Goal: Task Accomplishment & Management: Use online tool/utility

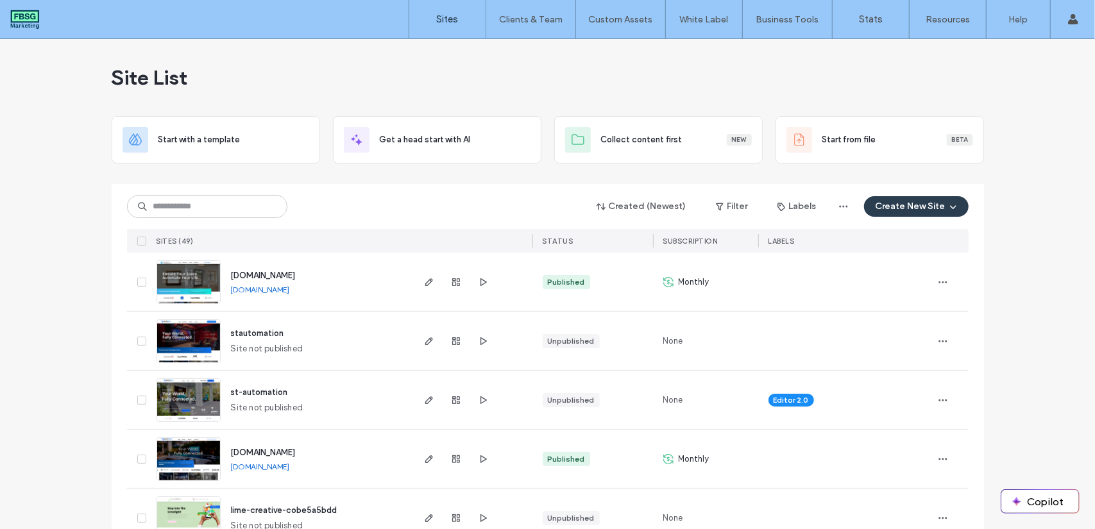
click at [326, 88] on div "Site List" at bounding box center [548, 77] width 872 height 77
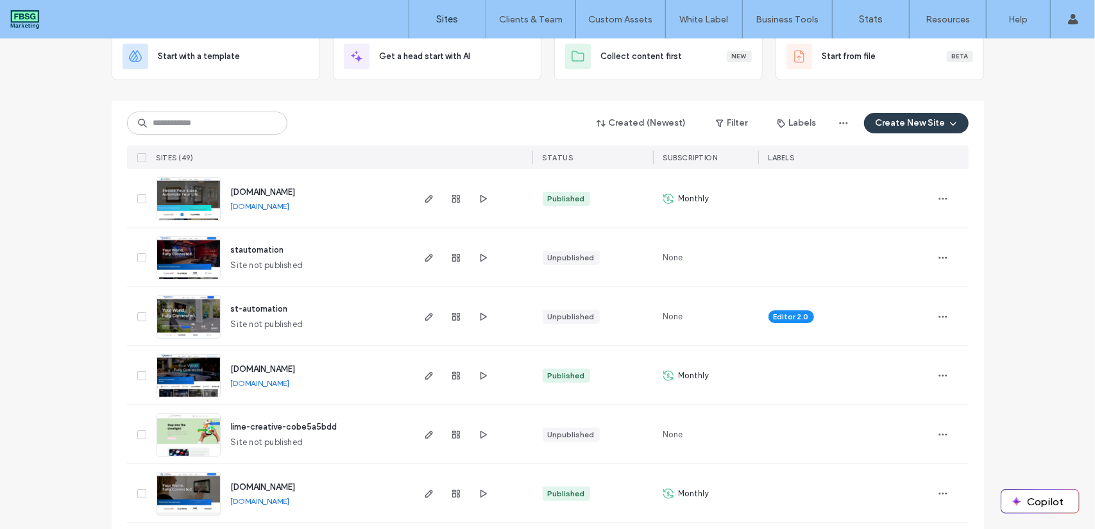
scroll to position [117, 0]
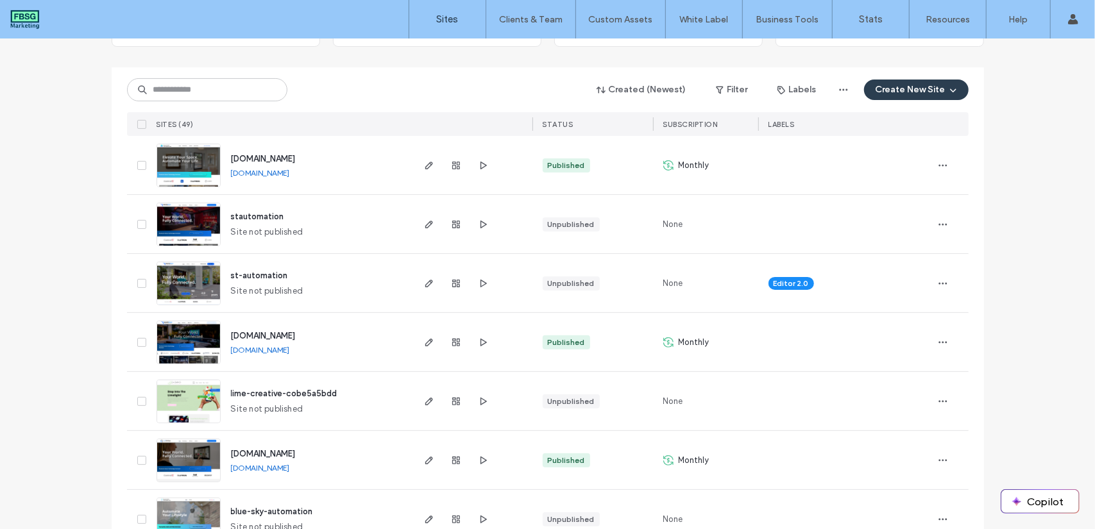
click at [193, 351] on img at bounding box center [188, 364] width 63 height 87
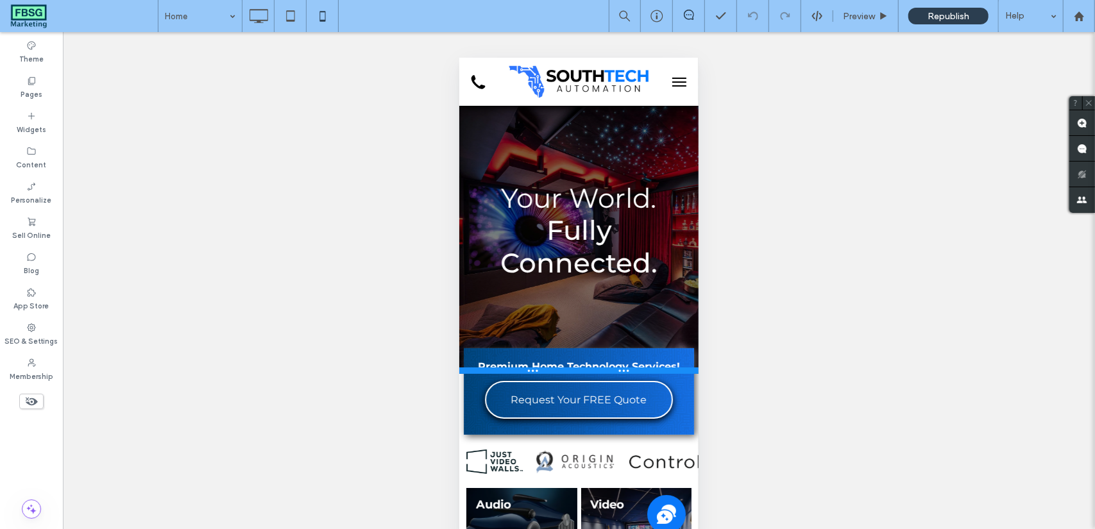
drag, startPoint x: 685, startPoint y: 336, endPoint x: 680, endPoint y: 373, distance: 37.5
click at [680, 373] on div at bounding box center [578, 370] width 239 height 6
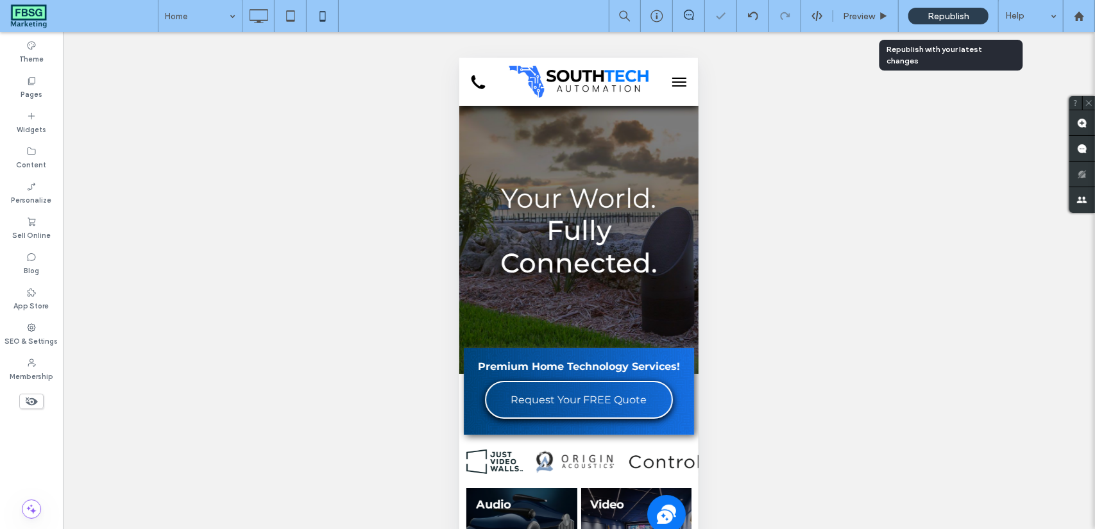
click at [964, 12] on span "Republish" at bounding box center [948, 16] width 42 height 11
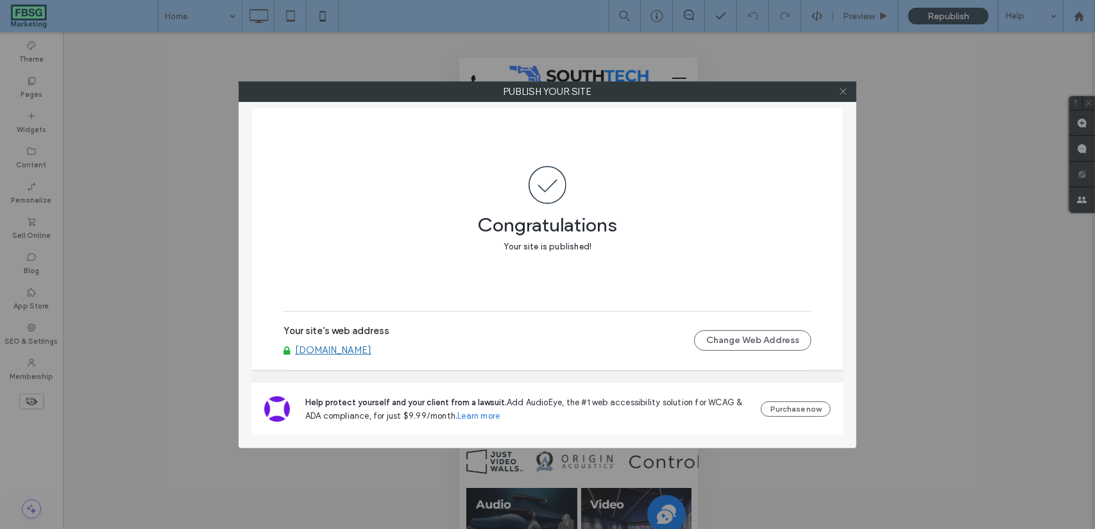
click at [846, 94] on icon at bounding box center [843, 92] width 10 height 10
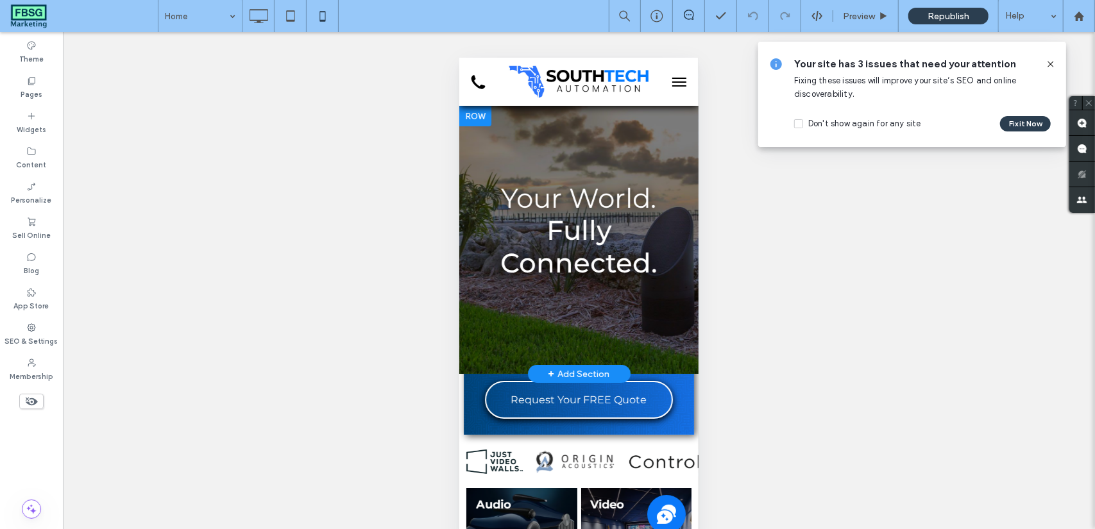
click at [572, 151] on div at bounding box center [578, 239] width 239 height 268
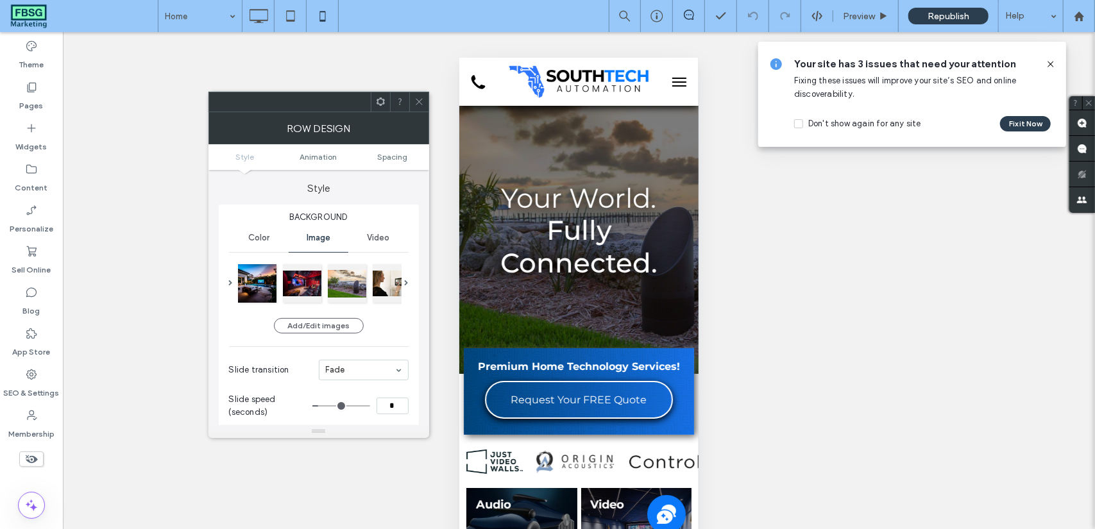
click at [416, 96] on span at bounding box center [419, 101] width 10 height 19
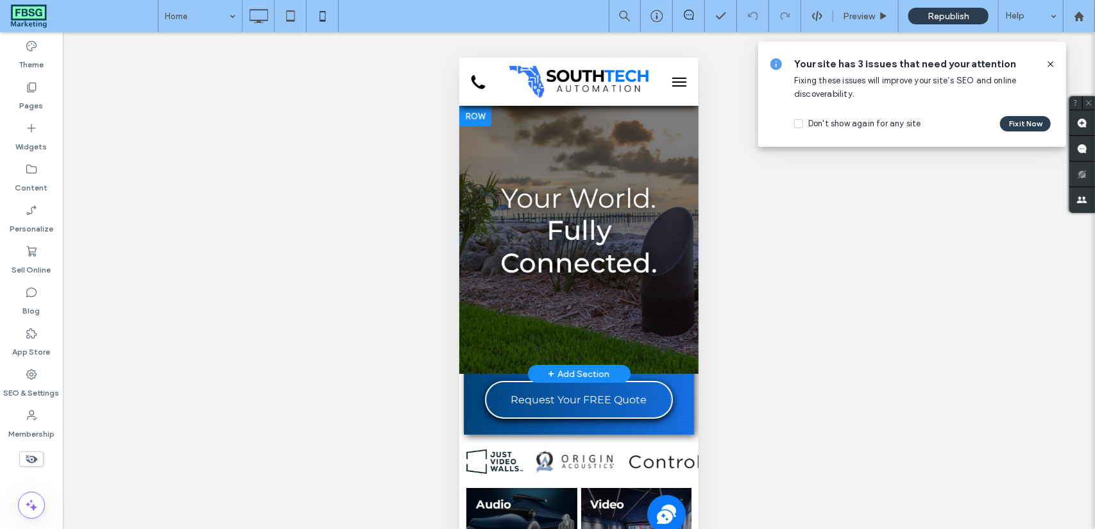
click at [484, 122] on div at bounding box center [475, 115] width 32 height 21
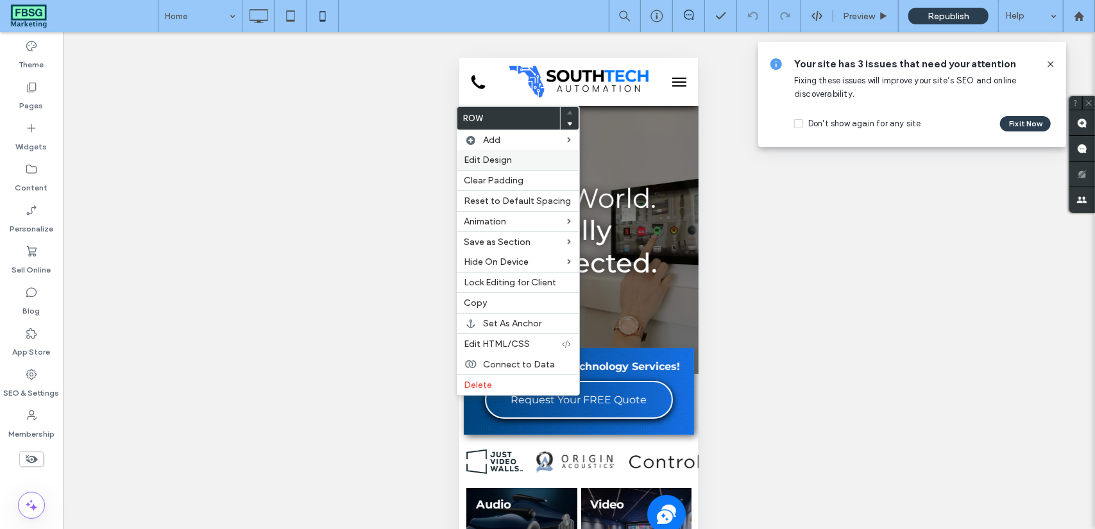
click at [493, 158] on span "Edit Design" at bounding box center [488, 160] width 48 height 11
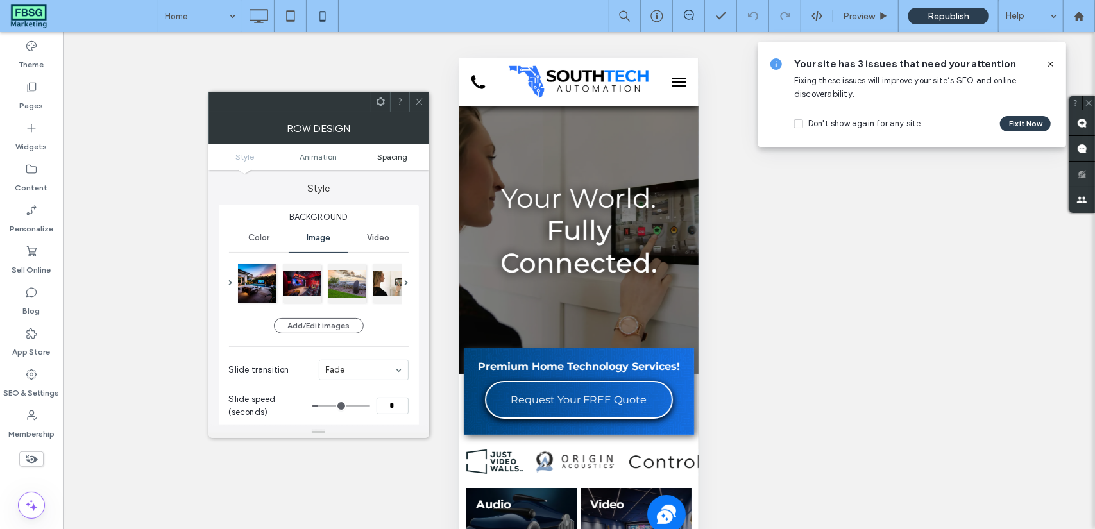
click at [408, 156] on link "Spacing" at bounding box center [392, 157] width 74 height 10
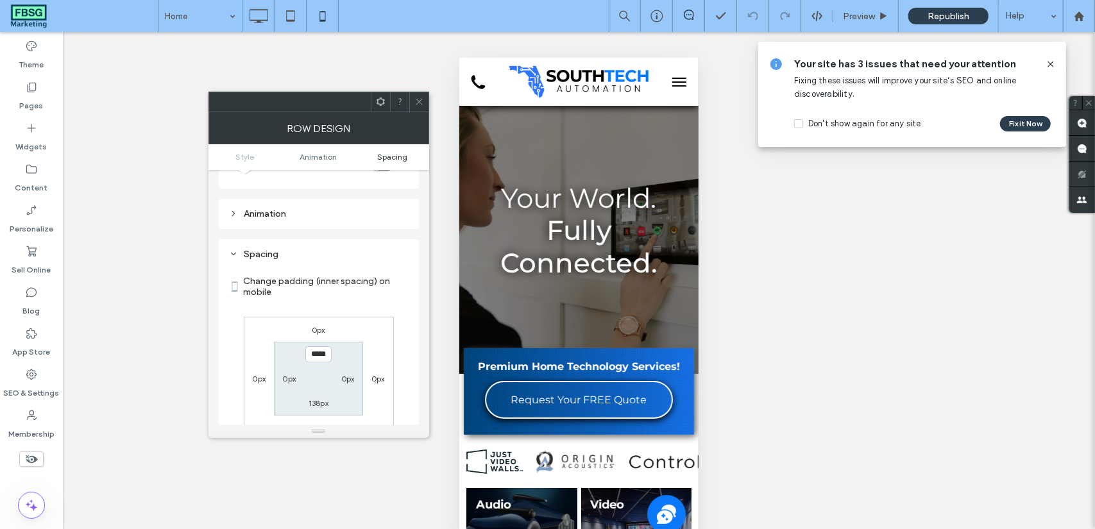
scroll to position [623, 0]
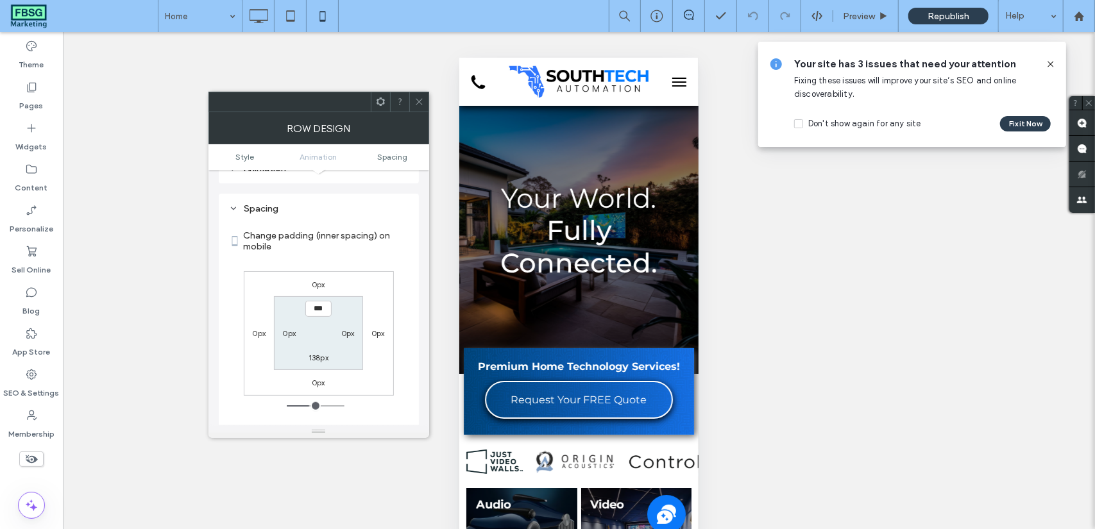
type input "*****"
type input "***"
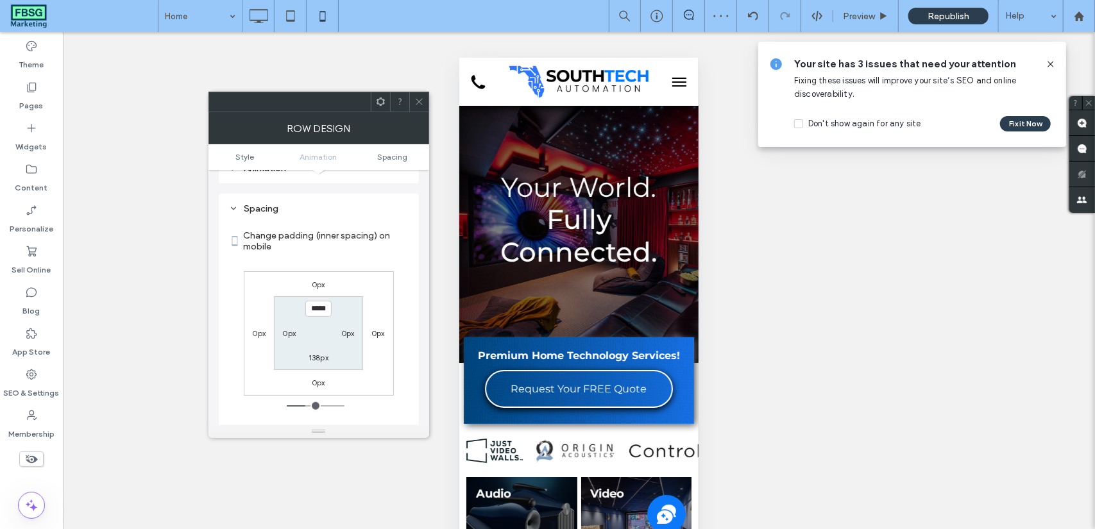
click at [419, 98] on icon at bounding box center [419, 102] width 10 height 10
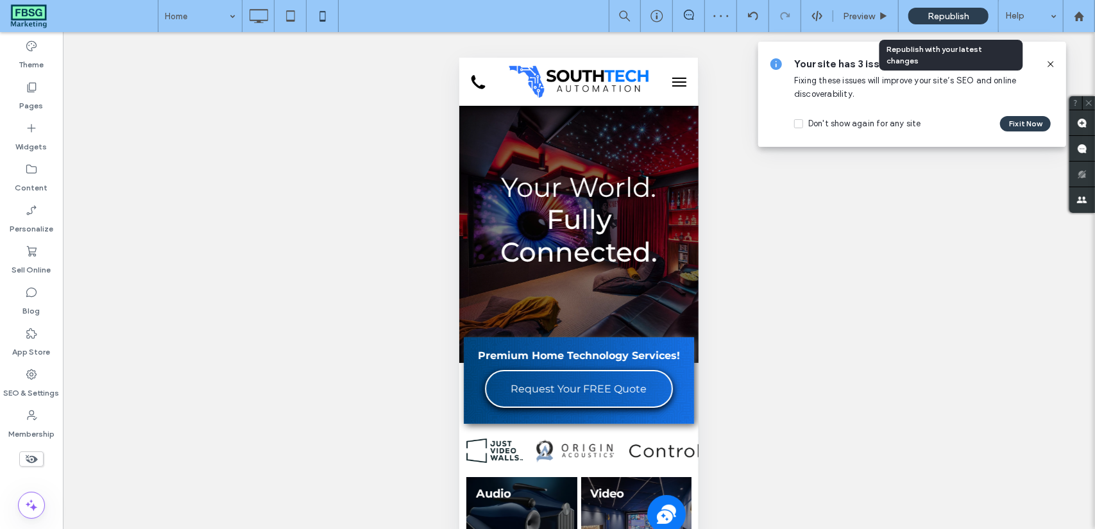
click at [957, 17] on span "Republish" at bounding box center [948, 16] width 42 height 11
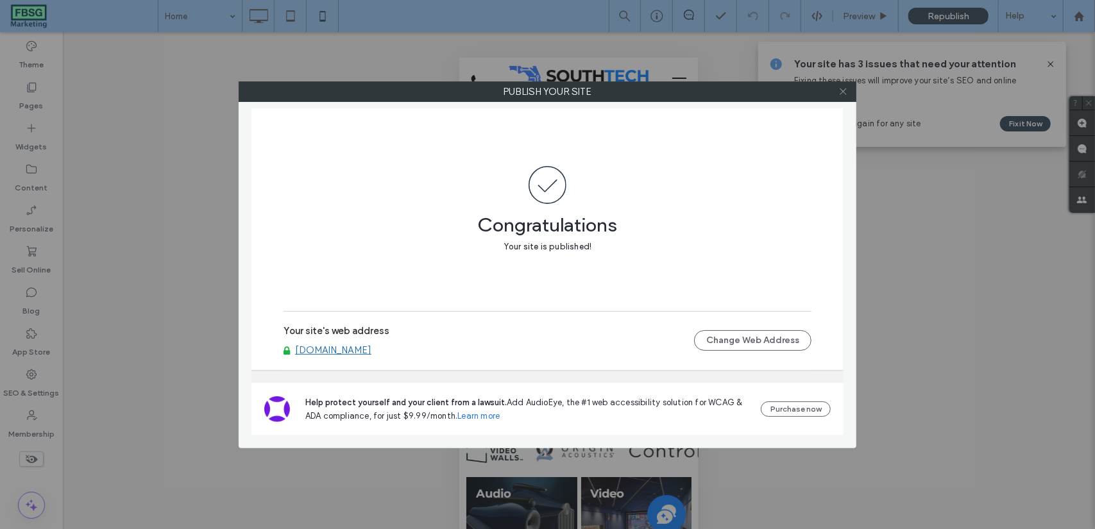
click at [843, 92] on icon at bounding box center [843, 92] width 10 height 10
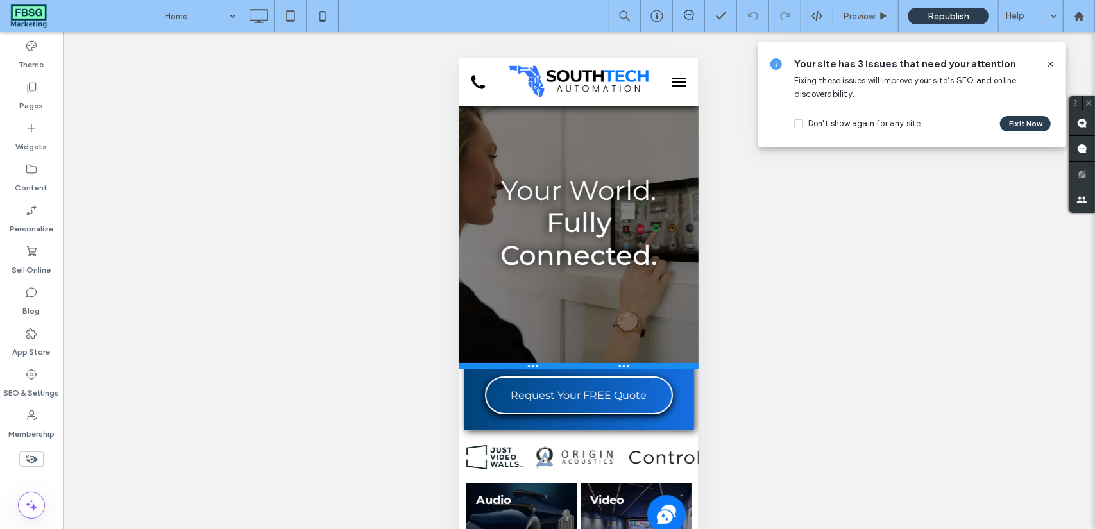
drag, startPoint x: 684, startPoint y: 360, endPoint x: 686, endPoint y: 367, distance: 6.5
click at [686, 367] on div at bounding box center [578, 365] width 239 height 6
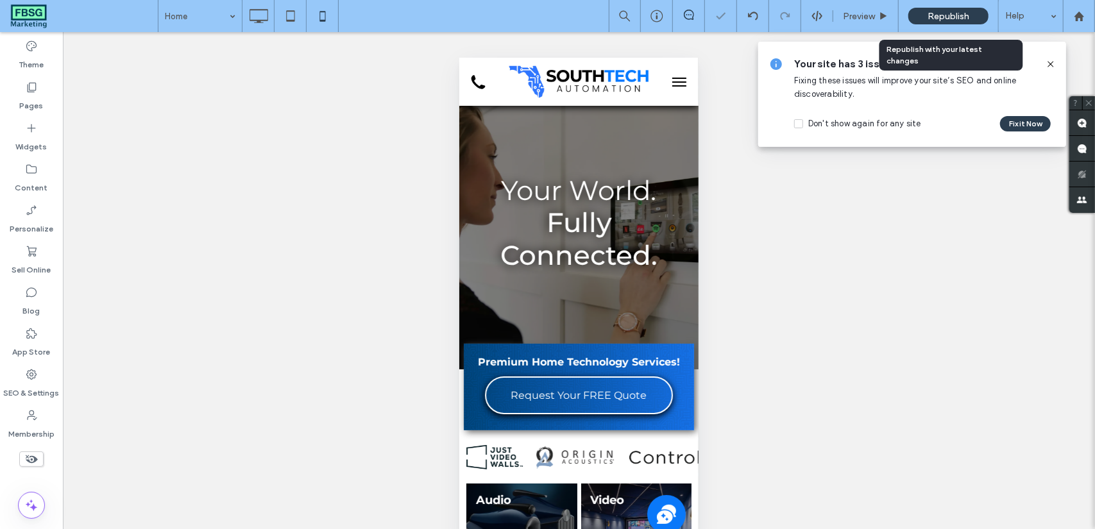
click at [944, 20] on span "Republish" at bounding box center [948, 16] width 42 height 11
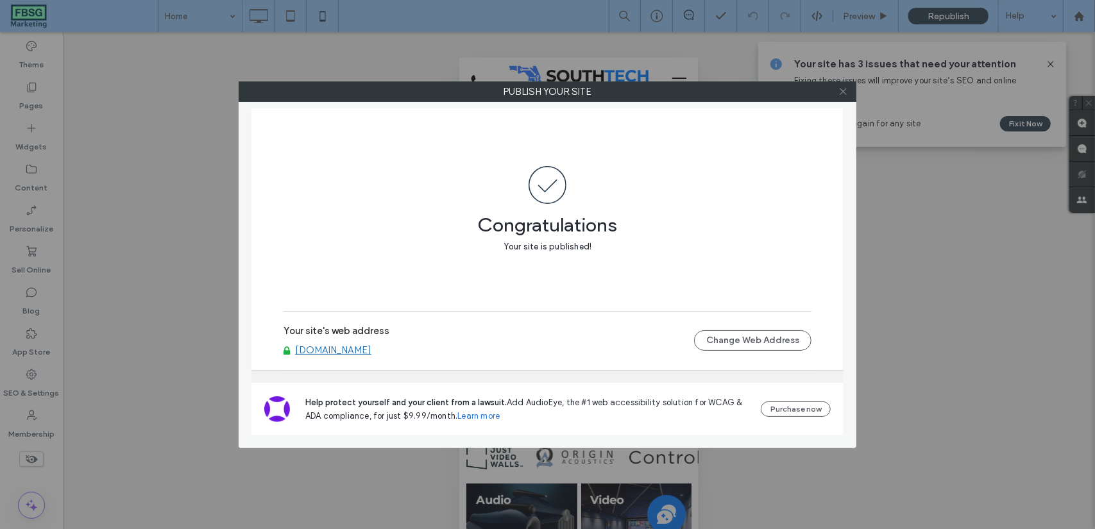
click at [842, 95] on icon at bounding box center [843, 92] width 10 height 10
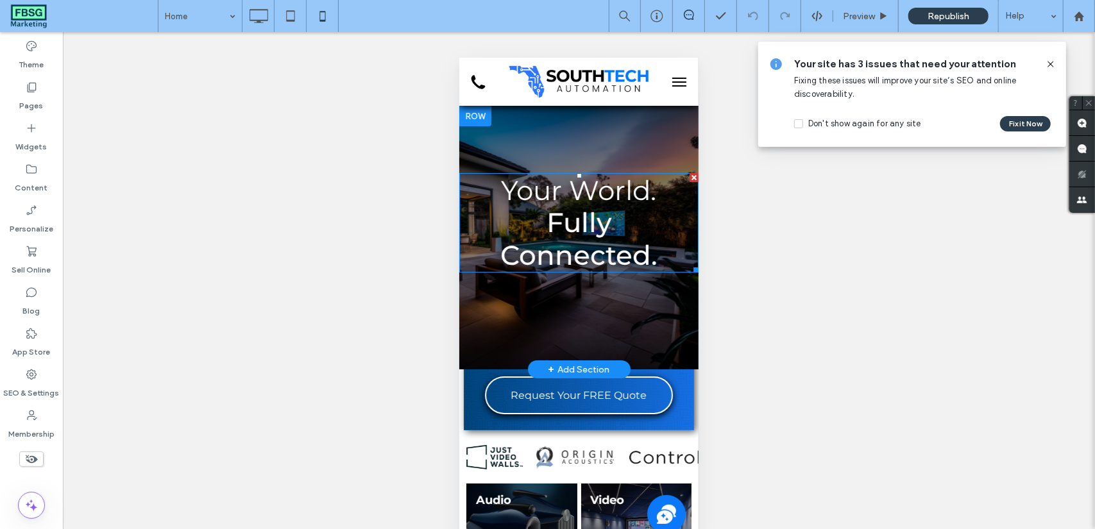
click at [611, 208] on h1 "Fully Connected." at bounding box center [578, 238] width 220 height 65
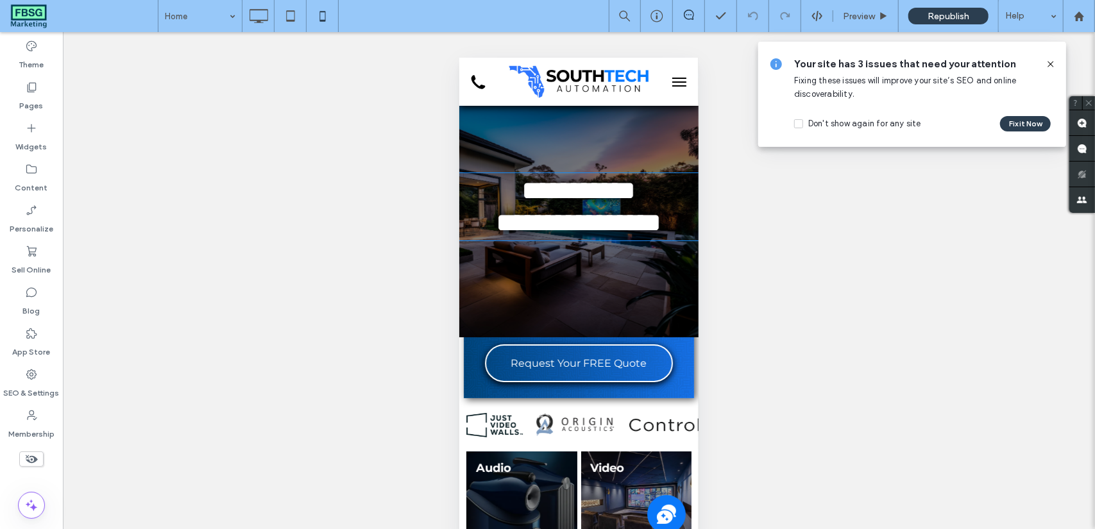
type input "**********"
type input "**"
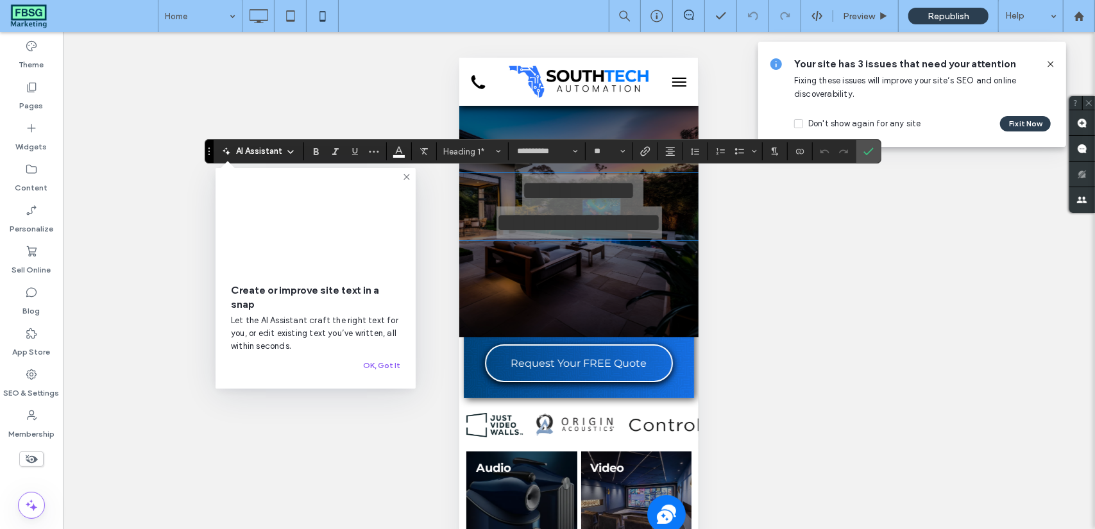
click at [406, 180] on icon at bounding box center [406, 177] width 10 height 10
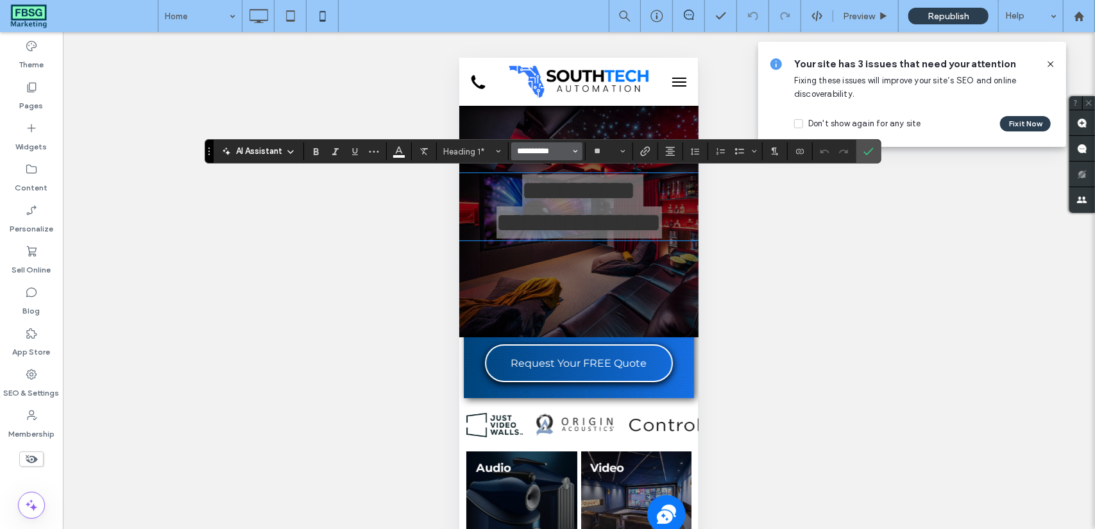
click at [545, 156] on input "**********" at bounding box center [543, 151] width 55 height 10
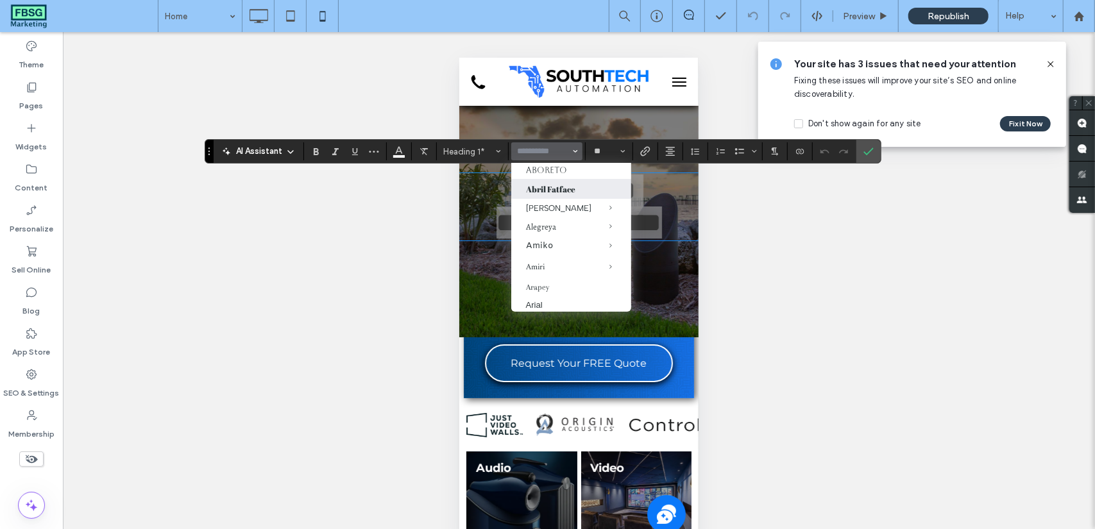
scroll to position [65, 0]
click at [869, 156] on icon "Confirm" at bounding box center [868, 151] width 10 height 10
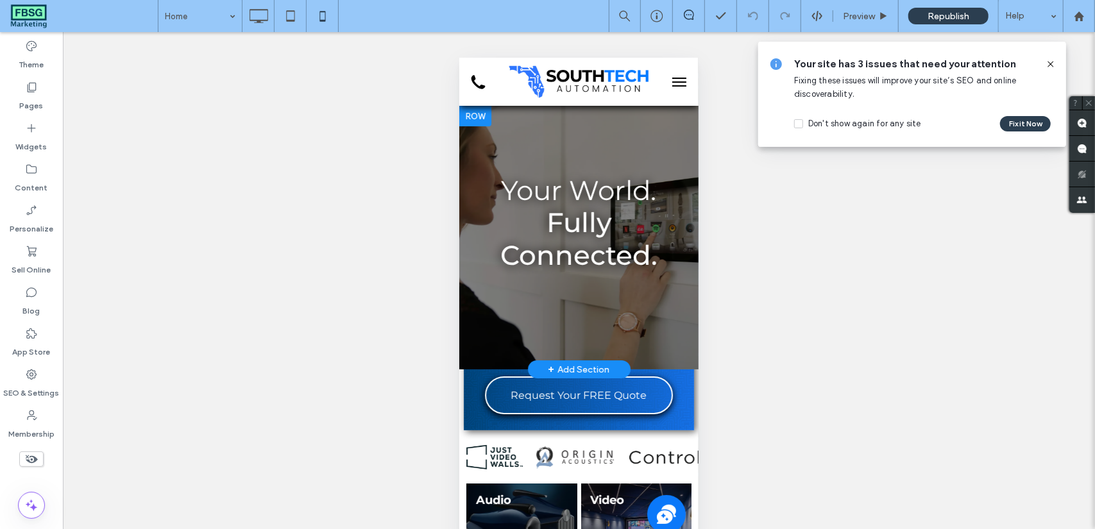
click at [1052, 65] on icon at bounding box center [1050, 64] width 10 height 10
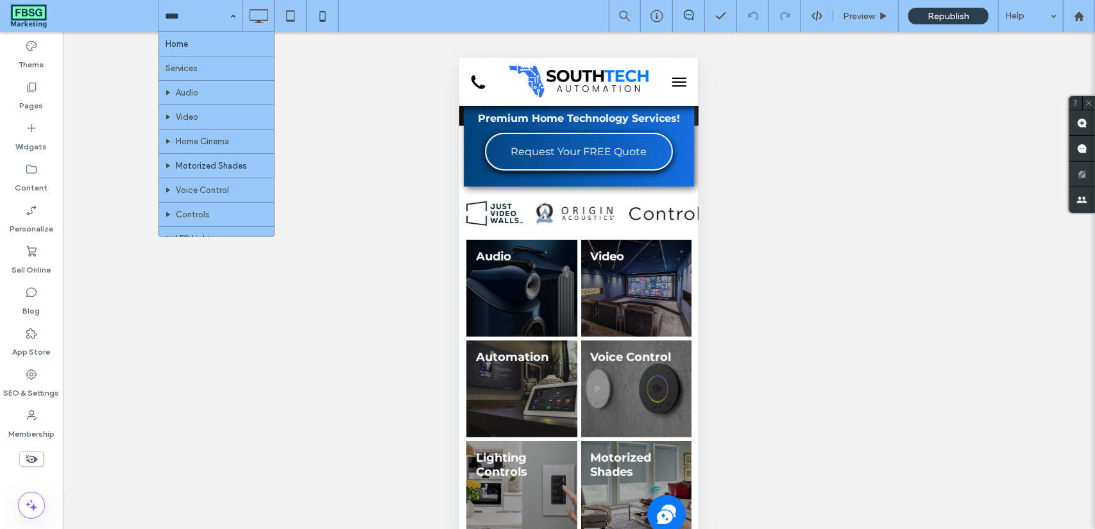
scroll to position [315, 0]
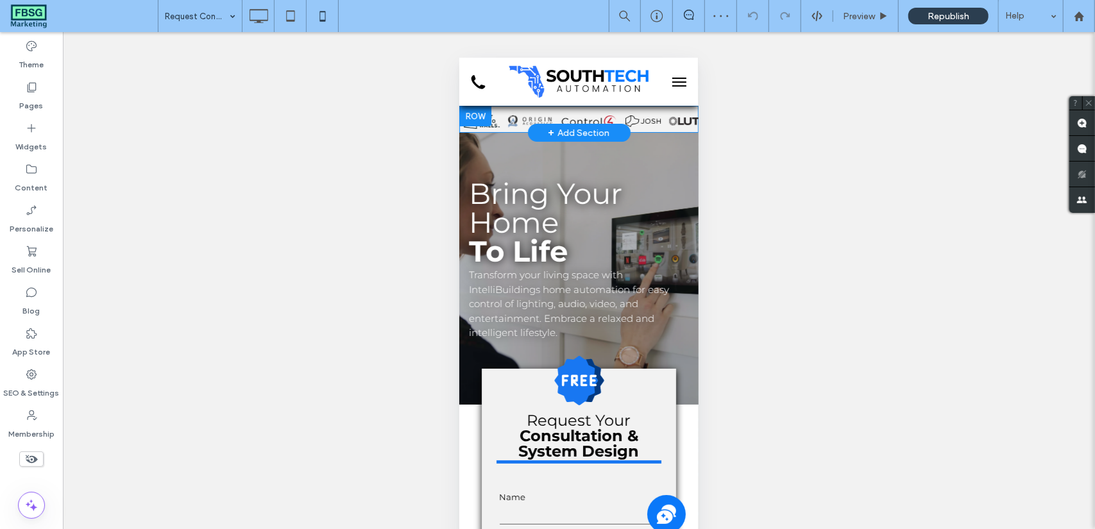
click at [576, 112] on div "Click To Paste" at bounding box center [578, 118] width 239 height 27
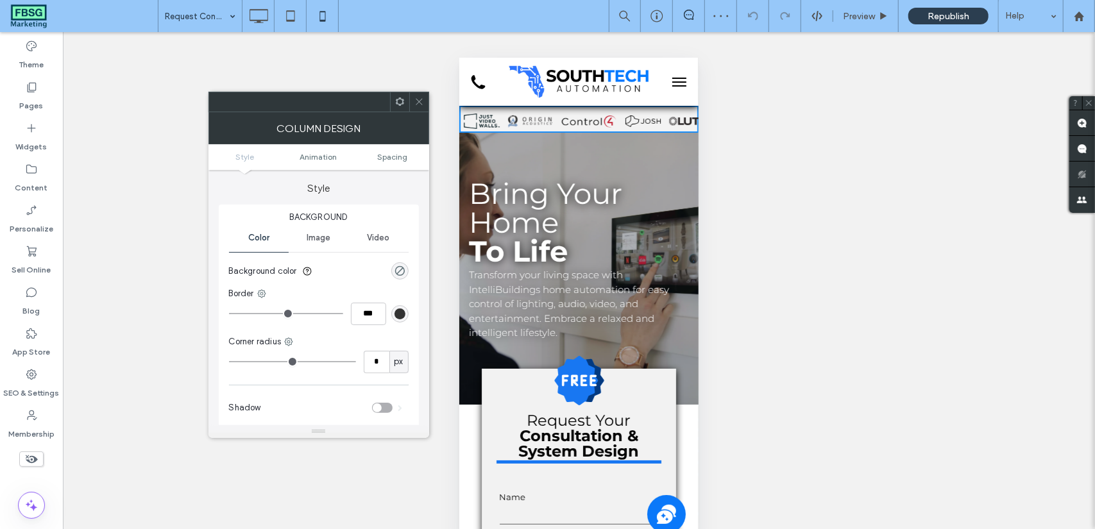
click at [412, 108] on div at bounding box center [418, 101] width 19 height 19
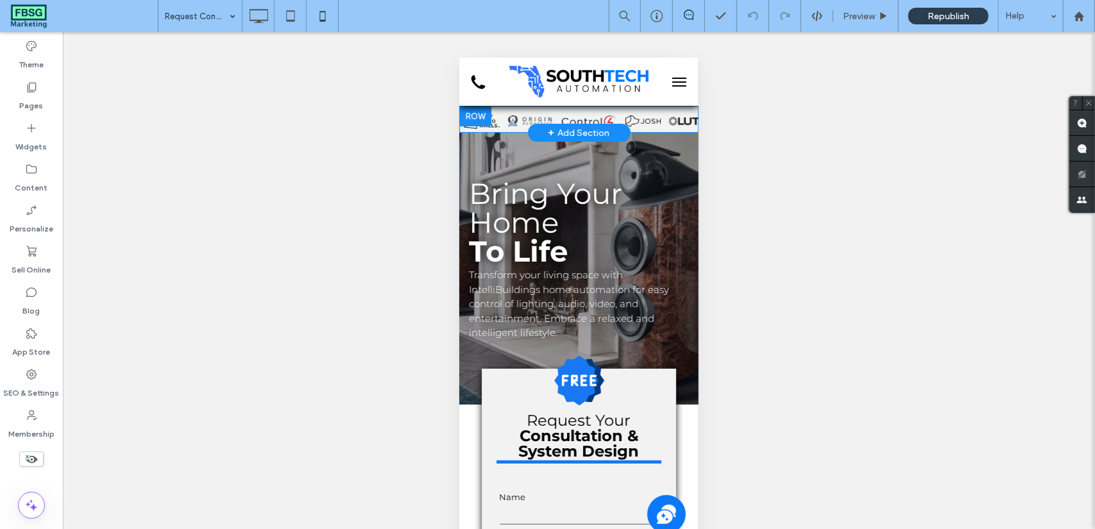
click at [473, 115] on div at bounding box center [475, 115] width 32 height 21
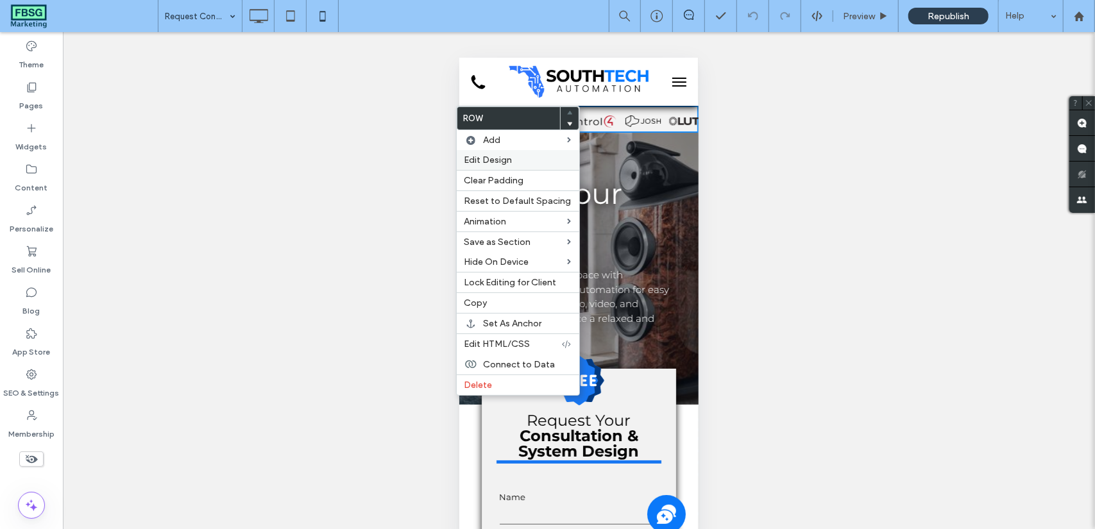
click at [478, 158] on span "Edit Design" at bounding box center [488, 160] width 48 height 11
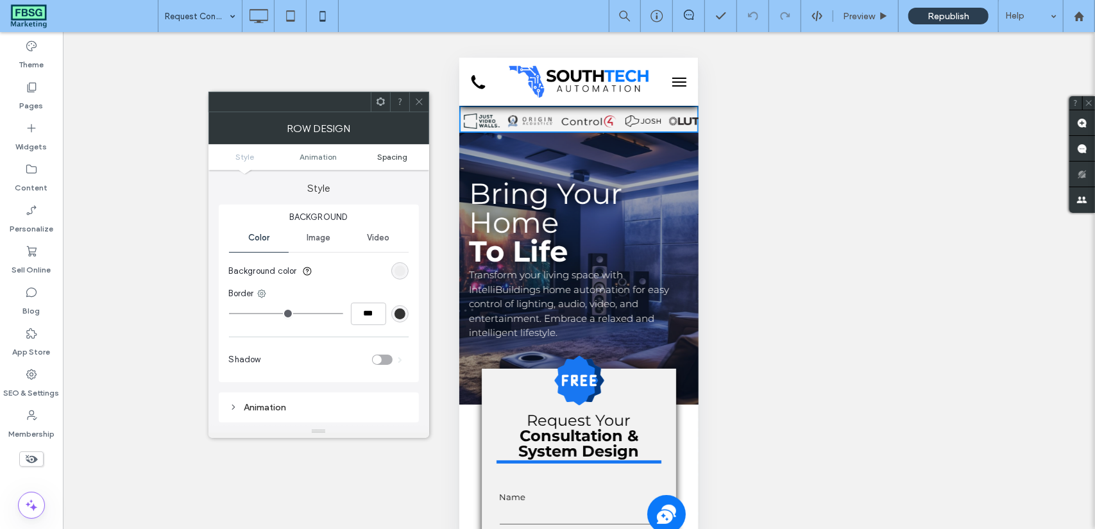
click at [383, 159] on span "Spacing" at bounding box center [392, 157] width 30 height 10
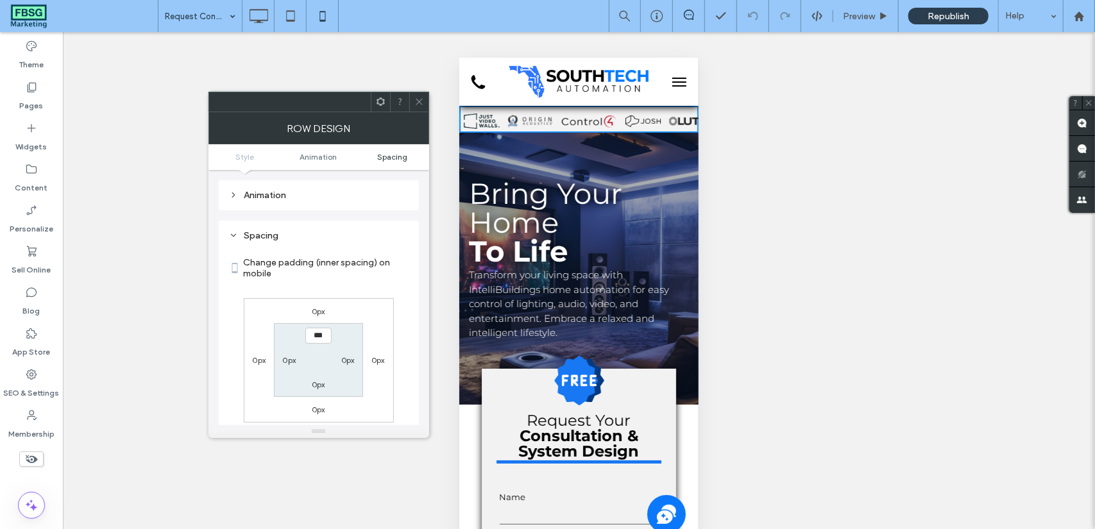
scroll to position [253, 0]
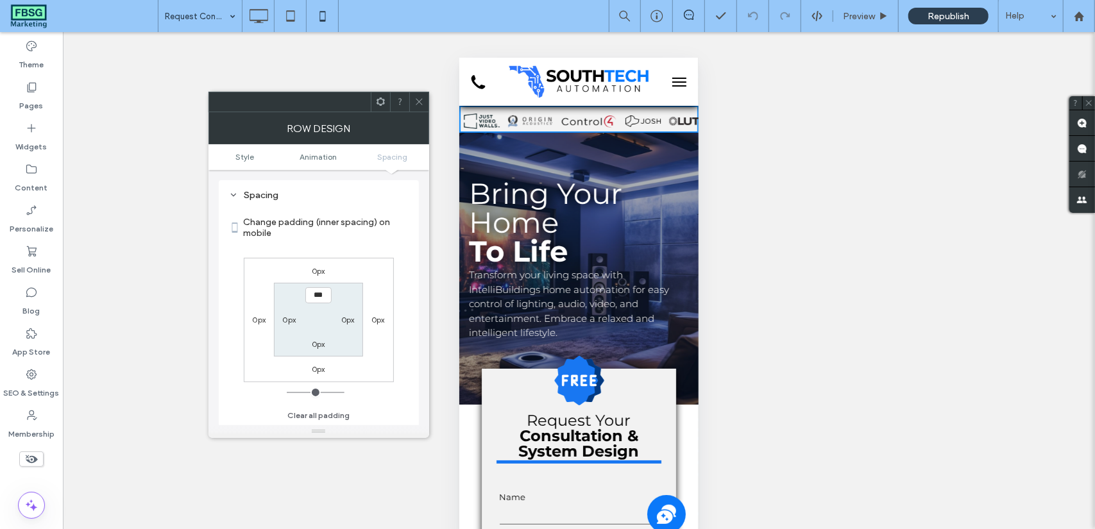
click at [419, 105] on icon at bounding box center [419, 102] width 10 height 10
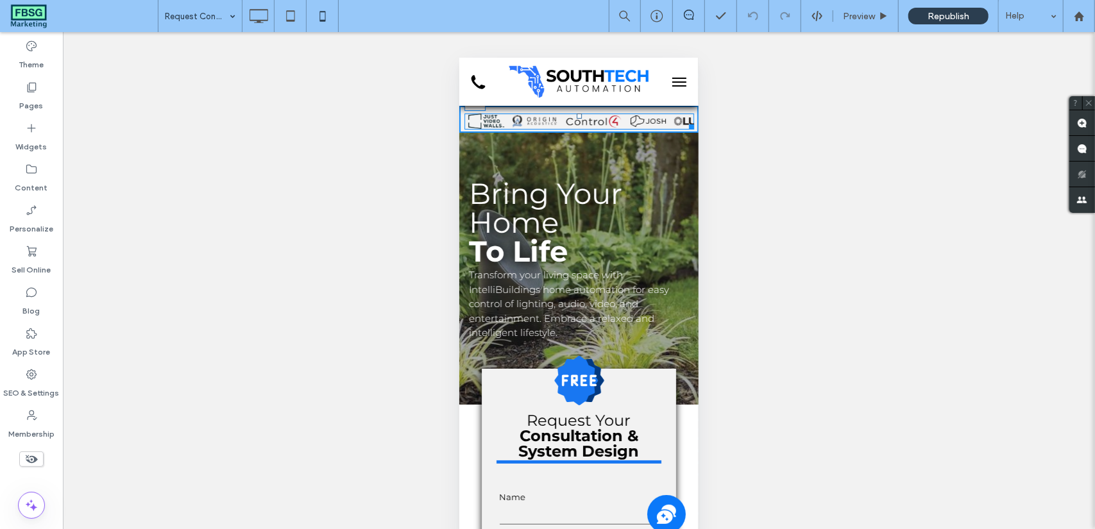
drag, startPoint x: 573, startPoint y: 113, endPoint x: 1024, endPoint y: 168, distance: 454.8
click at [570, 113] on div "T:8" at bounding box center [579, 121] width 230 height 16
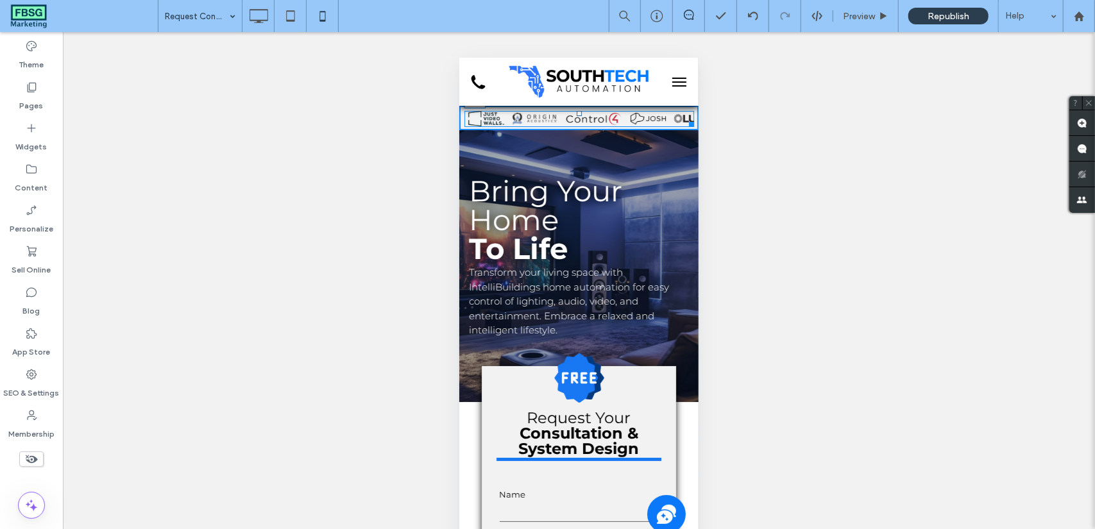
drag, startPoint x: 575, startPoint y: 112, endPoint x: 1027, endPoint y: 169, distance: 455.8
click at [576, 112] on div at bounding box center [578, 112] width 5 height 5
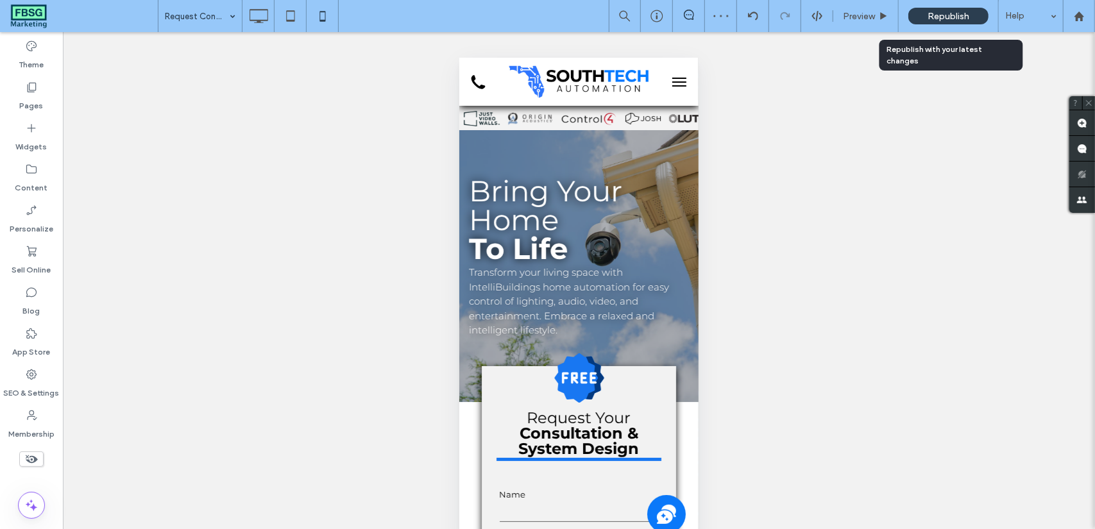
click at [979, 12] on div "Republish" at bounding box center [948, 16] width 80 height 17
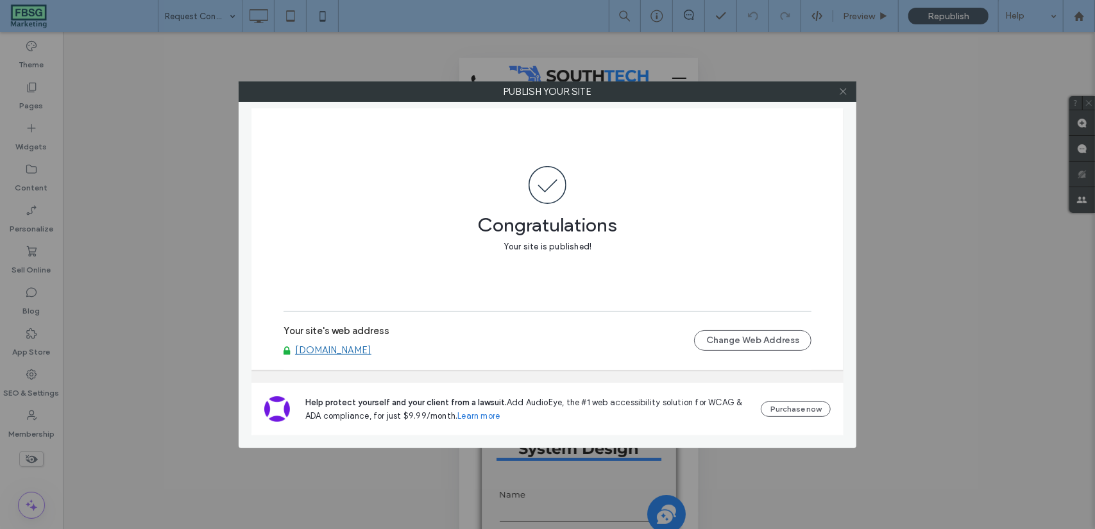
click at [839, 87] on icon at bounding box center [843, 92] width 10 height 10
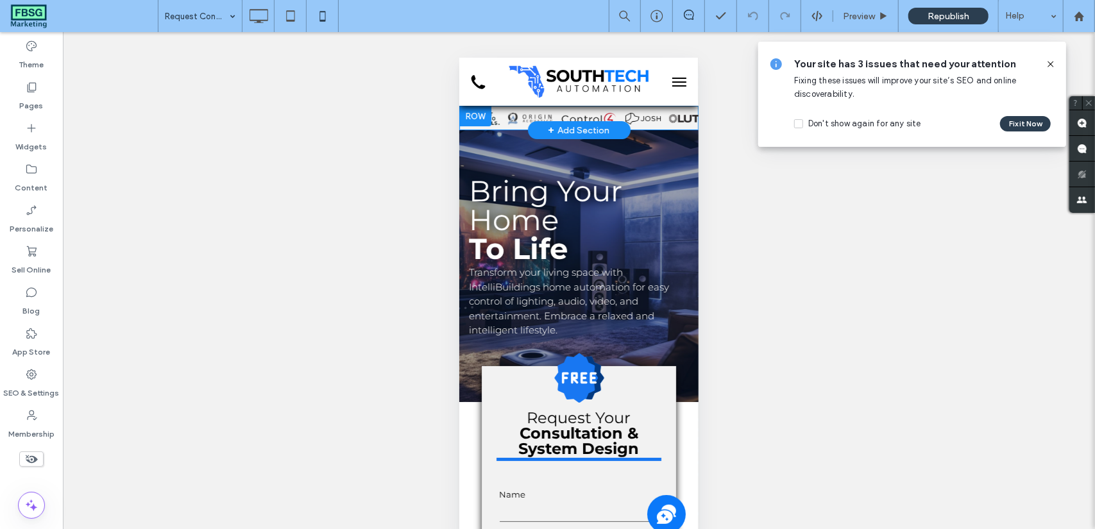
click at [474, 117] on div at bounding box center [475, 115] width 32 height 21
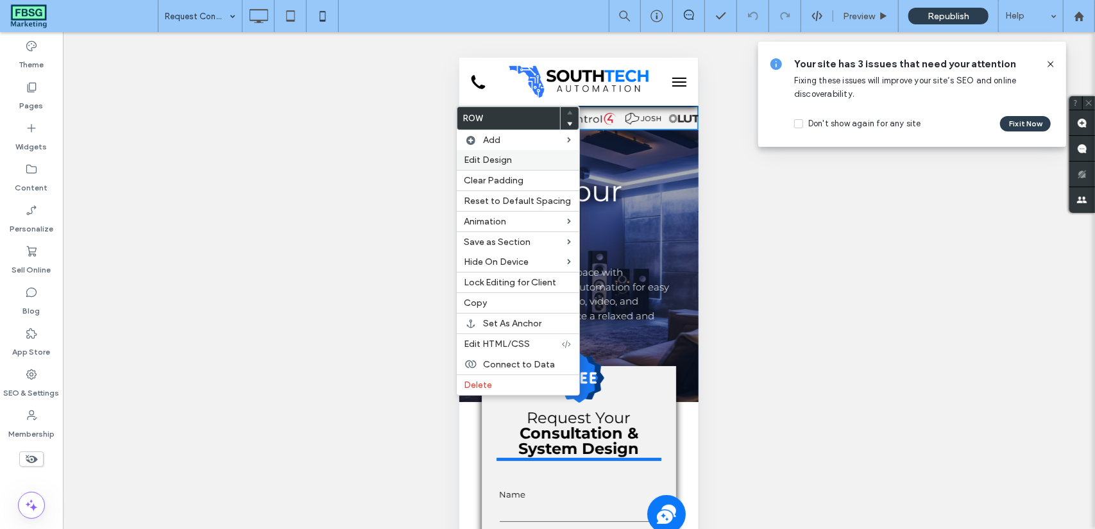
click at [482, 157] on span "Edit Design" at bounding box center [488, 160] width 48 height 11
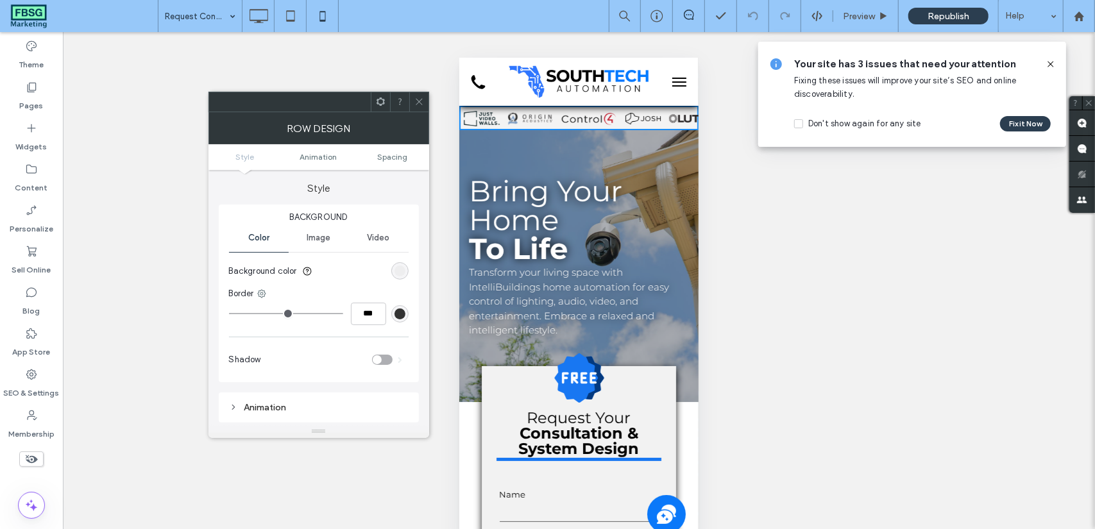
click at [378, 358] on div "toggle" at bounding box center [377, 359] width 9 height 9
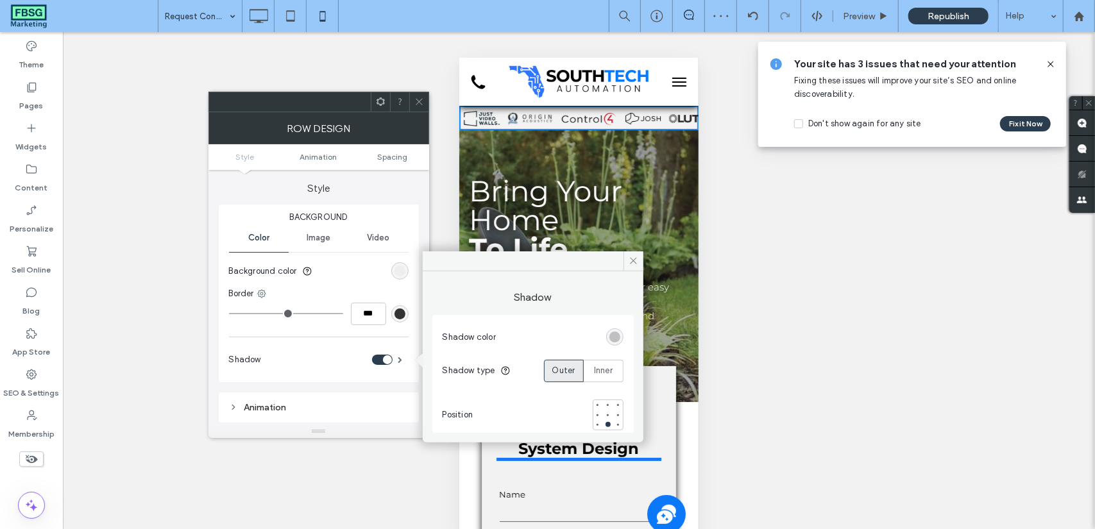
click at [619, 337] on div "rgba(0, 0, 0, 0.25)" at bounding box center [614, 337] width 11 height 11
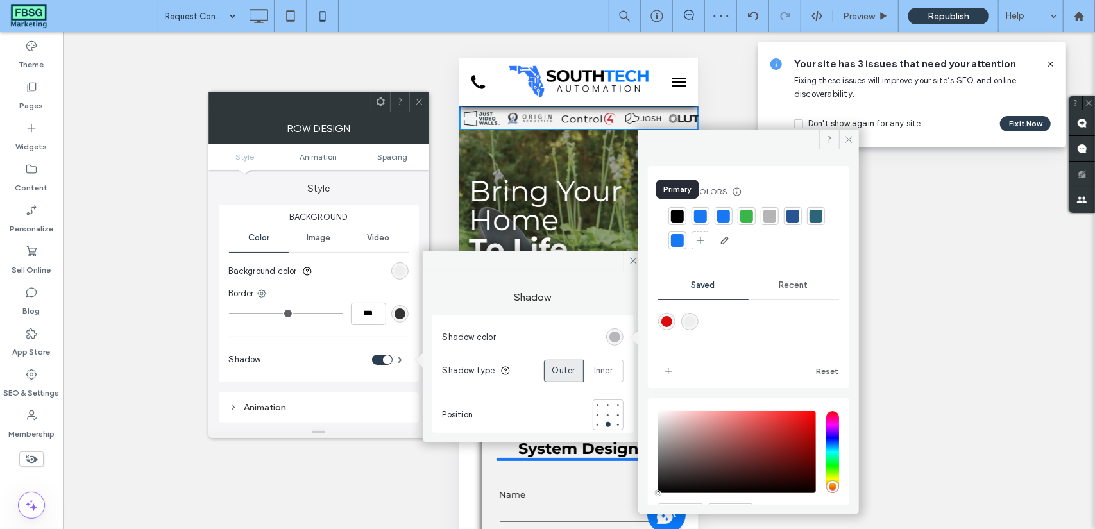
click at [679, 214] on div at bounding box center [677, 216] width 13 height 13
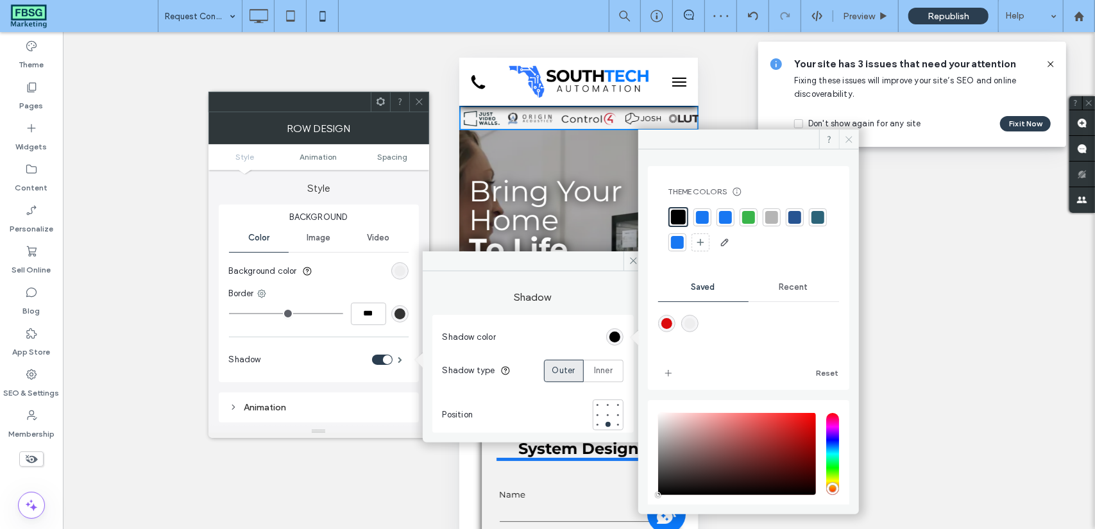
click at [841, 139] on span at bounding box center [849, 139] width 20 height 19
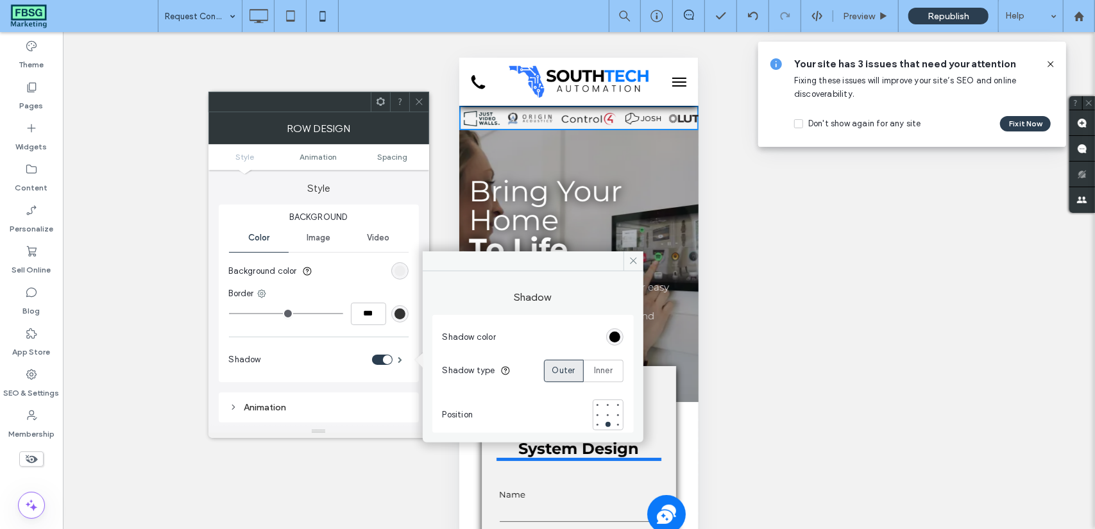
click at [385, 357] on div "toggle" at bounding box center [387, 359] width 9 height 9
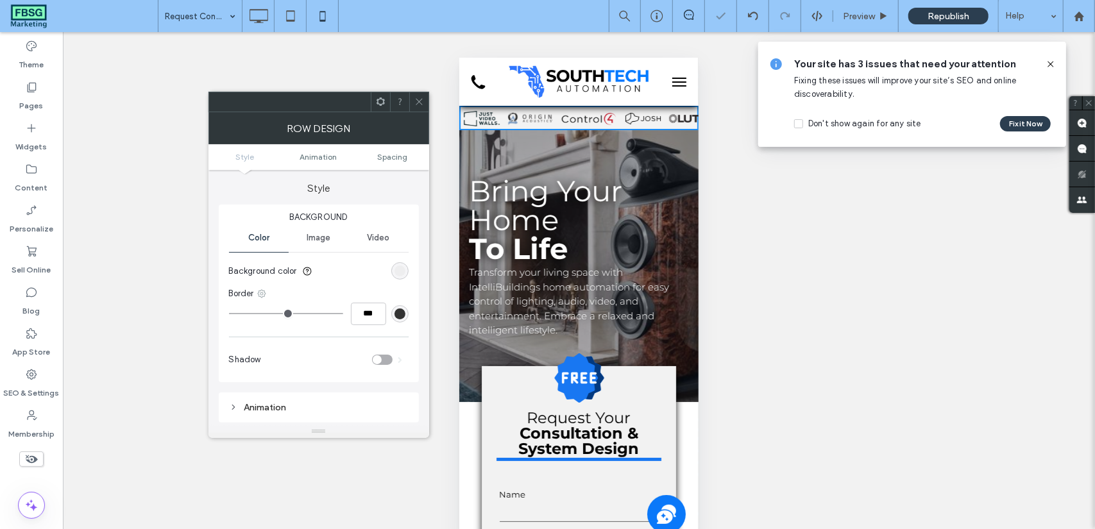
click at [260, 294] on icon at bounding box center [262, 294] width 10 height 10
click at [289, 375] on span "Bottom border" at bounding box center [311, 370] width 57 height 13
click at [401, 317] on div "rgb(51, 51, 51)" at bounding box center [399, 313] width 11 height 11
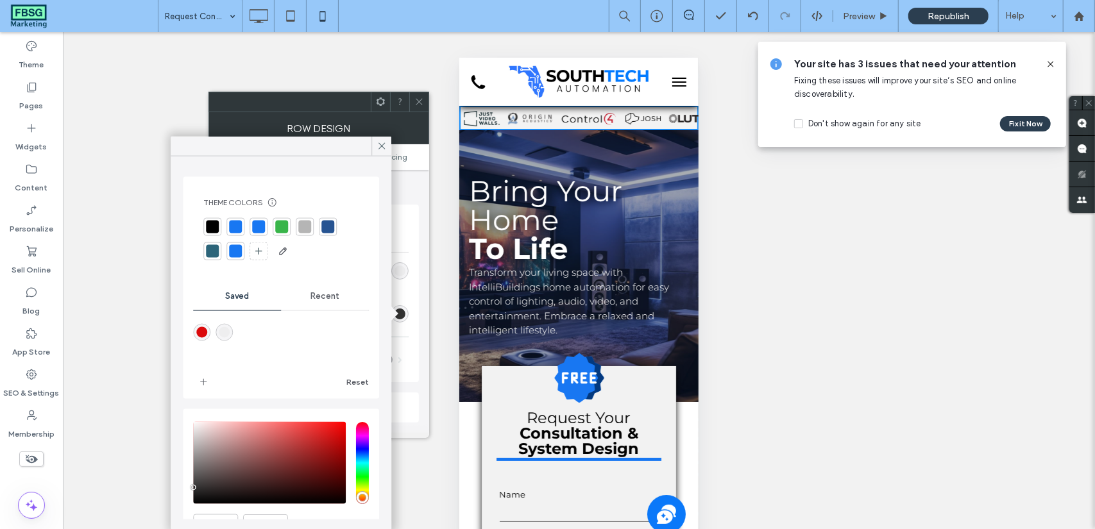
click at [239, 232] on div at bounding box center [235, 227] width 13 height 13
type input "*"
type input "***"
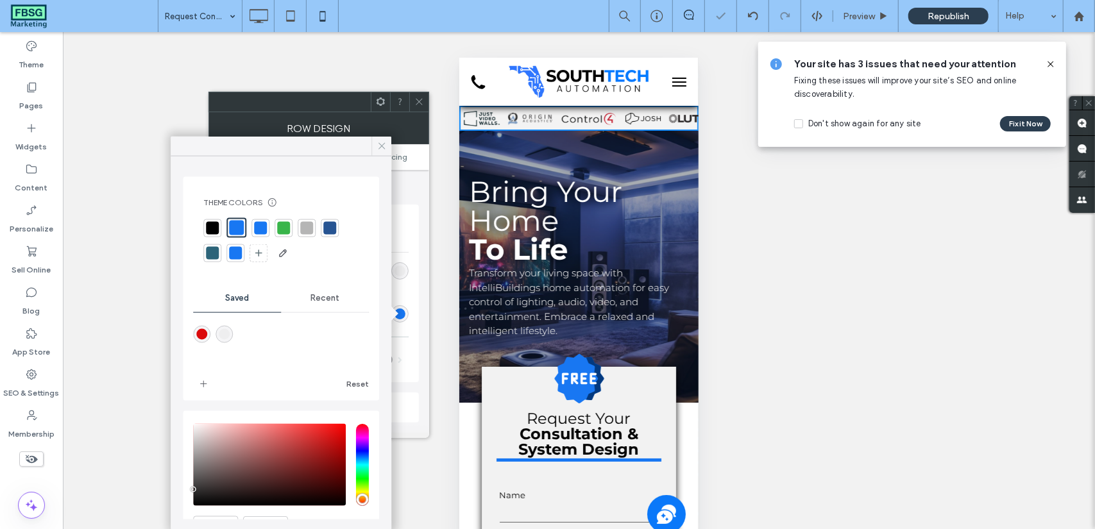
click at [389, 147] on div at bounding box center [381, 146] width 20 height 19
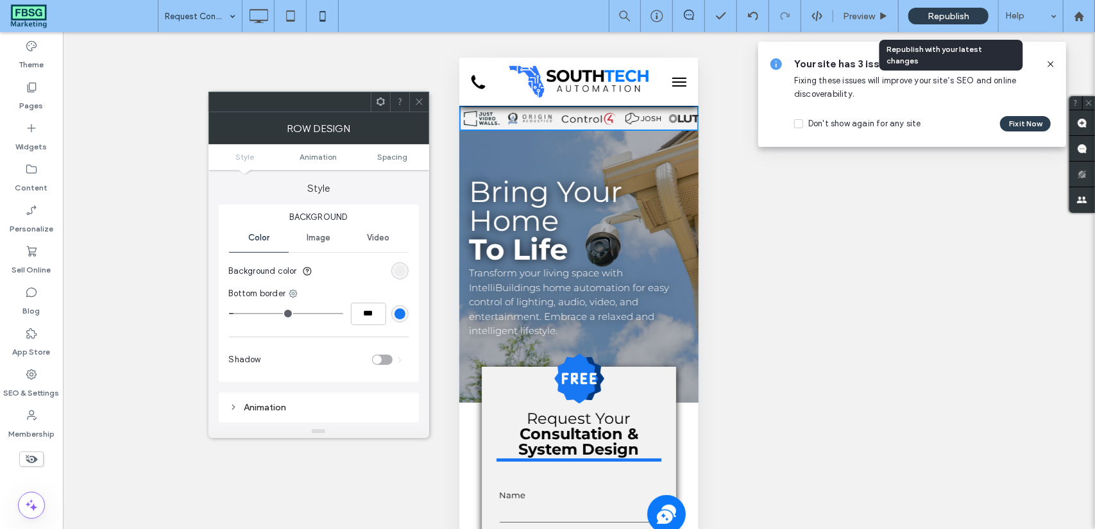
click at [944, 13] on span "Republish" at bounding box center [948, 16] width 42 height 11
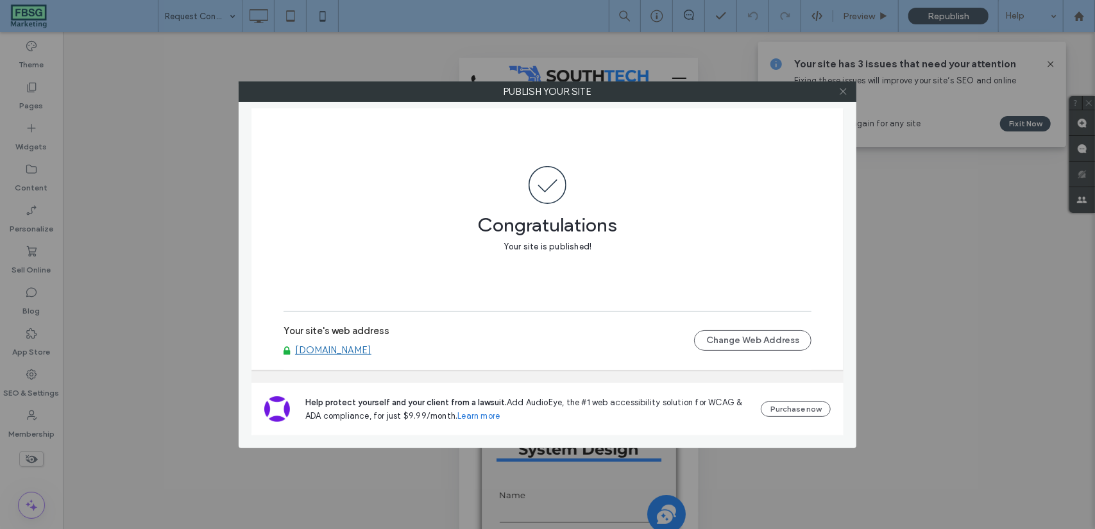
click at [847, 90] on icon at bounding box center [843, 92] width 10 height 10
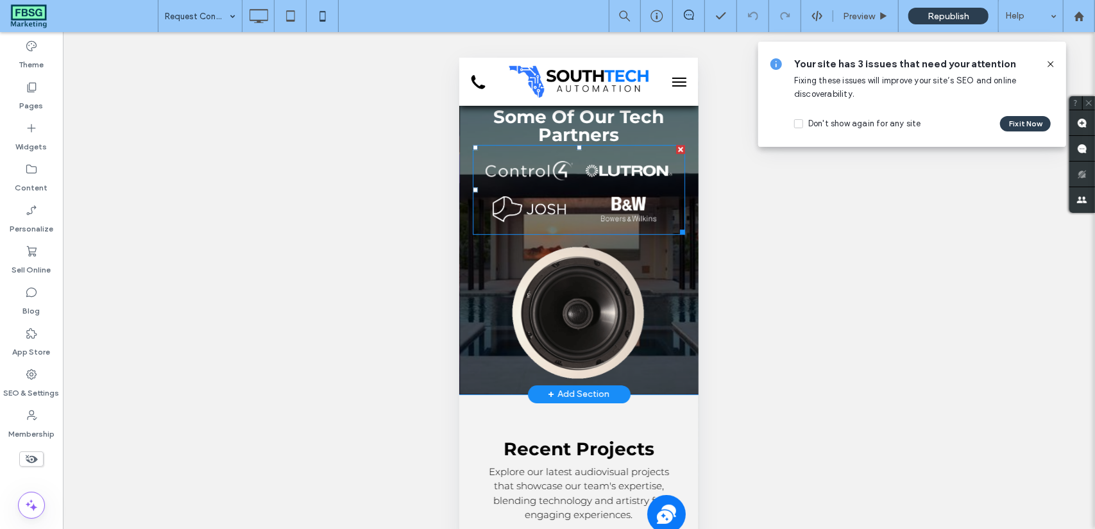
scroll to position [2569, 0]
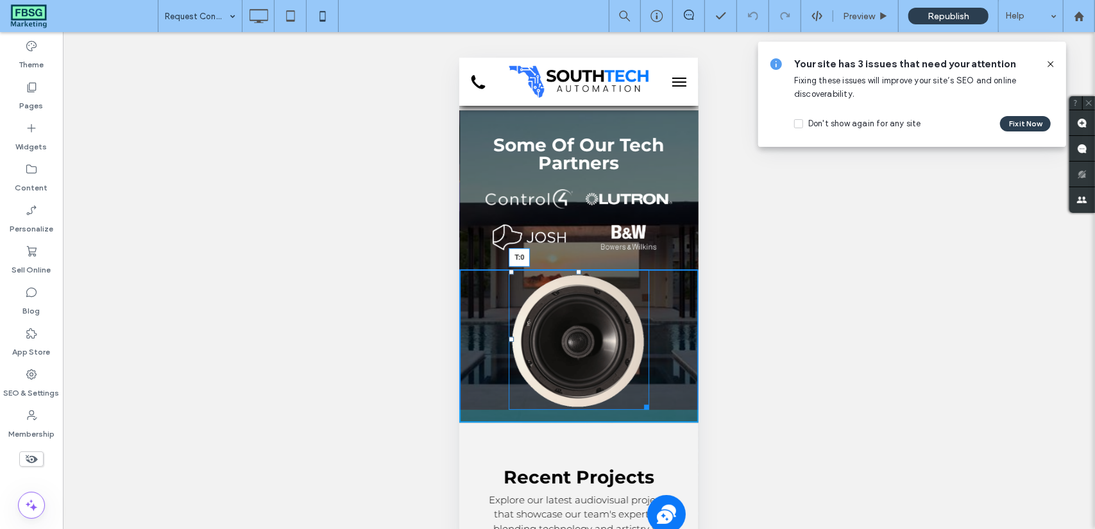
drag, startPoint x: 574, startPoint y: 265, endPoint x: 1029, endPoint y: 324, distance: 459.0
click at [575, 269] on div "T:0" at bounding box center [578, 339] width 140 height 140
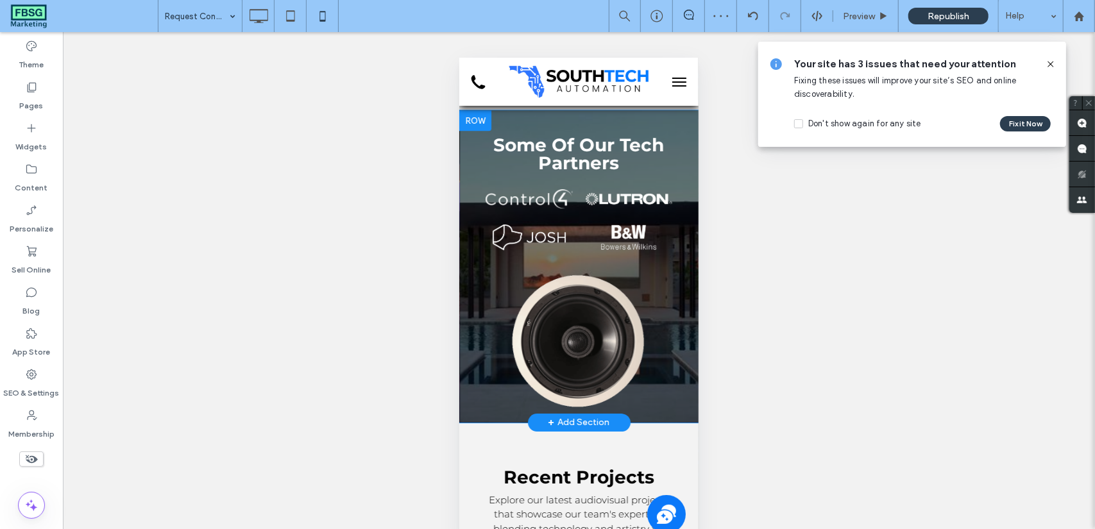
click at [564, 260] on div "Some Of Our Tech Partners Button Button Button Button Click To Paste" at bounding box center [578, 199] width 239 height 140
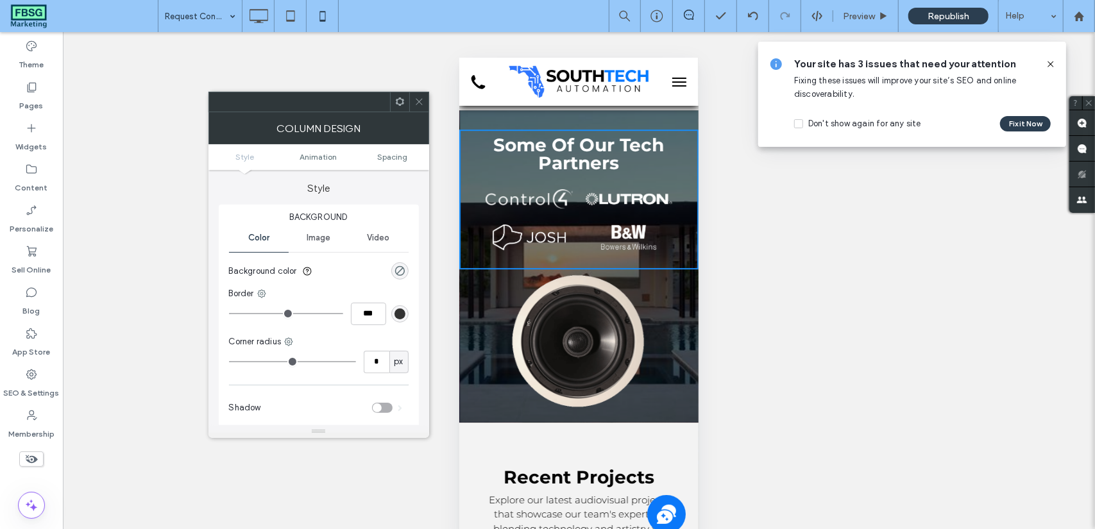
click at [422, 99] on icon at bounding box center [419, 102] width 10 height 10
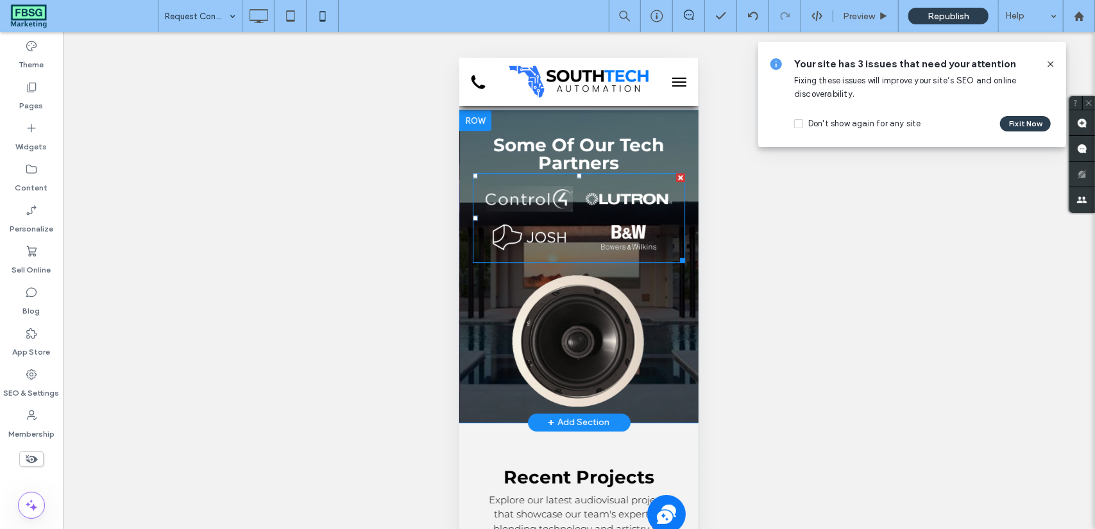
click at [495, 179] on li "Button" at bounding box center [527, 198] width 99 height 38
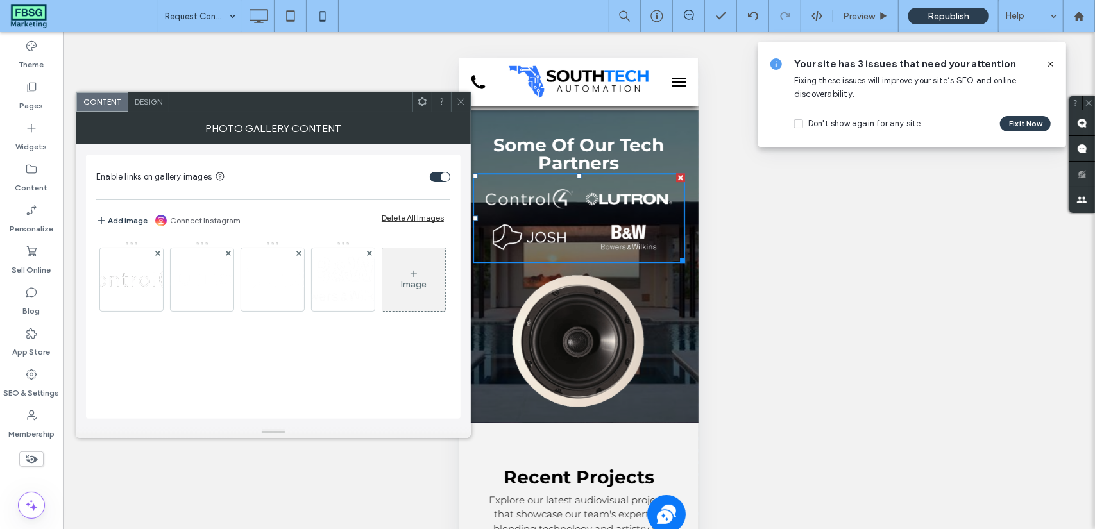
click at [131, 99] on div "Design" at bounding box center [148, 101] width 41 height 19
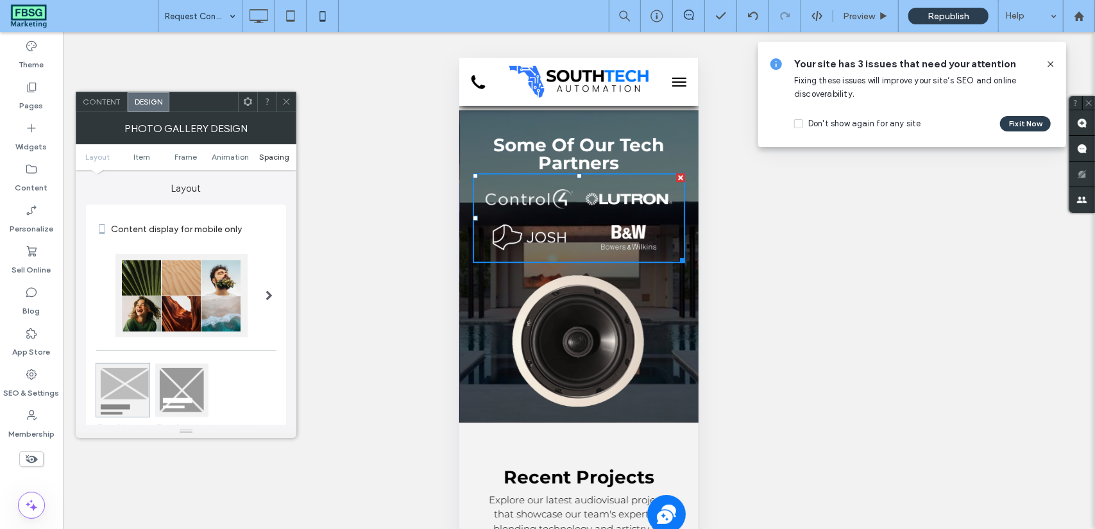
click at [269, 158] on span "Spacing" at bounding box center [274, 157] width 30 height 10
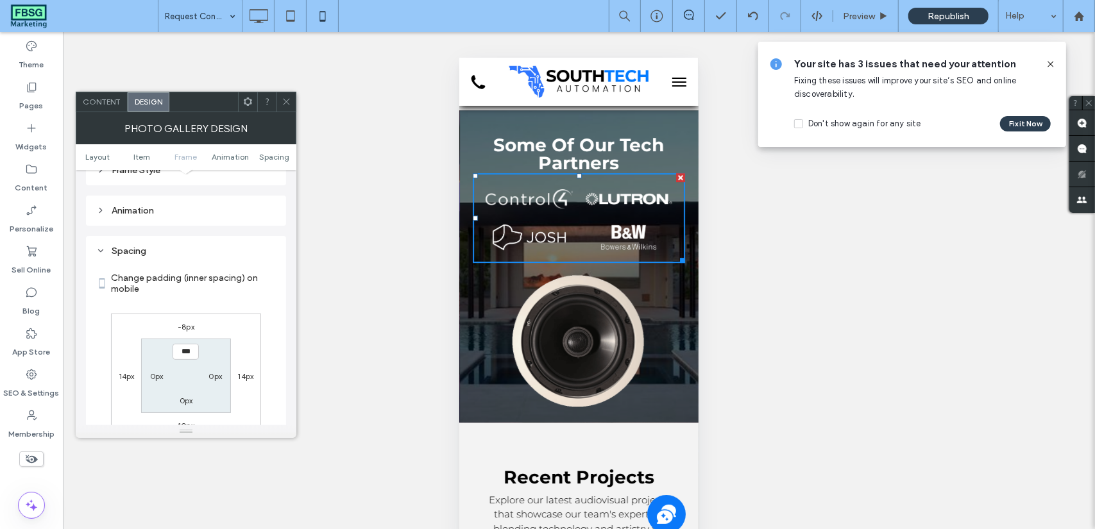
scroll to position [645, 0]
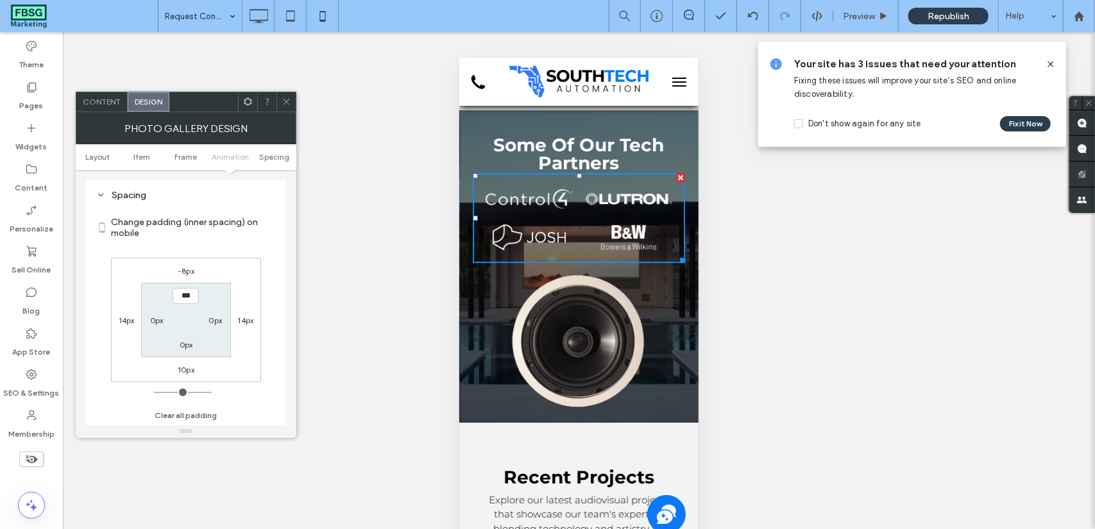
click at [176, 371] on div "10px" at bounding box center [185, 369] width 29 height 13
click at [179, 369] on label "10px" at bounding box center [186, 370] width 17 height 10
type input "**"
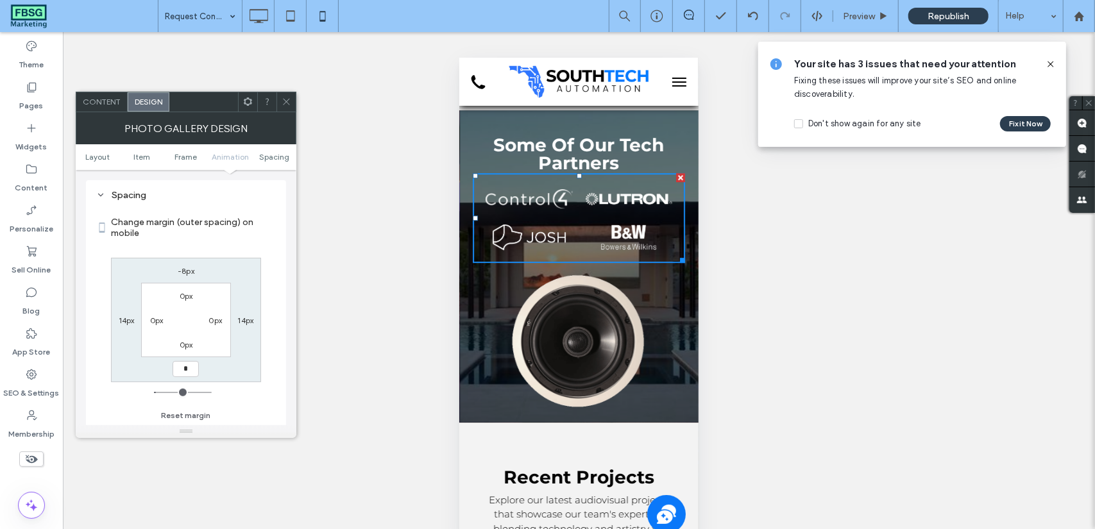
type input "*"
type input "***"
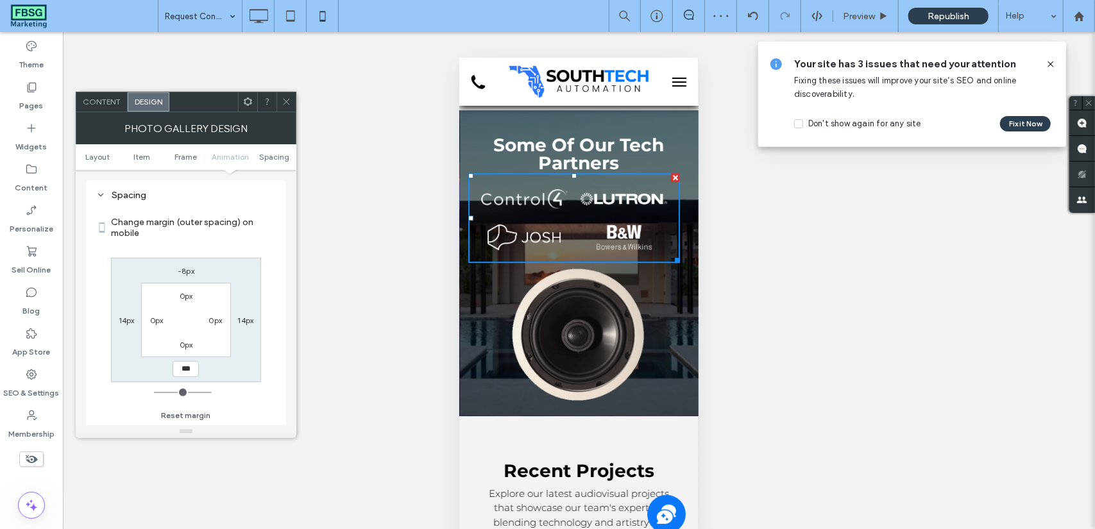
click at [292, 98] on div at bounding box center [285, 101] width 19 height 19
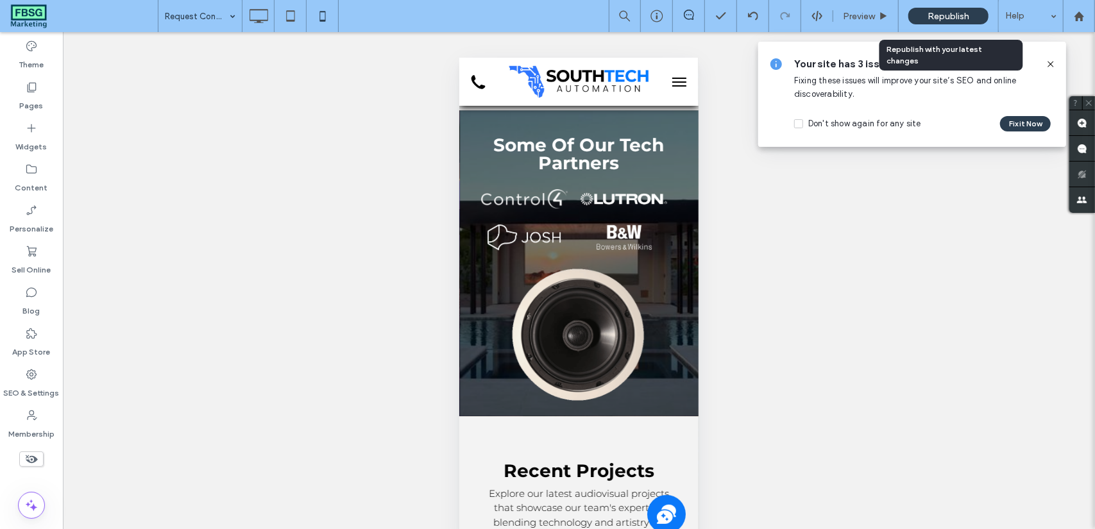
click at [972, 15] on div "Republish" at bounding box center [948, 16] width 80 height 17
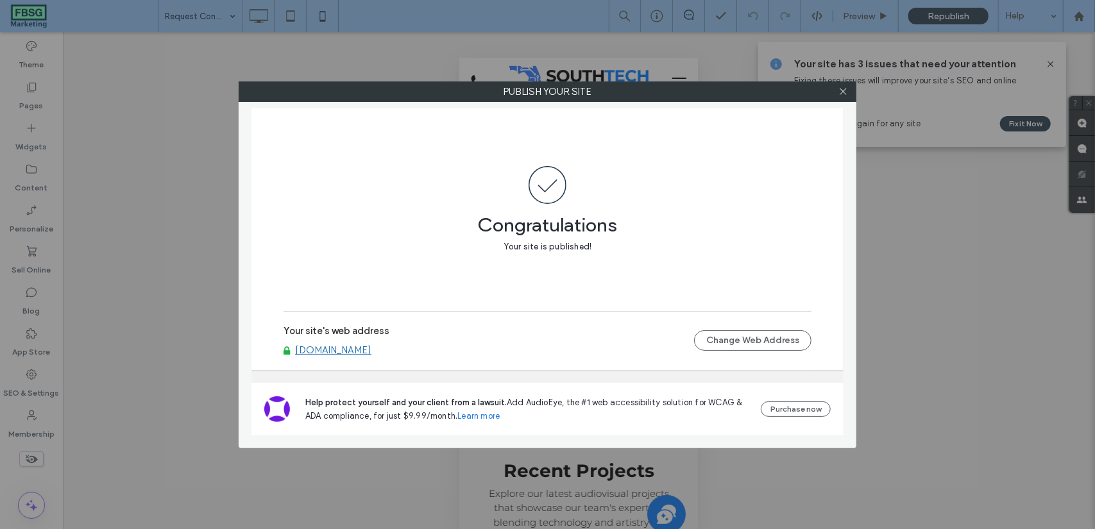
click at [849, 89] on div at bounding box center [842, 91] width 19 height 19
click at [846, 91] on icon at bounding box center [843, 92] width 10 height 10
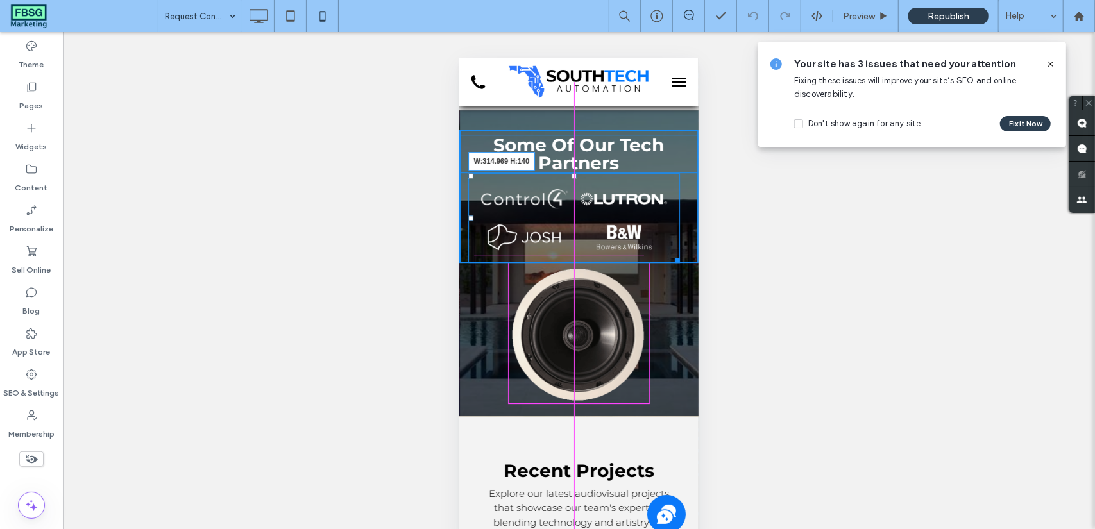
drag, startPoint x: 675, startPoint y: 247, endPoint x: 1125, endPoint y: 308, distance: 454.4
click at [670, 253] on div at bounding box center [674, 258] width 10 height 10
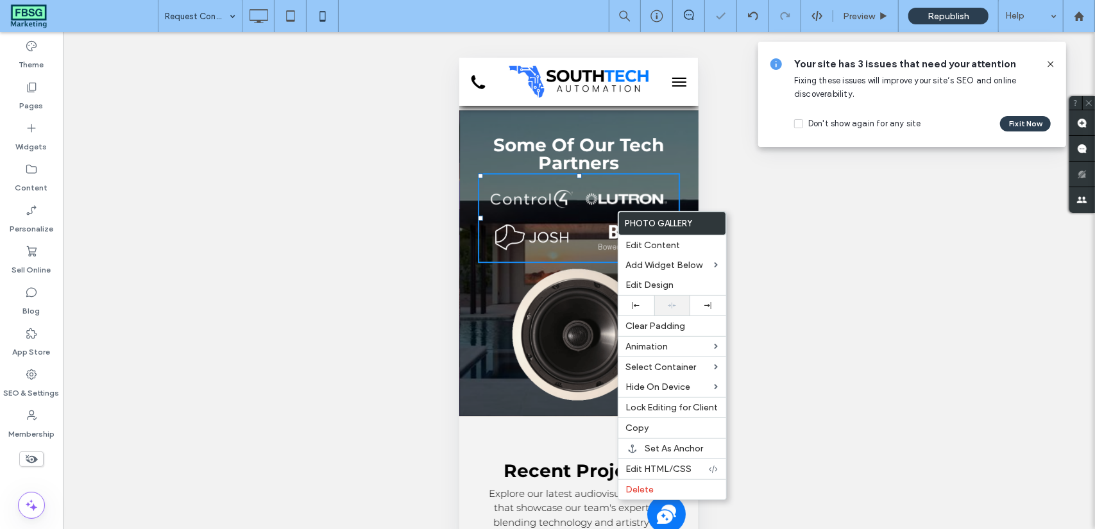
click at [668, 309] on div at bounding box center [672, 306] width 36 height 20
click at [708, 312] on div at bounding box center [708, 306] width 36 height 20
click at [677, 309] on div at bounding box center [672, 306] width 36 height 20
click at [779, 165] on div "Unhide? Yes Unhide? Yes Unhide? Yes Unhide? Yes Unhide? Yes Unhide? Yes" at bounding box center [579, 296] width 1032 height 529
click at [661, 135] on h2 "Some Of Our Tech Partners" at bounding box center [578, 153] width 239 height 36
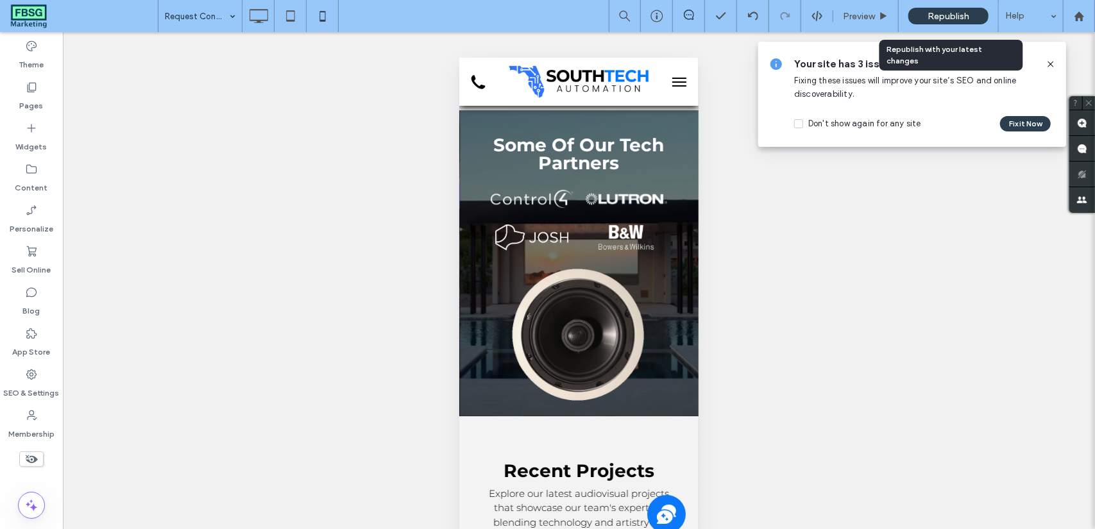
click at [940, 19] on span "Republish" at bounding box center [948, 16] width 42 height 11
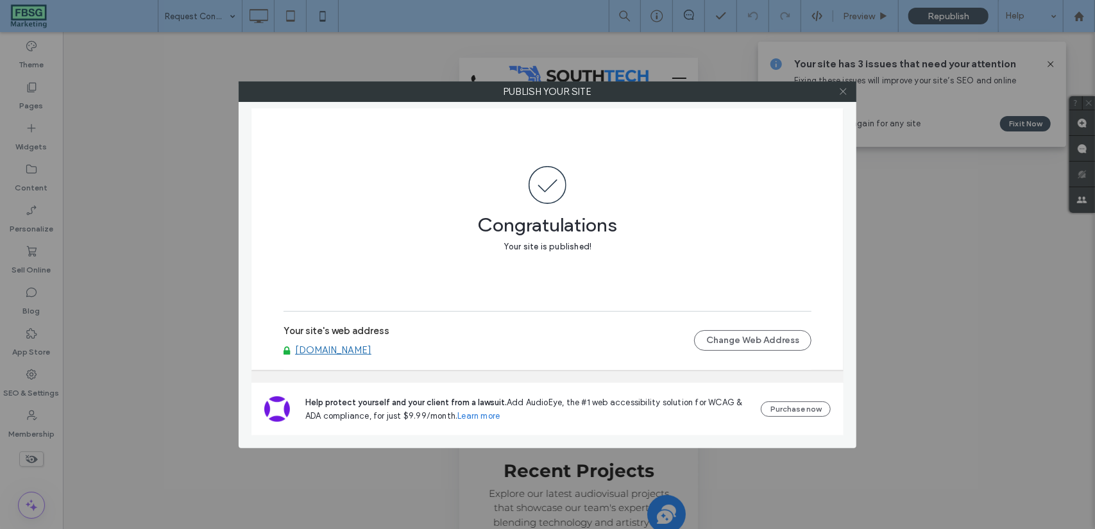
click at [845, 90] on icon at bounding box center [843, 92] width 10 height 10
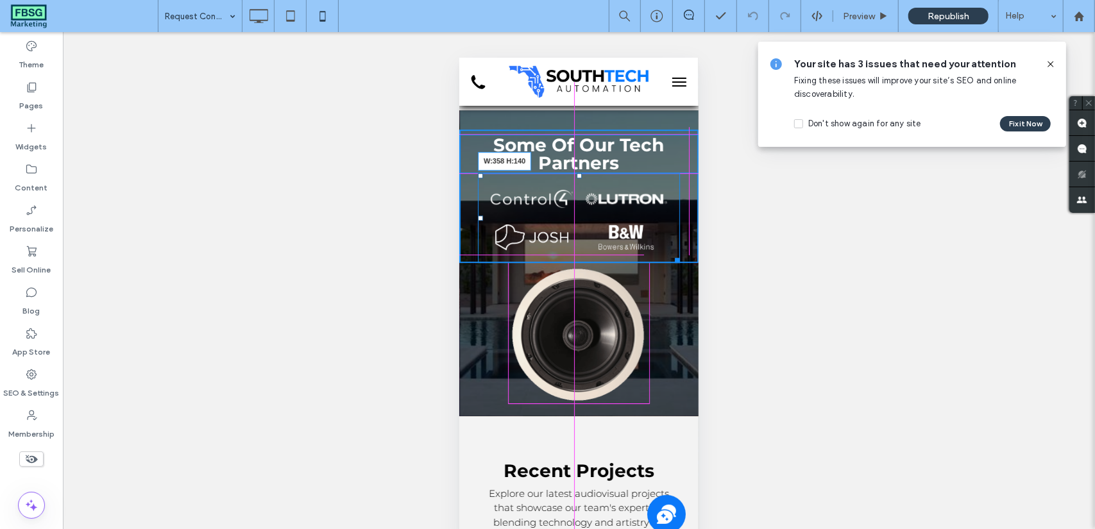
drag, startPoint x: 673, startPoint y: 250, endPoint x: 1142, endPoint y: 305, distance: 472.6
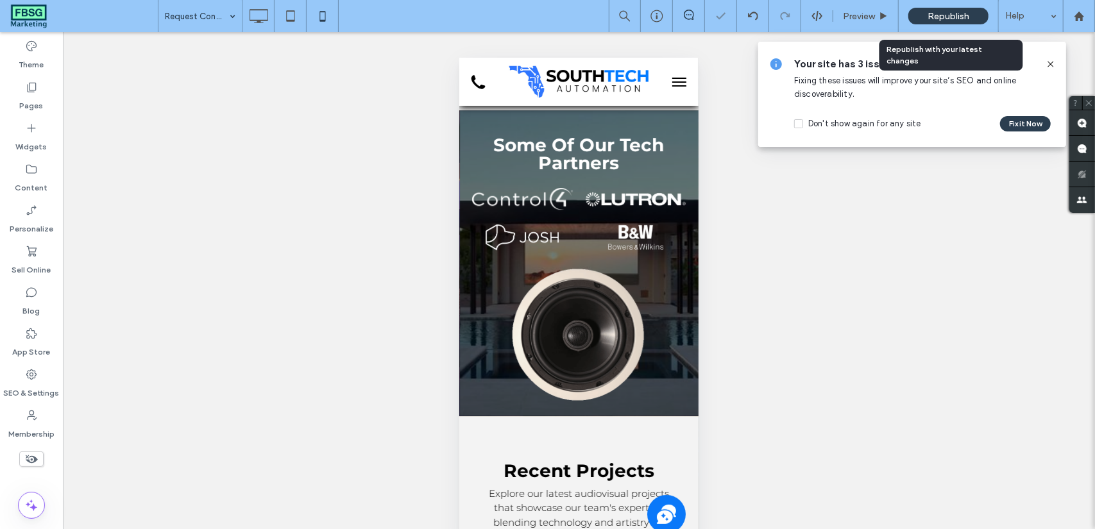
click at [922, 17] on div "Republish" at bounding box center [948, 16] width 80 height 17
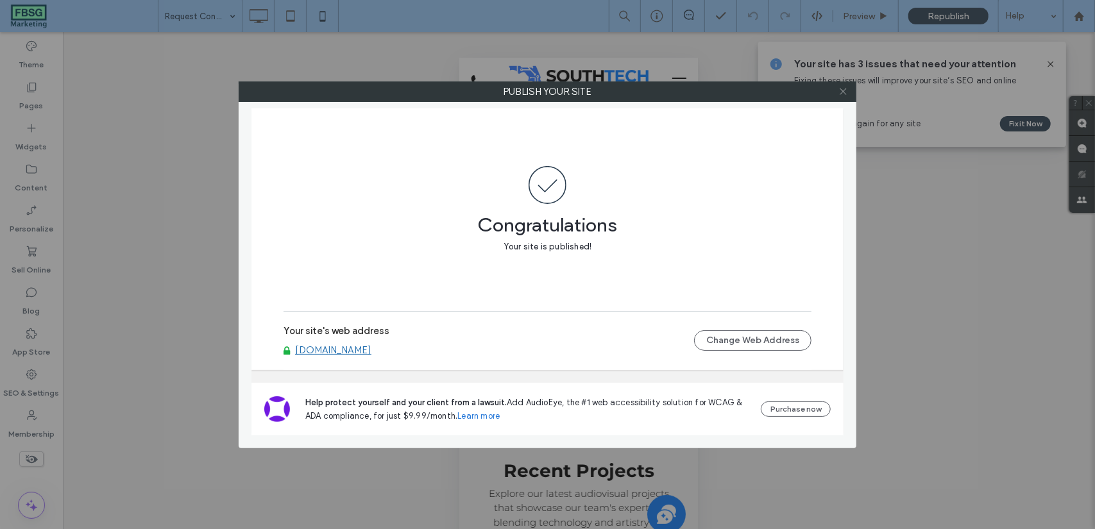
click at [840, 90] on icon at bounding box center [843, 92] width 10 height 10
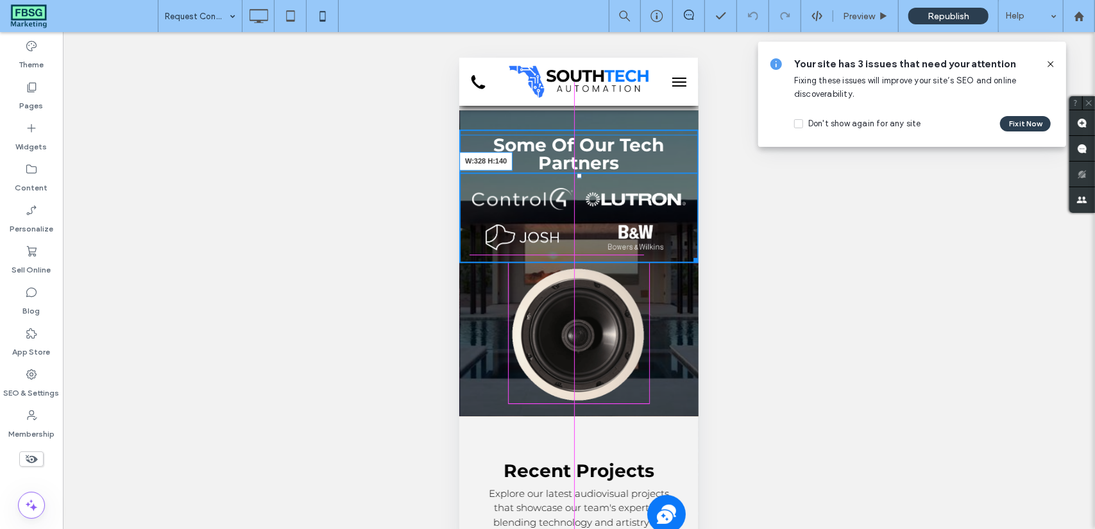
drag, startPoint x: 682, startPoint y: 248, endPoint x: 674, endPoint y: 248, distance: 8.4
click at [688, 253] on div at bounding box center [693, 258] width 10 height 10
drag, startPoint x: 675, startPoint y: 249, endPoint x: 1125, endPoint y: 310, distance: 453.6
click at [678, 253] on div at bounding box center [683, 258] width 10 height 10
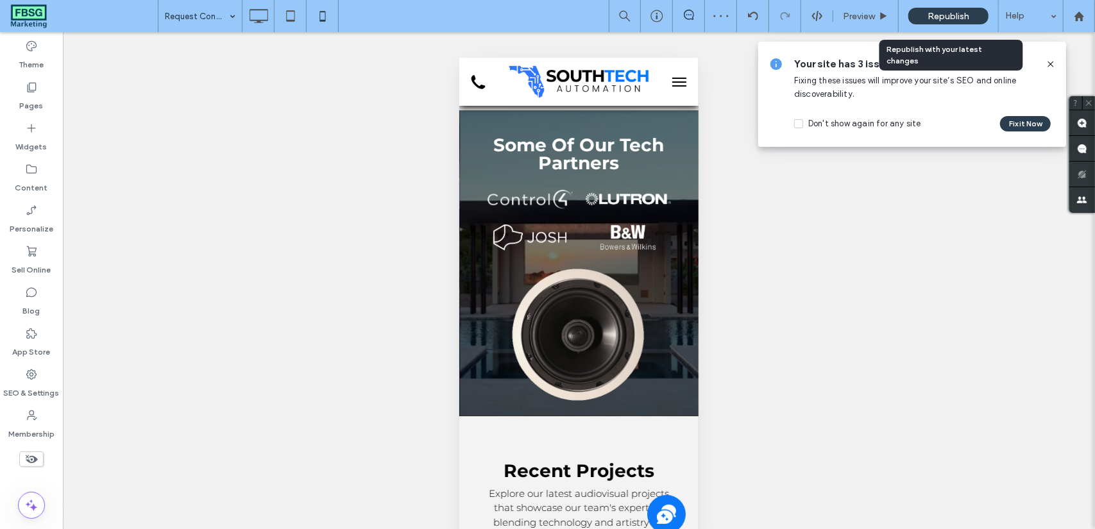
click at [943, 18] on span "Republish" at bounding box center [948, 16] width 42 height 11
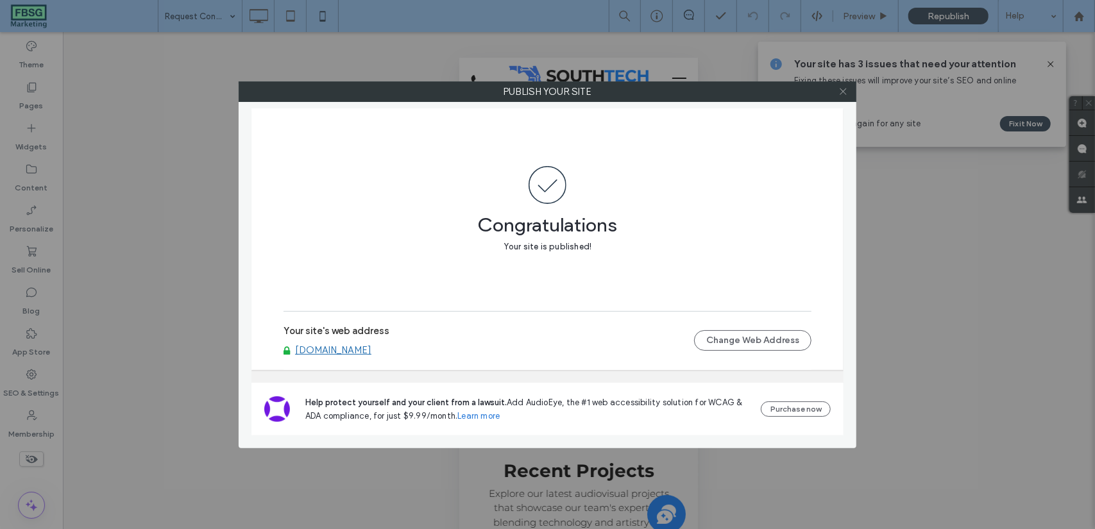
click at [845, 93] on use at bounding box center [842, 91] width 6 height 6
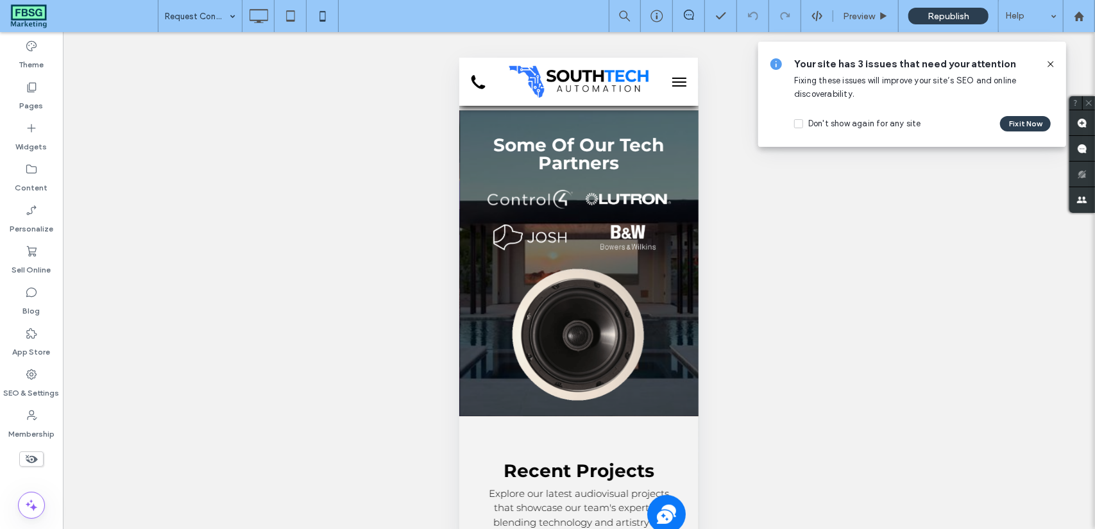
click at [1052, 63] on icon at bounding box center [1050, 64] width 10 height 10
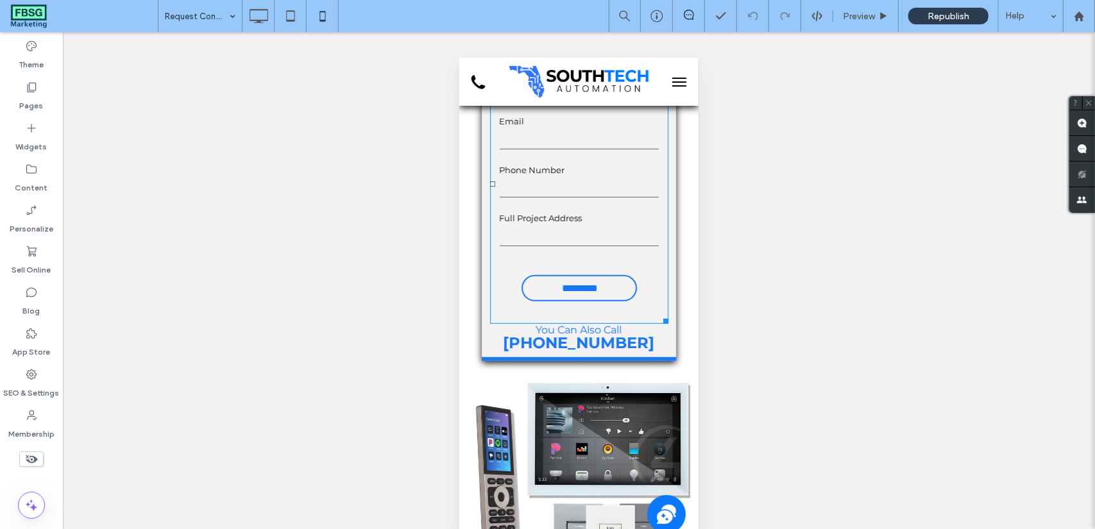
scroll to position [0, 0]
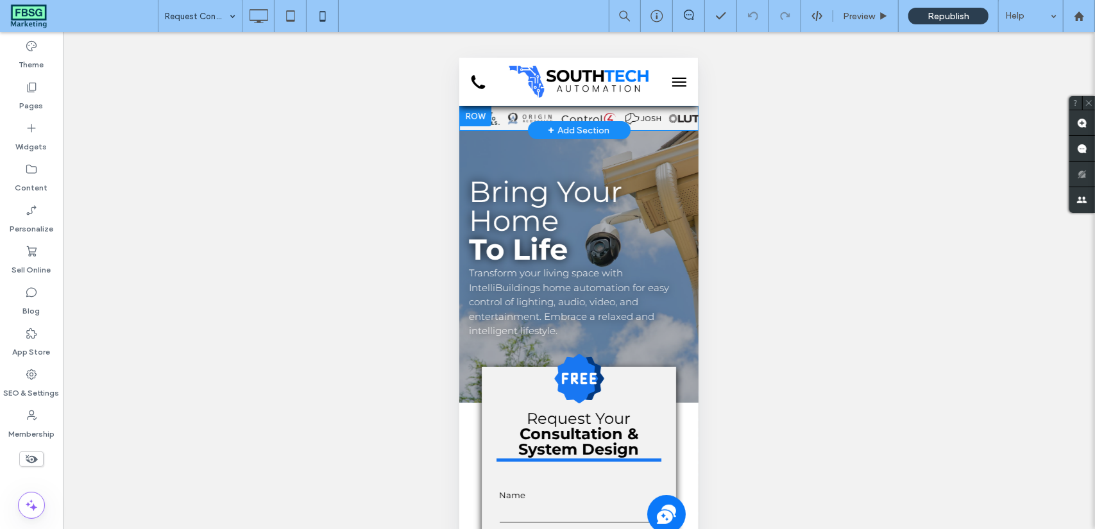
click at [475, 119] on div at bounding box center [475, 115] width 32 height 21
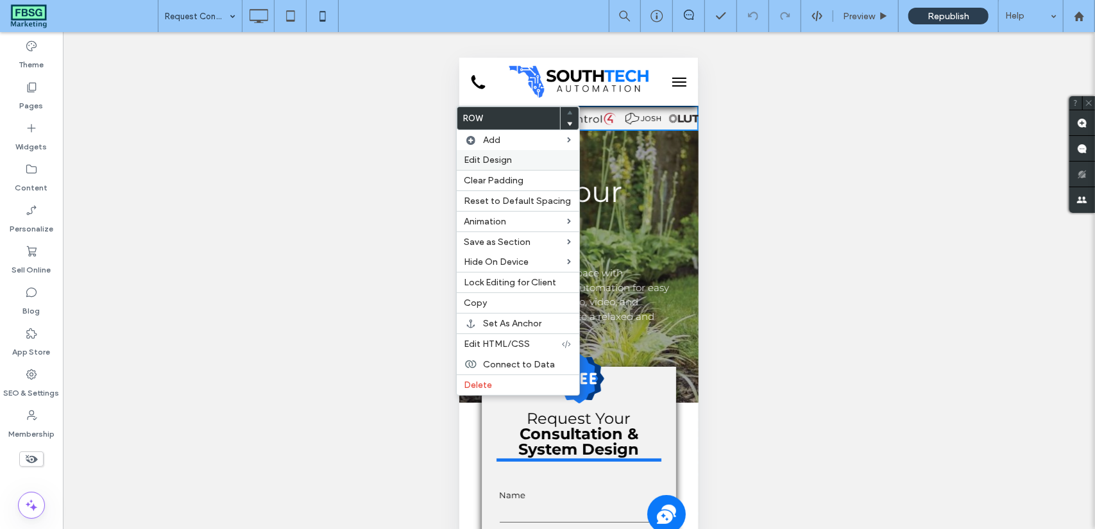
click at [475, 161] on span "Edit Design" at bounding box center [488, 160] width 48 height 11
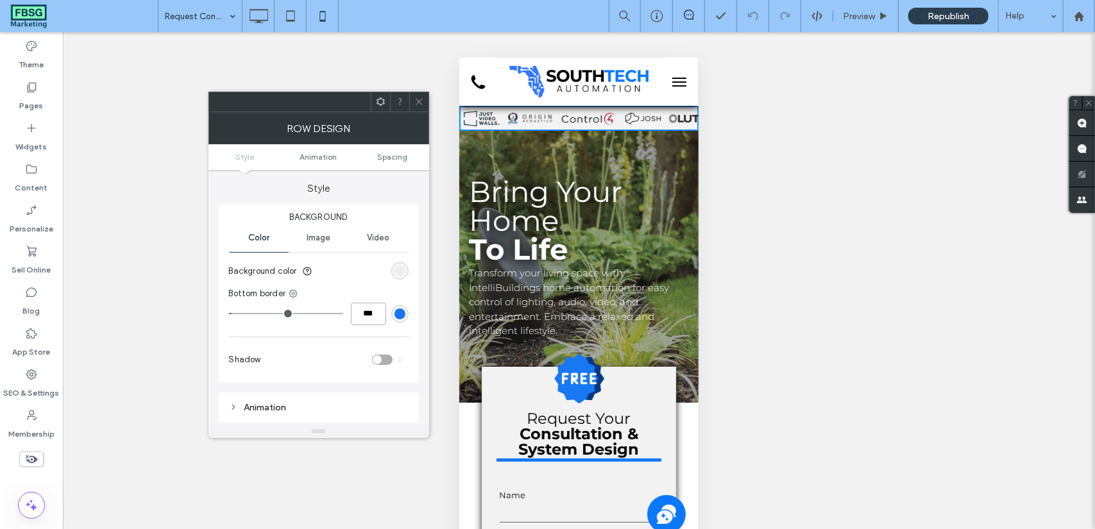
click at [357, 319] on input "***" at bounding box center [368, 314] width 35 height 22
type input "*"
type input "***"
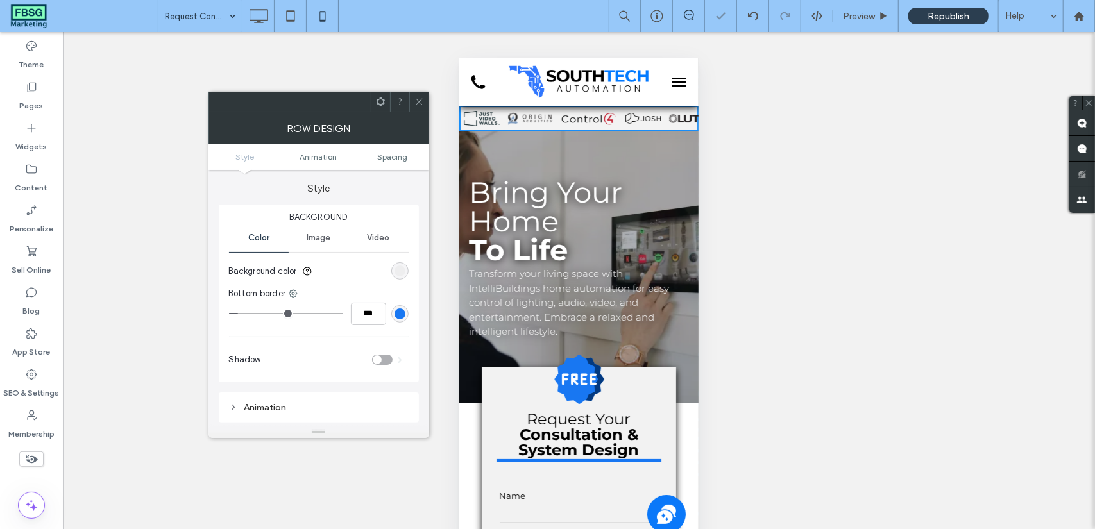
click at [414, 106] on span at bounding box center [419, 101] width 10 height 19
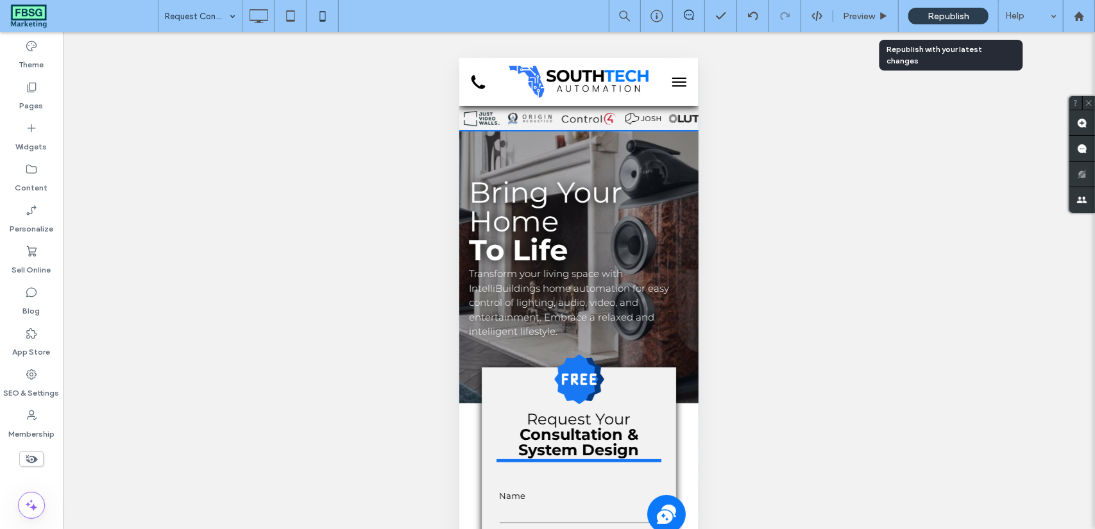
click at [938, 13] on span "Republish" at bounding box center [948, 16] width 42 height 11
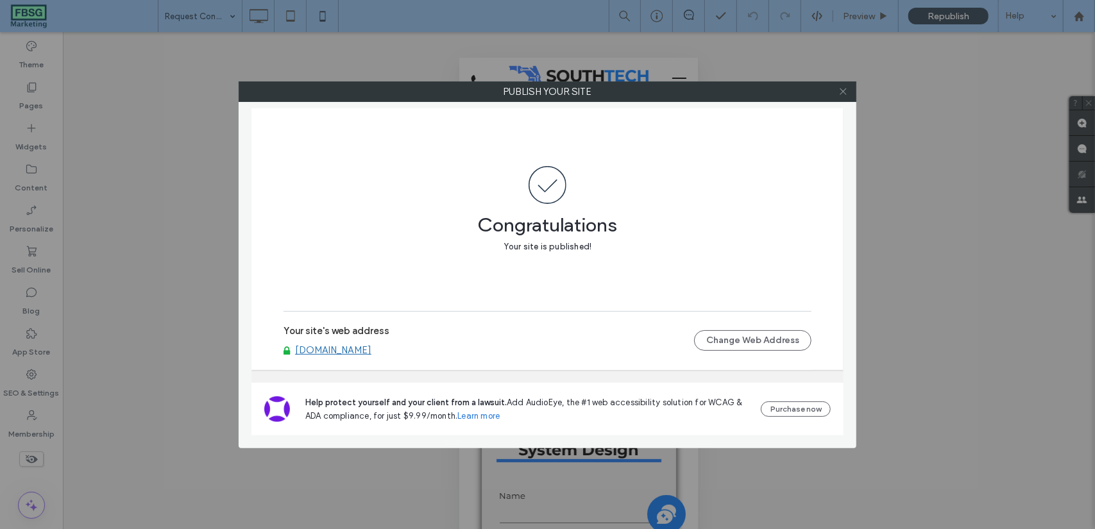
click at [846, 88] on icon at bounding box center [843, 92] width 10 height 10
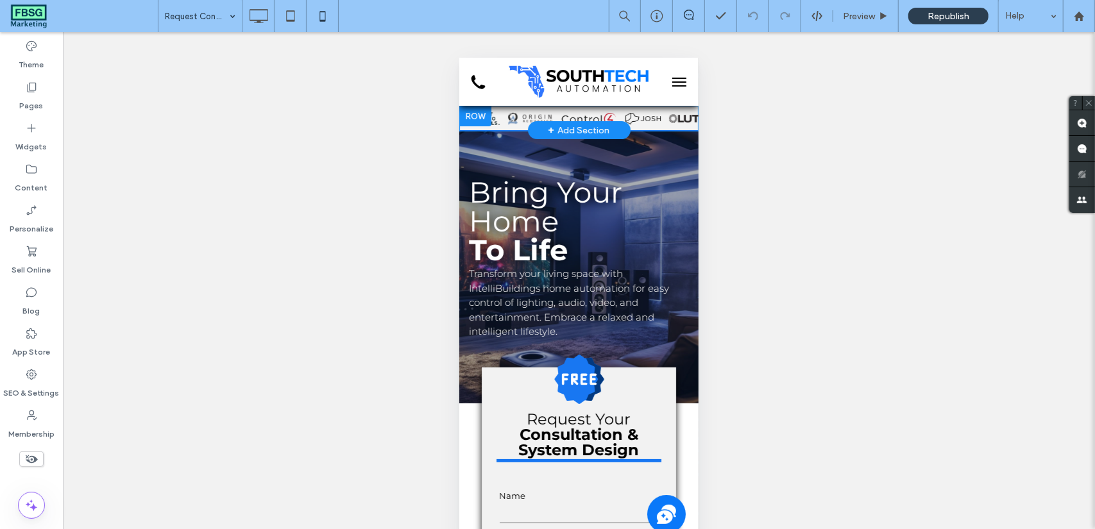
click at [484, 115] on div at bounding box center [475, 115] width 32 height 21
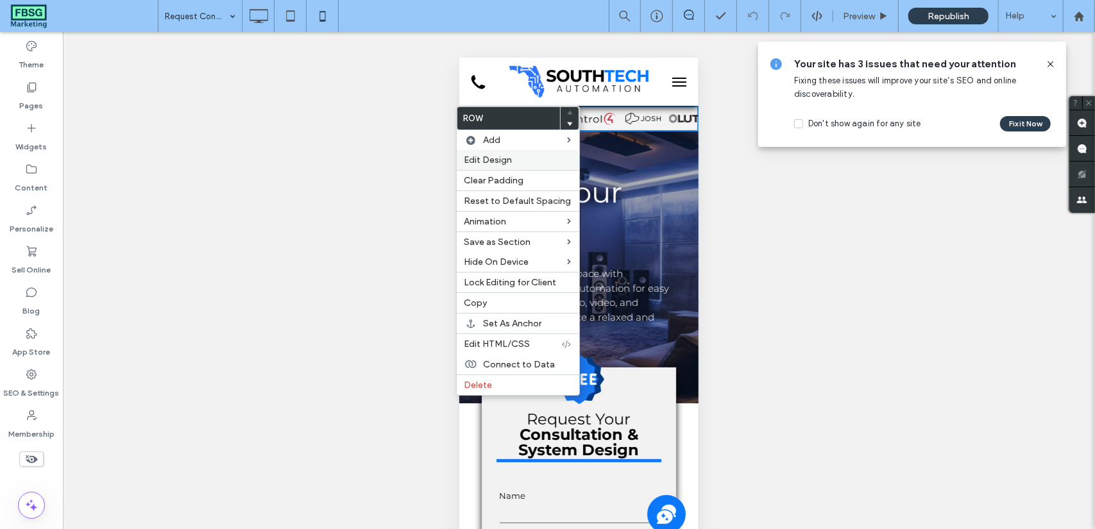
click at [485, 160] on span "Edit Design" at bounding box center [488, 160] width 48 height 11
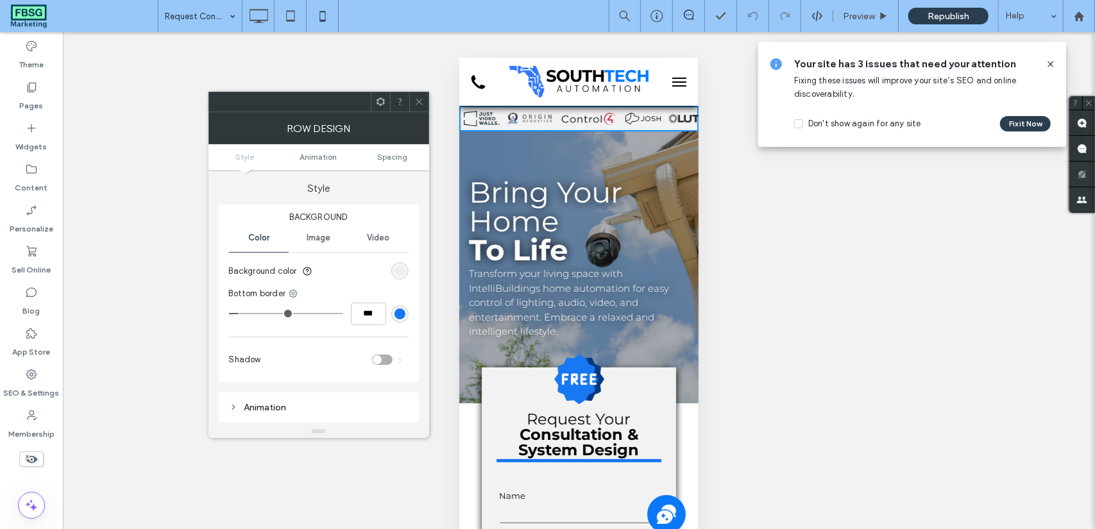
click at [386, 162] on ul "Style Animation Spacing" at bounding box center [318, 157] width 221 height 26
click at [386, 160] on span "Spacing" at bounding box center [392, 157] width 30 height 10
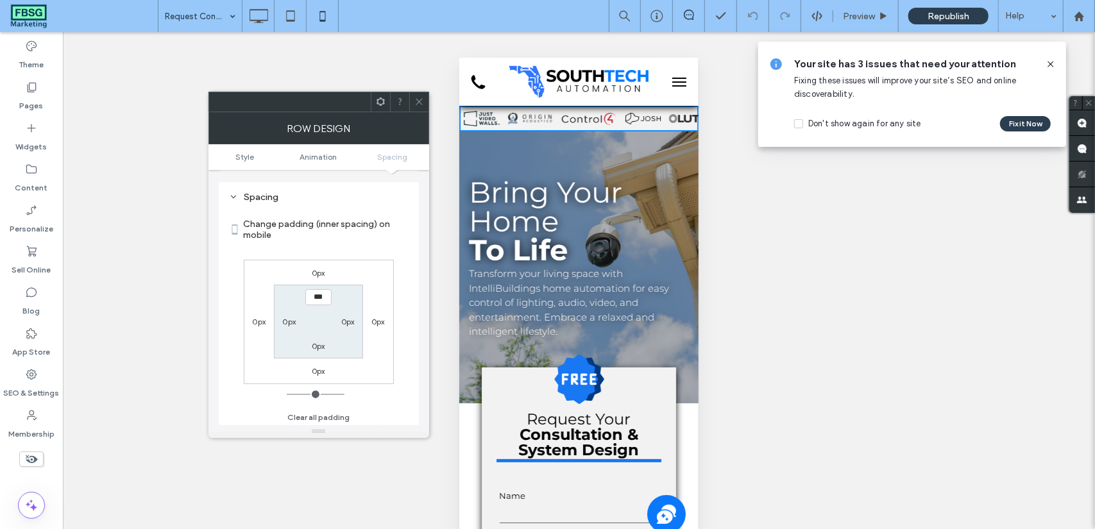
scroll to position [253, 0]
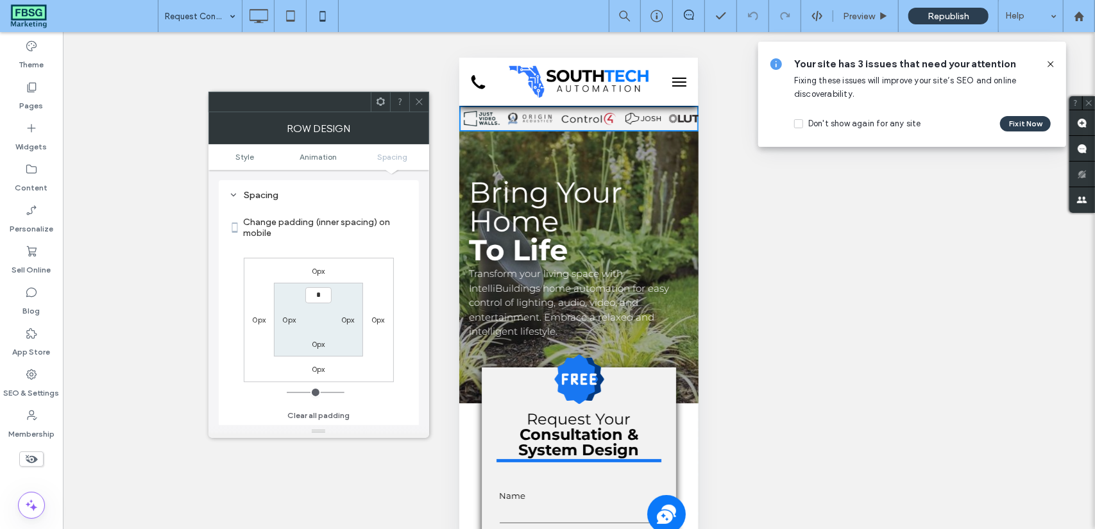
type input "***"
type input "*"
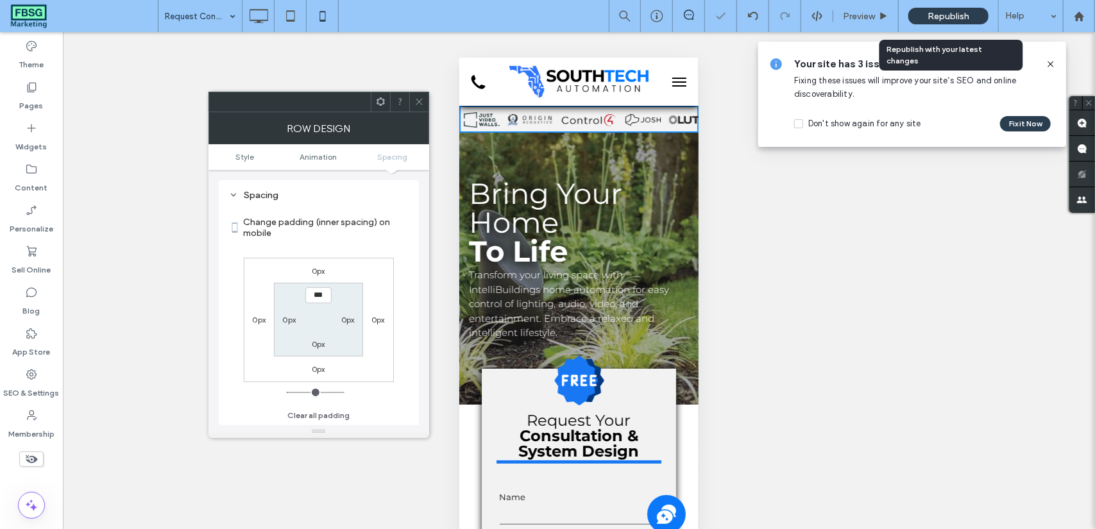
click at [936, 15] on span "Republish" at bounding box center [948, 16] width 42 height 11
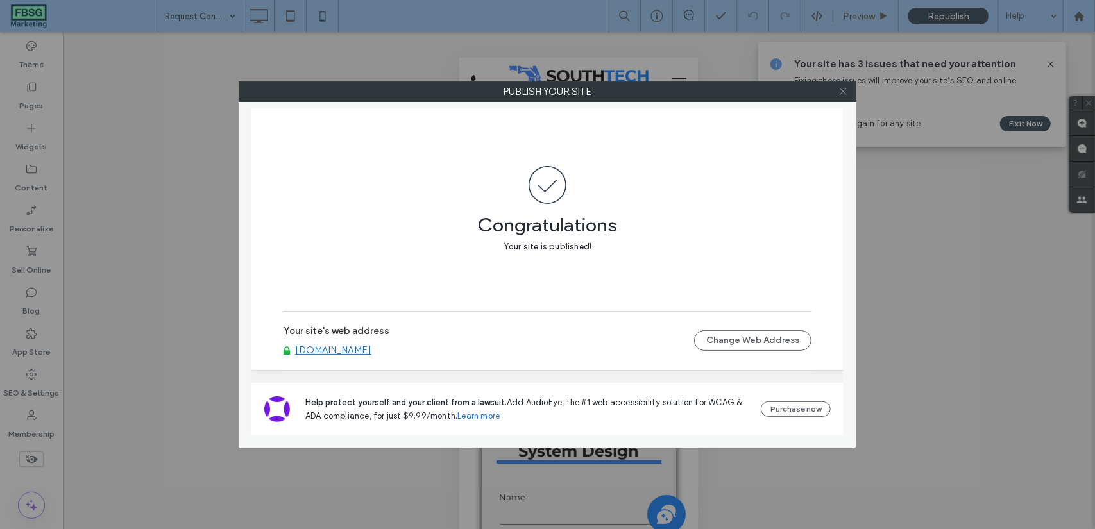
click at [840, 87] on icon at bounding box center [843, 92] width 10 height 10
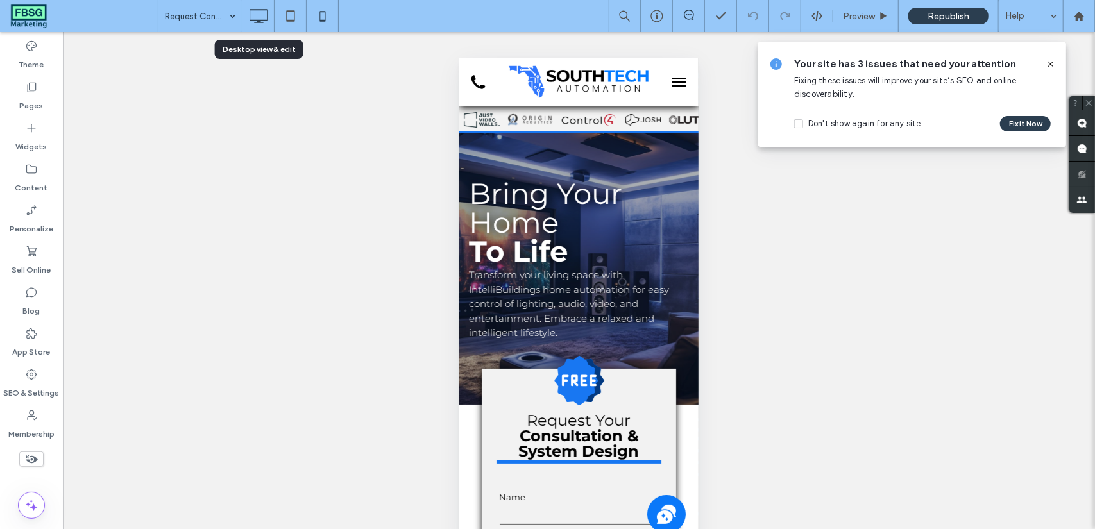
click at [273, 12] on div at bounding box center [257, 16] width 31 height 26
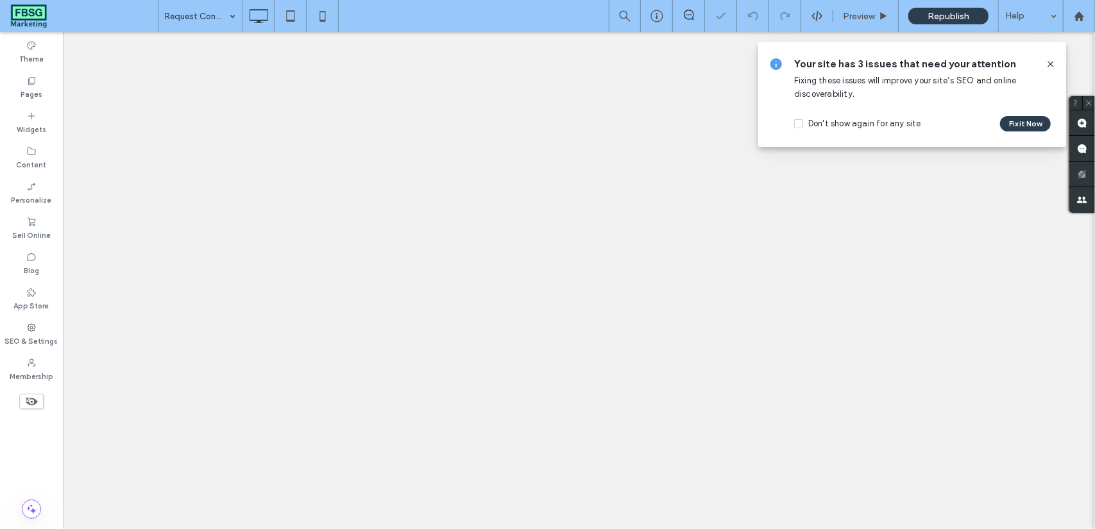
click at [1052, 61] on icon at bounding box center [1050, 64] width 10 height 10
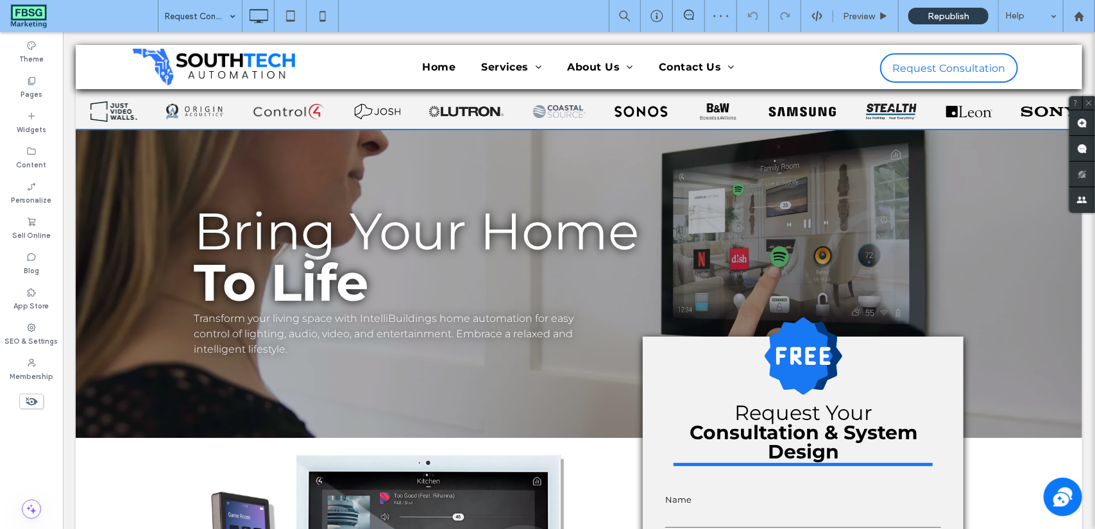
scroll to position [0, 0]
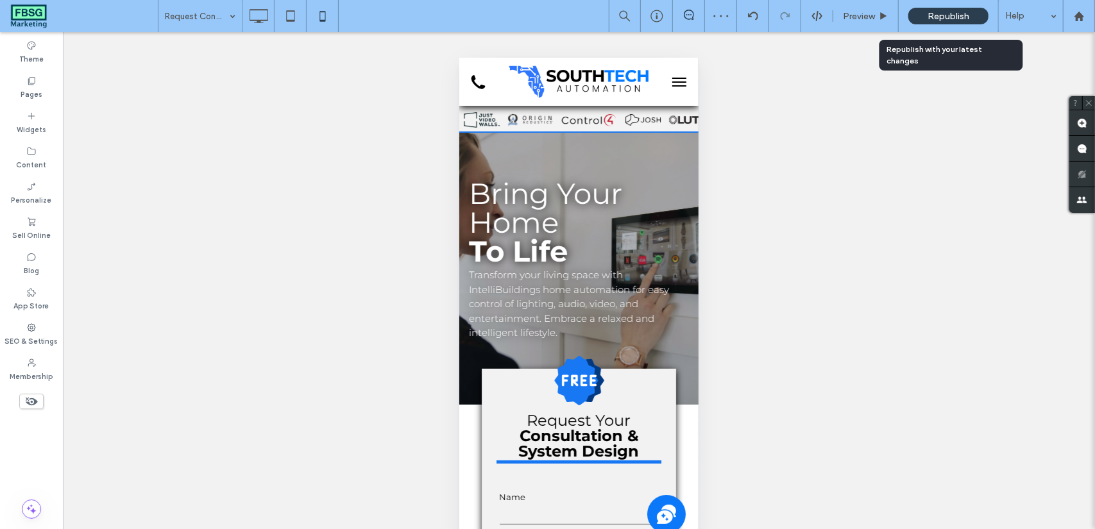
click at [952, 11] on span "Republish" at bounding box center [948, 16] width 42 height 11
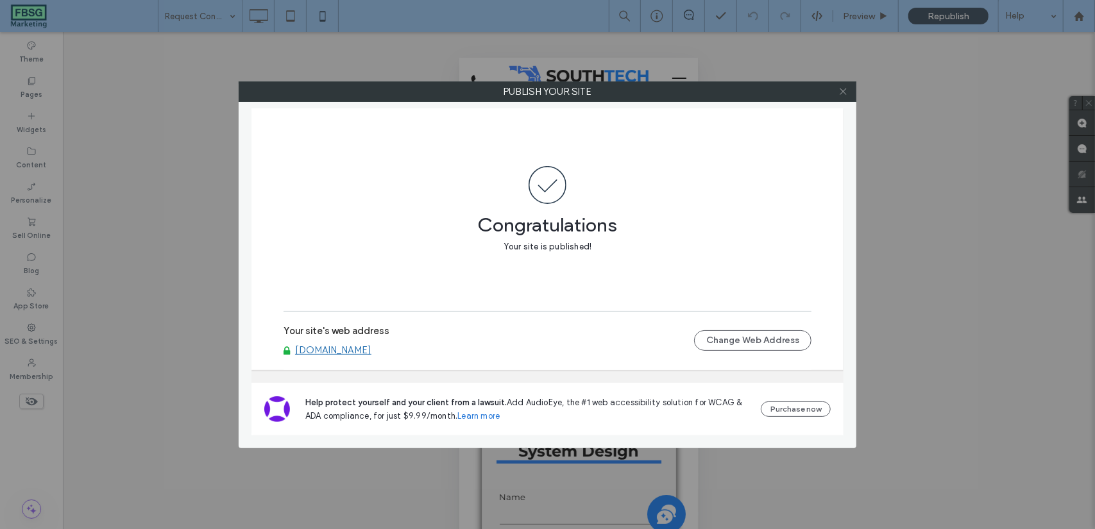
click at [847, 96] on icon at bounding box center [843, 92] width 10 height 10
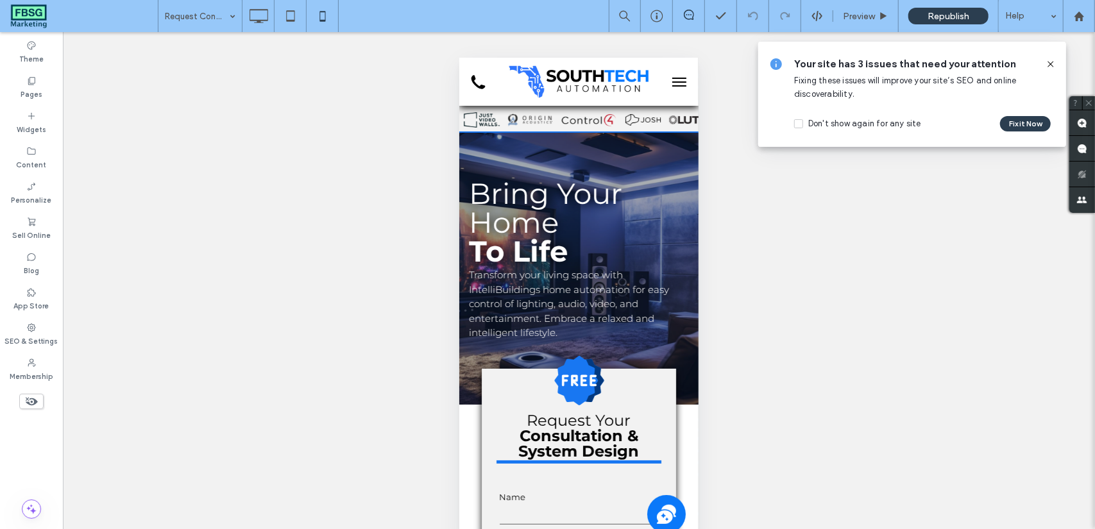
click at [1050, 65] on icon at bounding box center [1050, 64] width 10 height 10
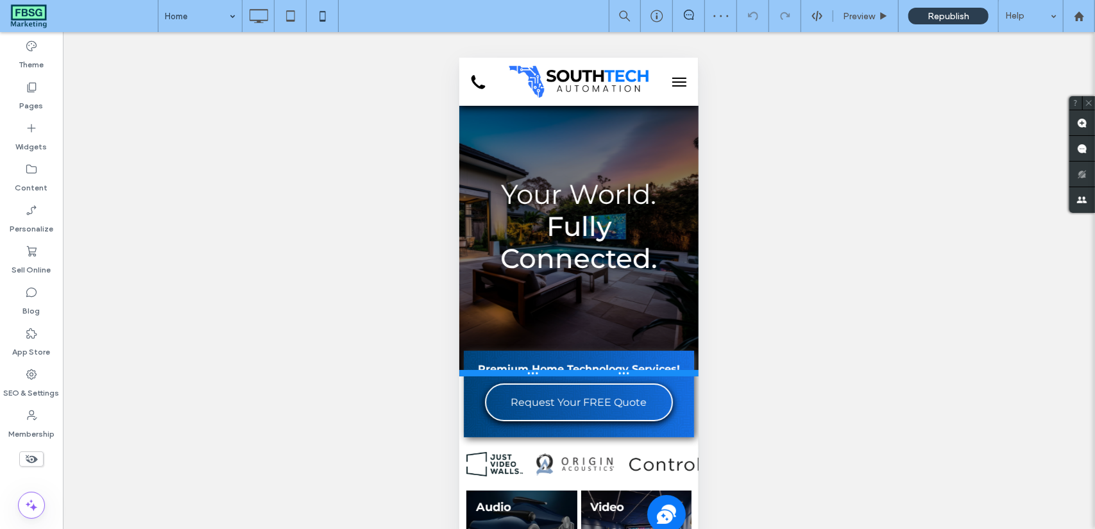
drag, startPoint x: 686, startPoint y: 368, endPoint x: 685, endPoint y: 376, distance: 7.8
click at [685, 376] on div at bounding box center [578, 372] width 239 height 6
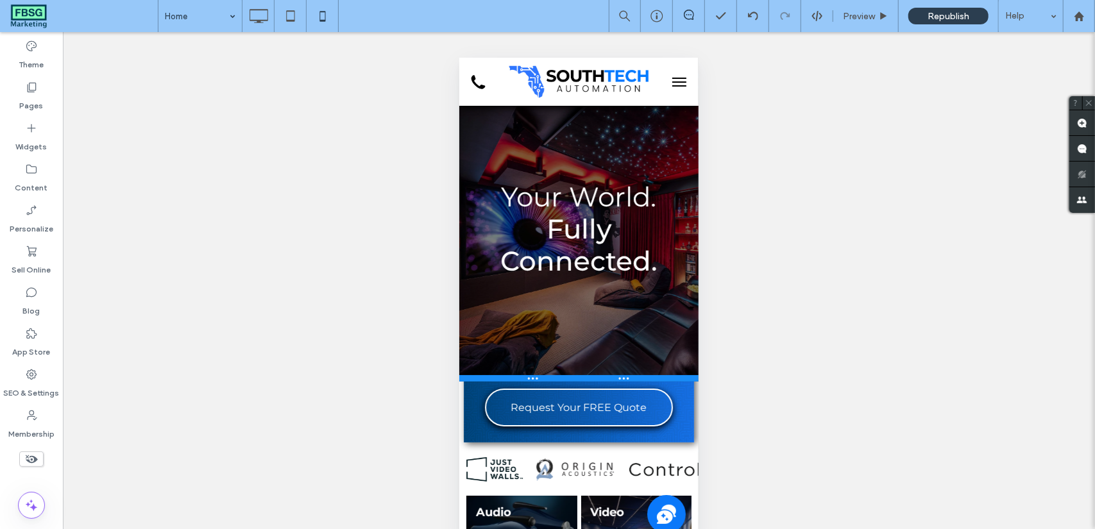
click at [678, 380] on div at bounding box center [578, 378] width 239 height 6
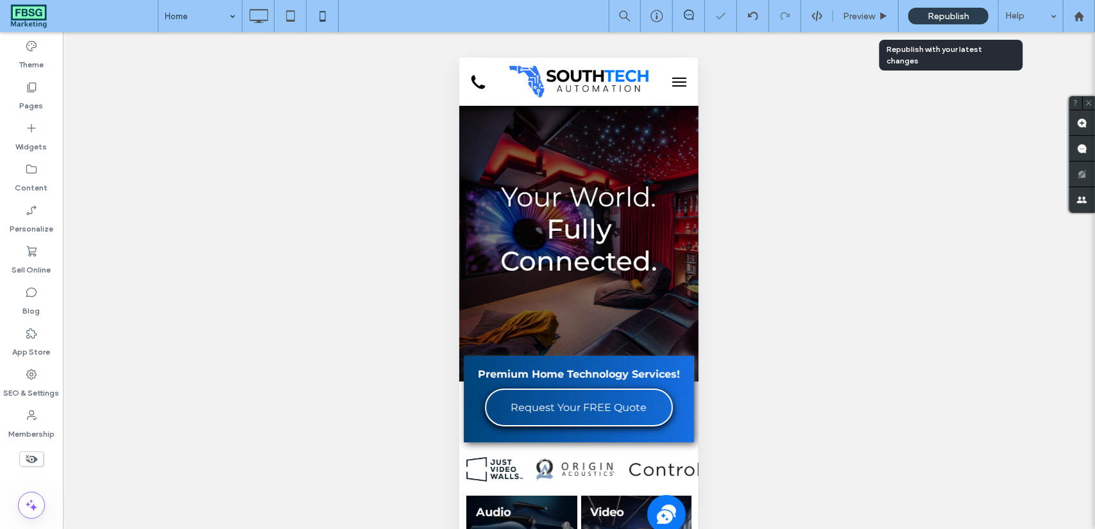
click at [939, 16] on span "Republish" at bounding box center [948, 16] width 42 height 11
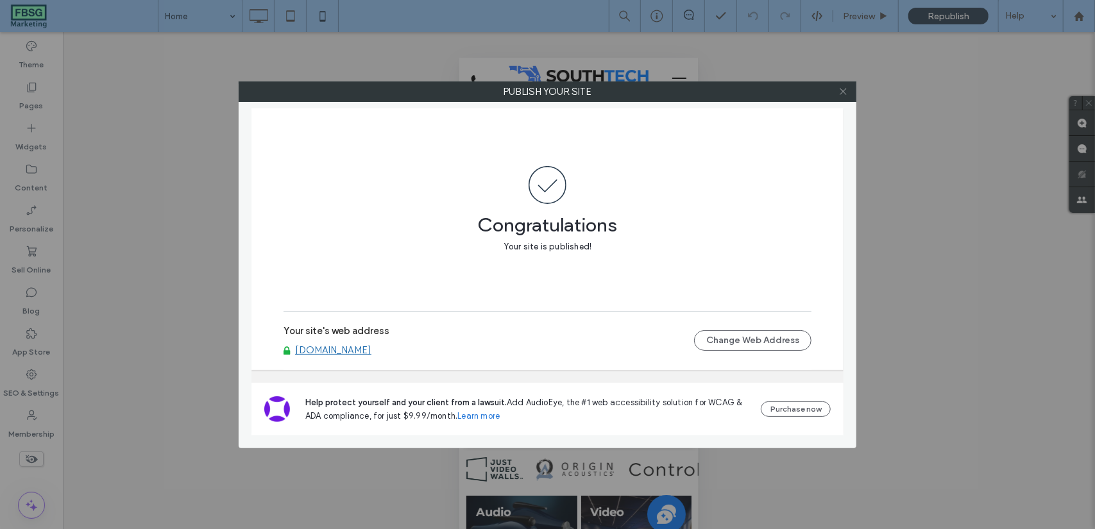
click at [845, 88] on icon at bounding box center [843, 92] width 10 height 10
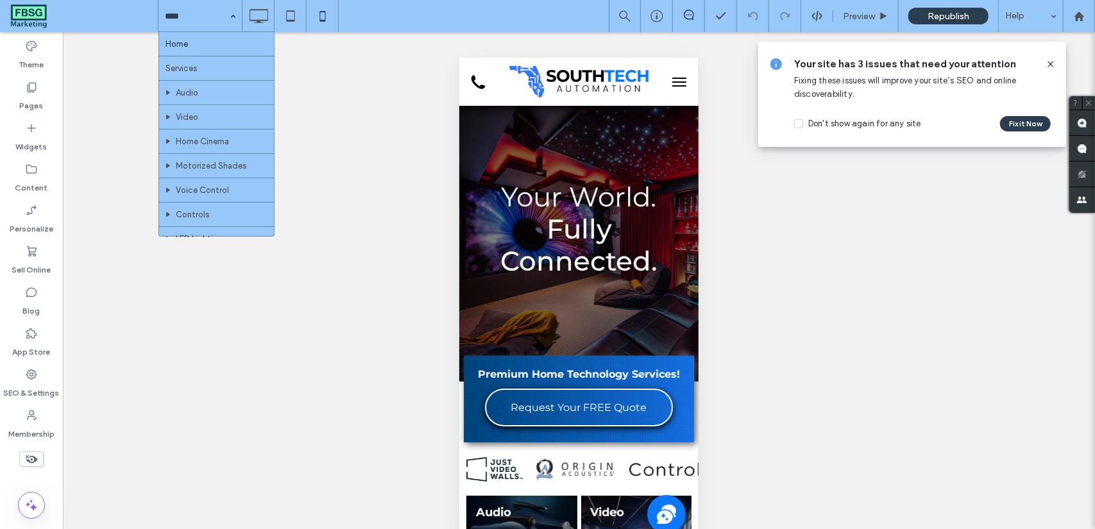
click at [1049, 66] on icon at bounding box center [1050, 64] width 10 height 10
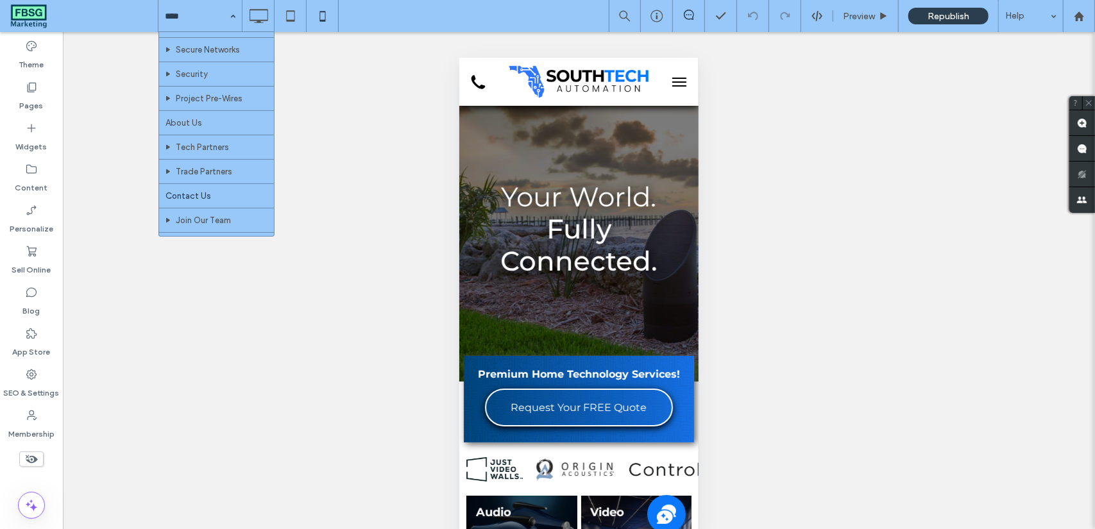
scroll to position [315, 0]
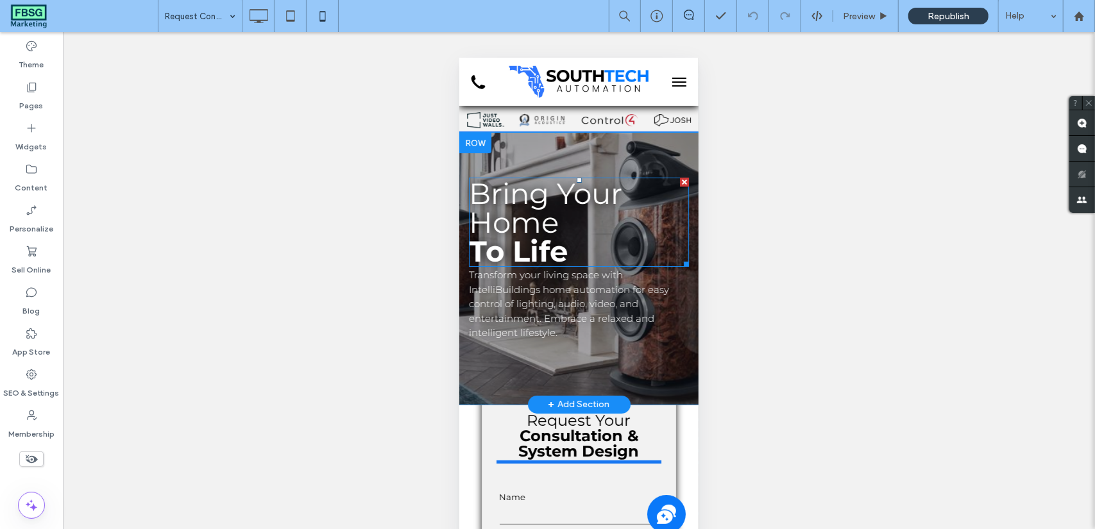
click at [596, 232] on h1 "Bring Your Home" at bounding box center [578, 207] width 220 height 58
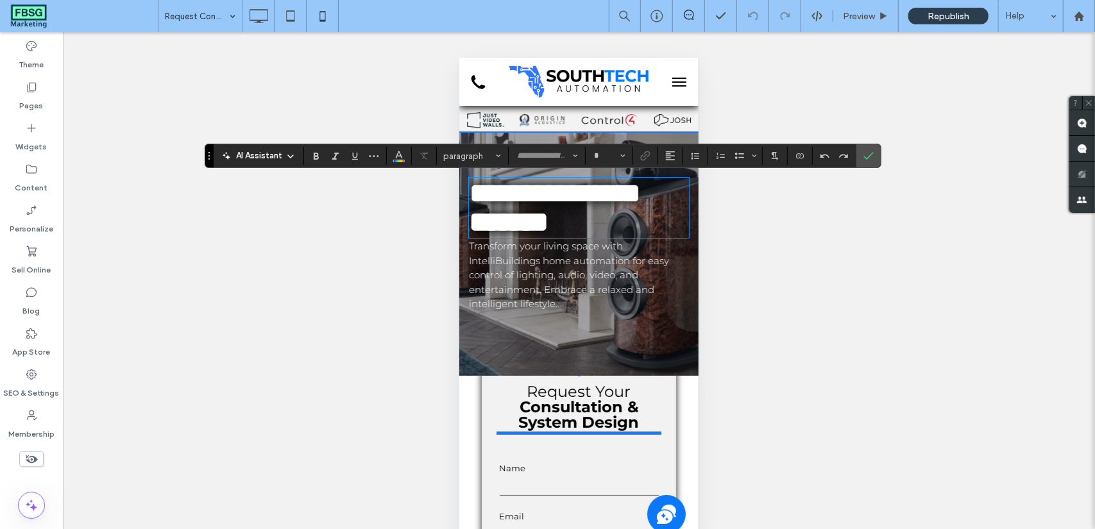
type input "**********"
type input "**"
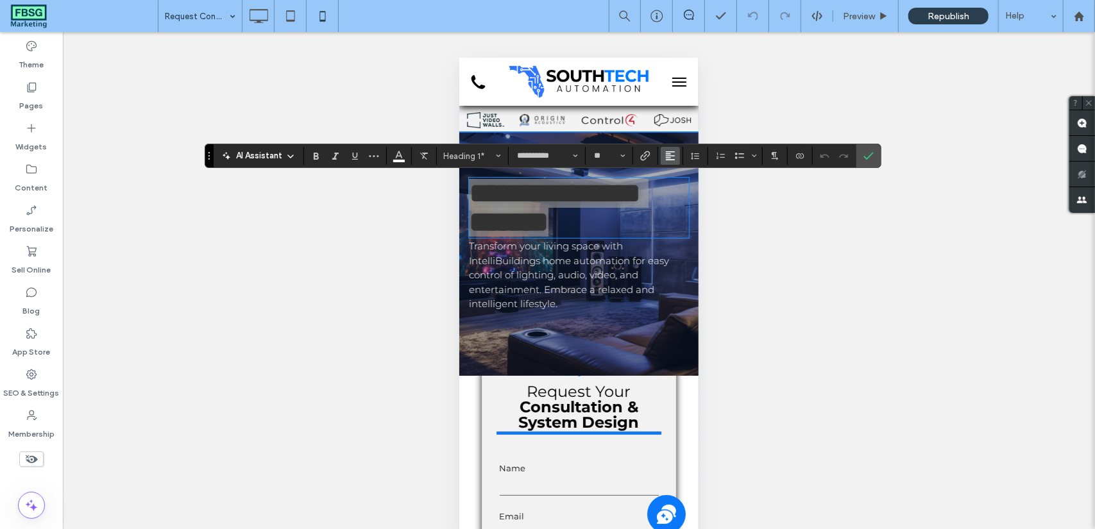
click at [675, 158] on button "Alignment" at bounding box center [670, 156] width 19 height 18
click at [671, 193] on label "ui.textEditor.alignment.center" at bounding box center [683, 195] width 45 height 19
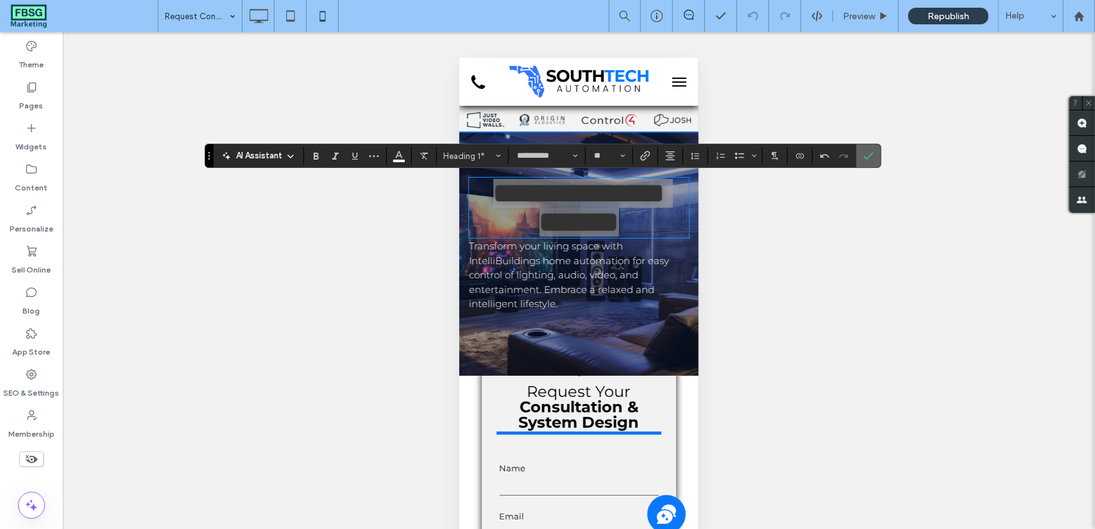
click at [866, 155] on use "Confirm" at bounding box center [868, 156] width 10 height 8
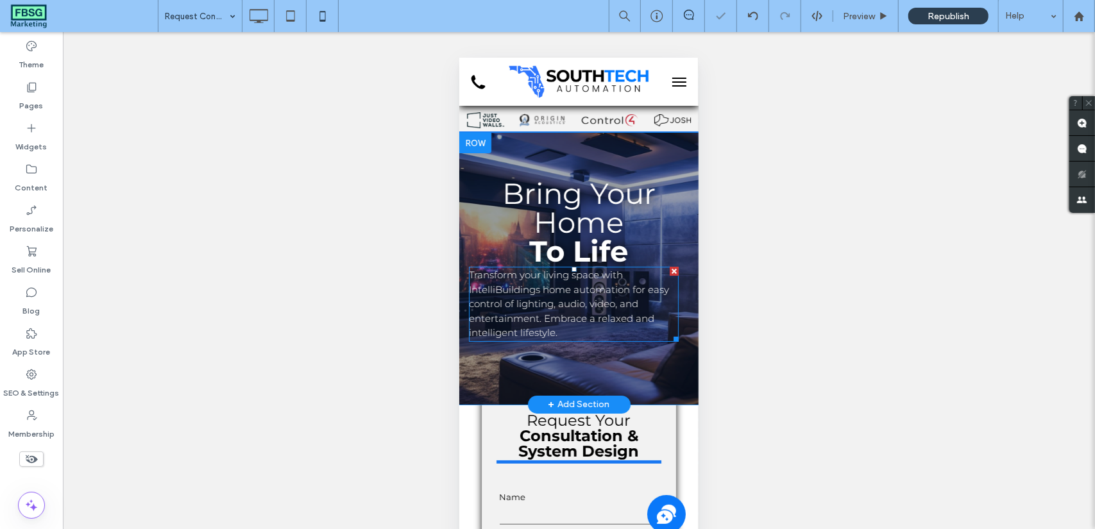
click at [672, 269] on div at bounding box center [673, 270] width 9 height 9
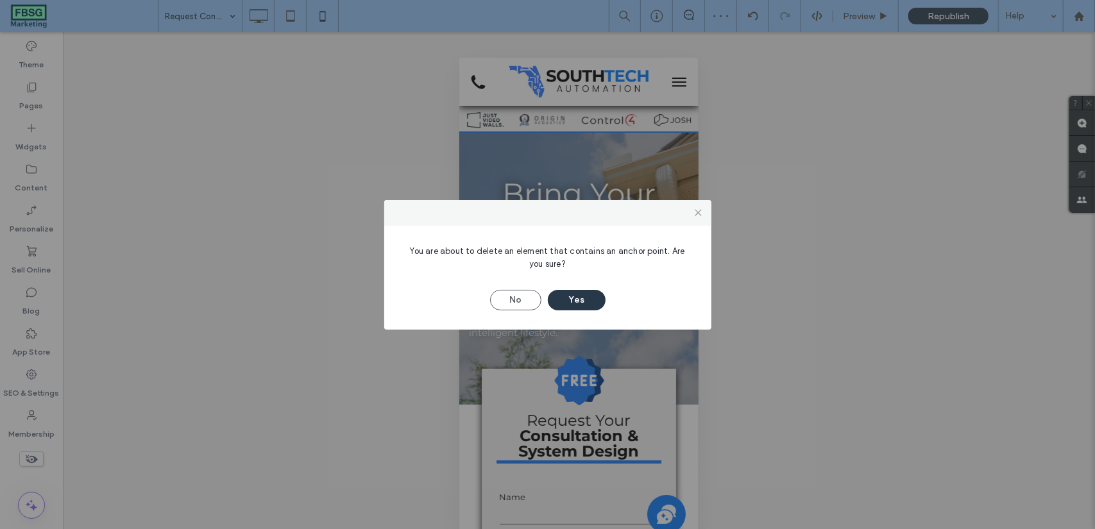
click at [566, 301] on button "Yes" at bounding box center [577, 300] width 58 height 21
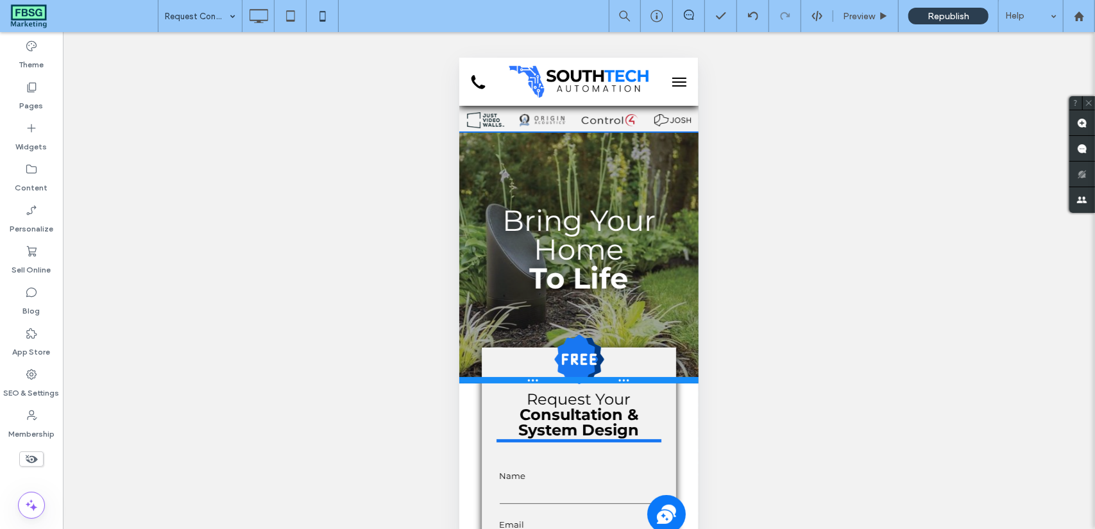
drag, startPoint x: 677, startPoint y: 328, endPoint x: 1124, endPoint y: 440, distance: 461.3
click at [670, 382] on div at bounding box center [578, 379] width 239 height 6
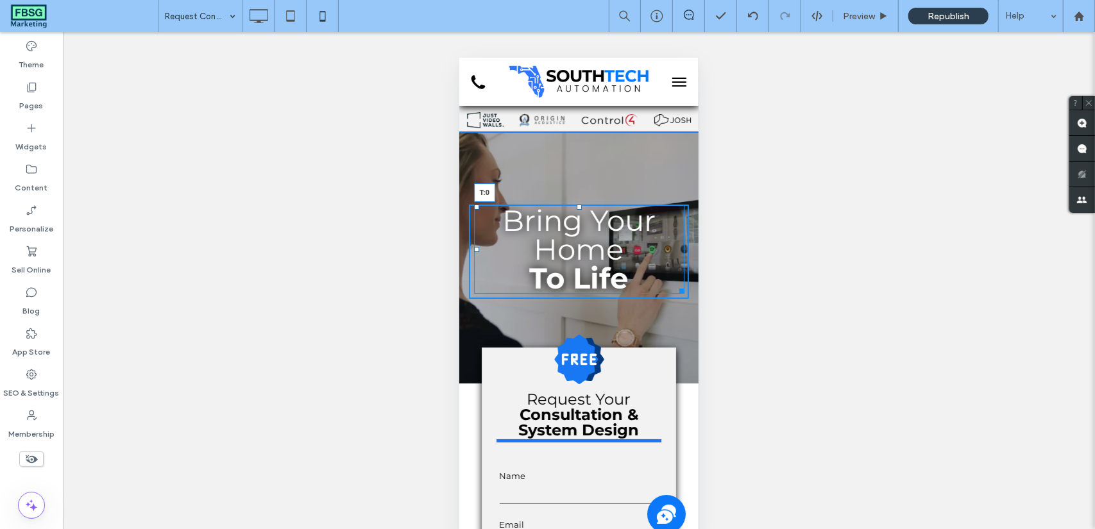
click at [574, 204] on div "Bring Your Home To Life T:0" at bounding box center [578, 248] width 210 height 89
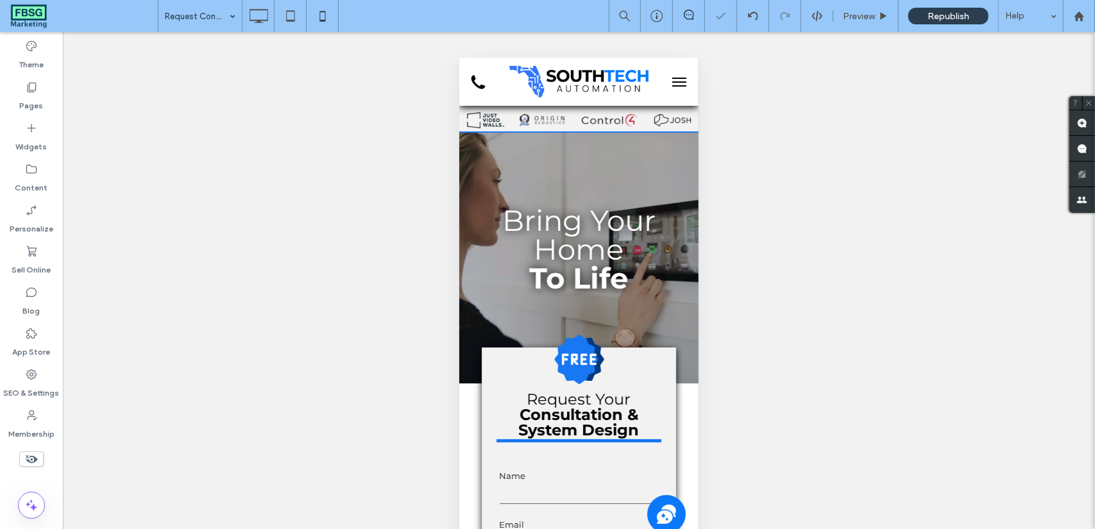
click at [643, 173] on div at bounding box center [578, 257] width 239 height 251
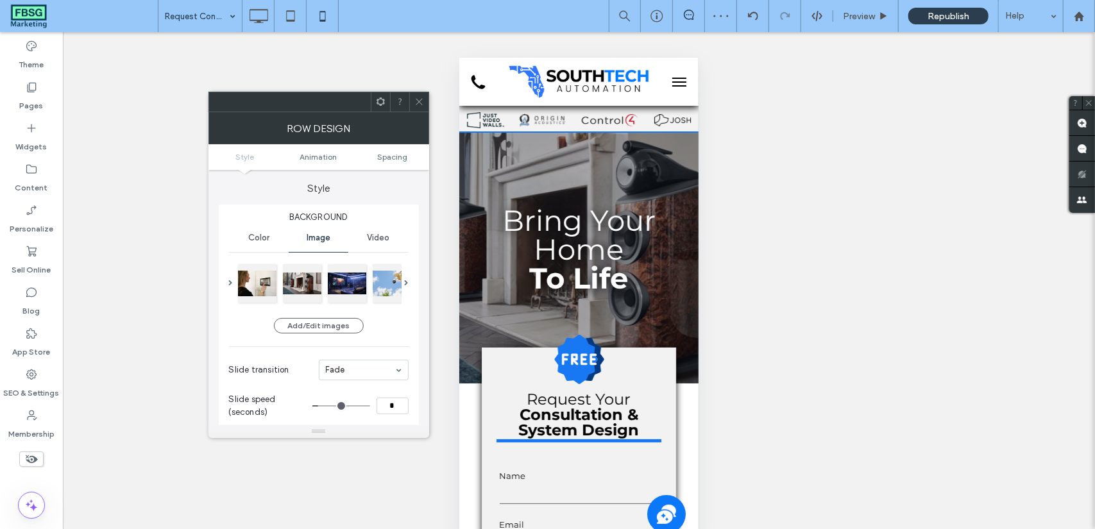
click at [369, 162] on ul "Style Animation Spacing" at bounding box center [318, 157] width 221 height 26
click at [392, 157] on span "Spacing" at bounding box center [392, 157] width 30 height 10
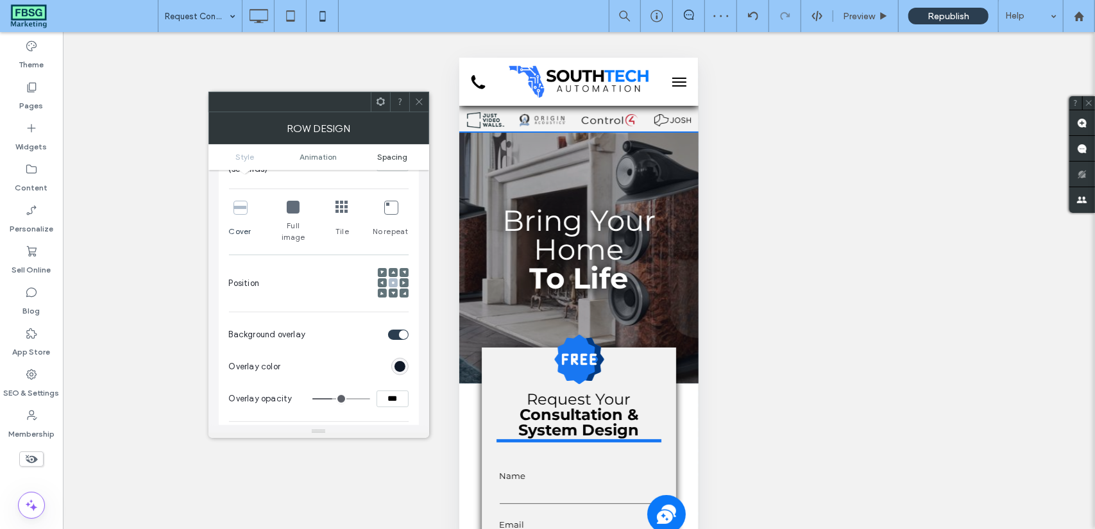
scroll to position [407, 0]
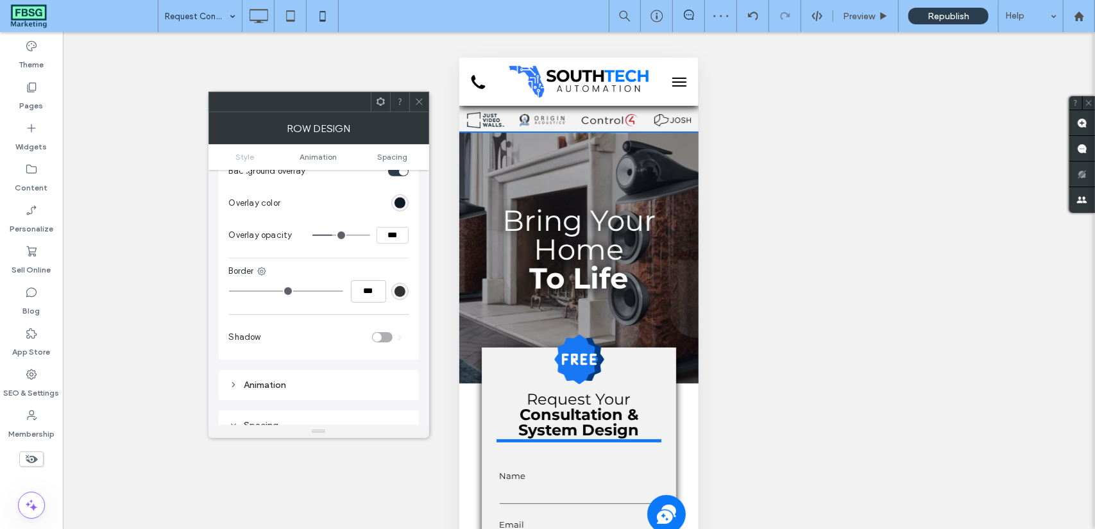
drag, startPoint x: 392, startPoint y: 157, endPoint x: 355, endPoint y: 174, distance: 40.8
click at [355, 174] on div "Row Design Style Animation Spacing Style Background Color Image Video Add/Edit …" at bounding box center [318, 275] width 221 height 326
click at [377, 161] on ul "Style Animation Spacing" at bounding box center [318, 157] width 221 height 26
click at [383, 156] on span "Spacing" at bounding box center [392, 157] width 30 height 10
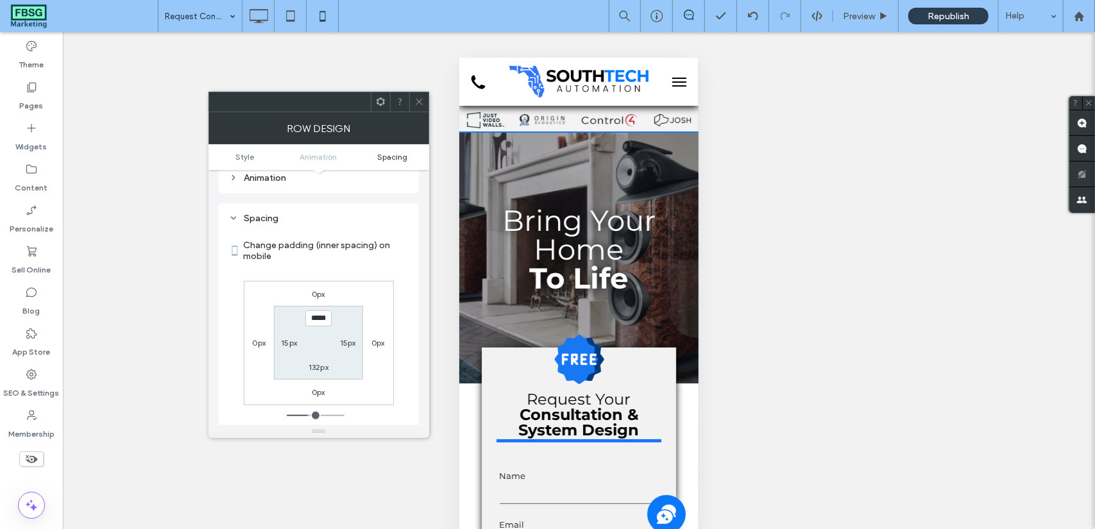
scroll to position [623, 0]
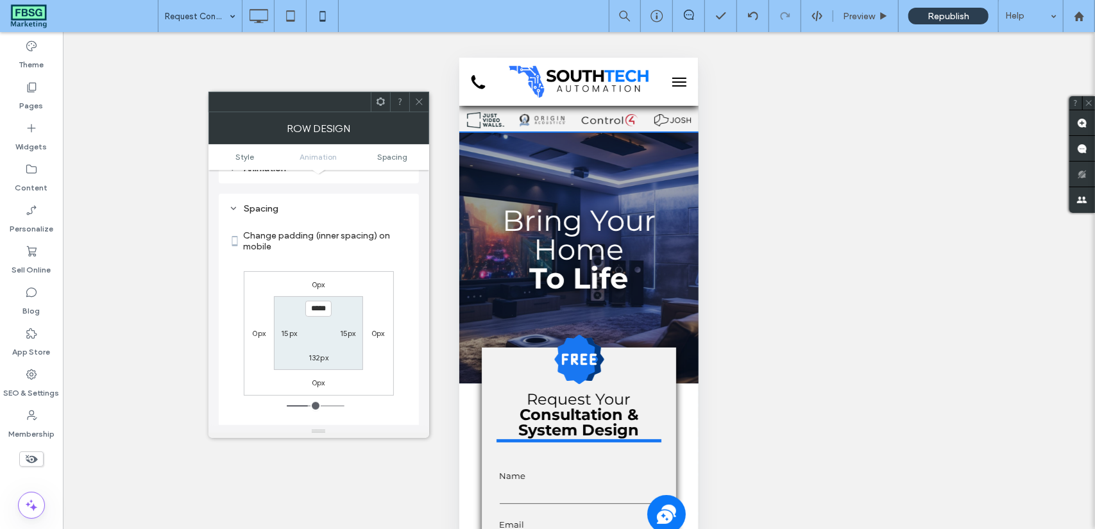
click at [312, 353] on label "132px" at bounding box center [318, 358] width 20 height 10
type input "***"
type input "*****"
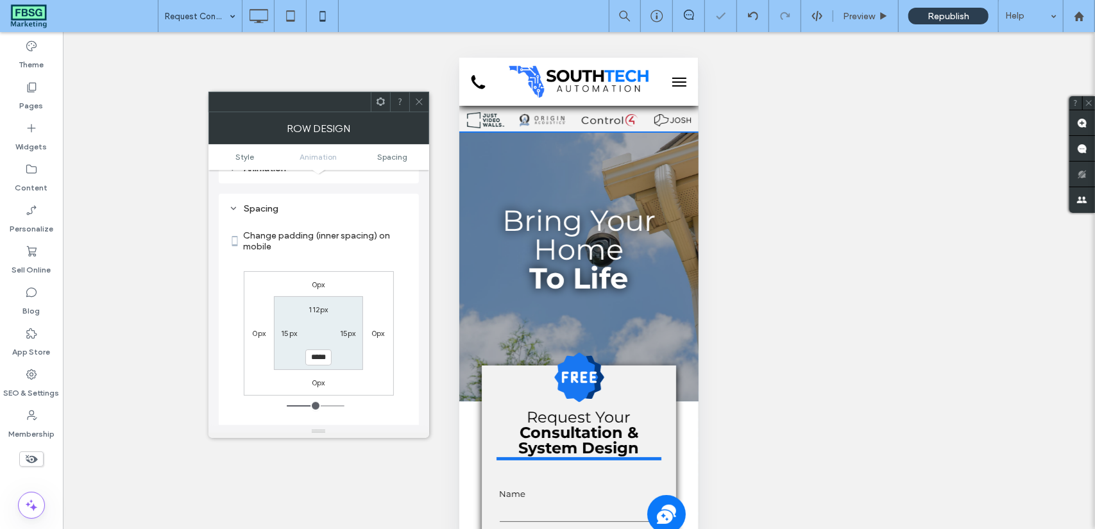
click at [416, 105] on icon at bounding box center [419, 102] width 10 height 10
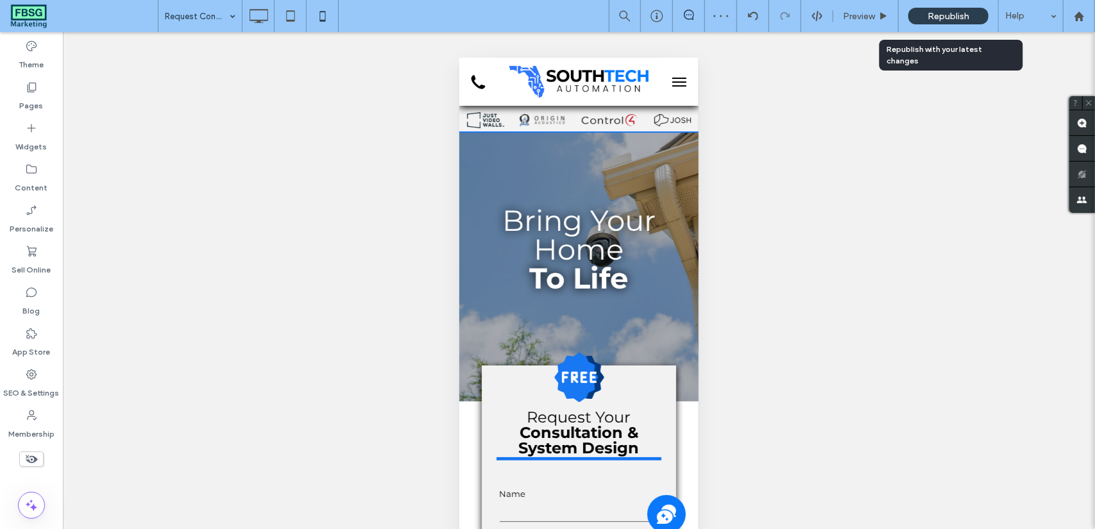
click at [963, 16] on span "Republish" at bounding box center [948, 16] width 42 height 11
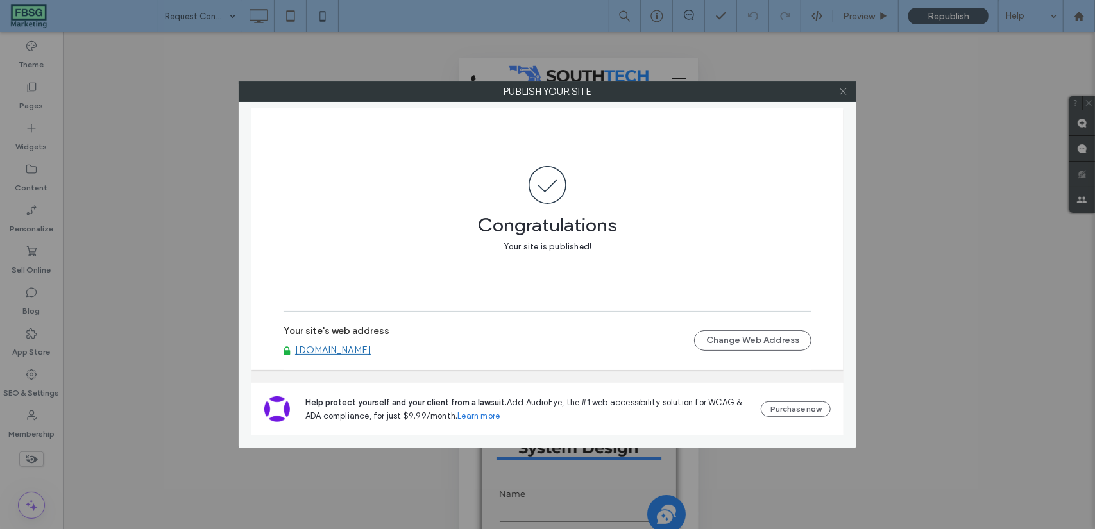
click at [844, 92] on icon at bounding box center [843, 92] width 10 height 10
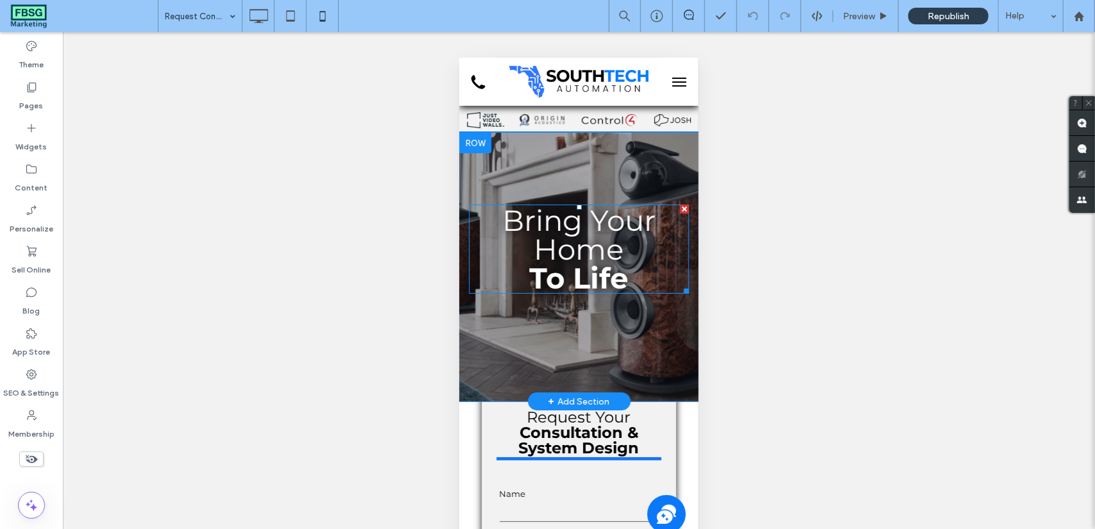
click at [609, 267] on strong "To Life" at bounding box center [578, 277] width 99 height 35
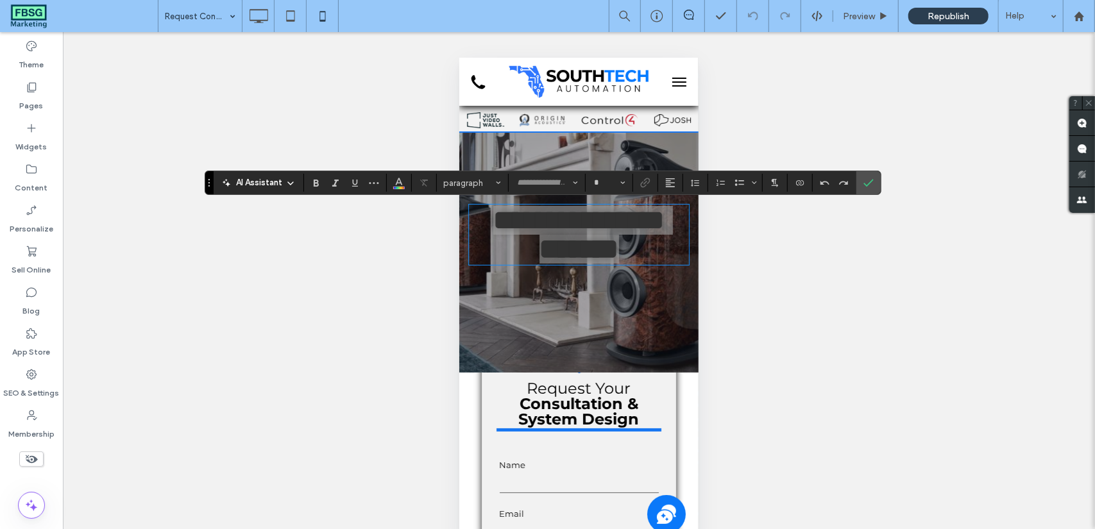
type input "**********"
type input "**"
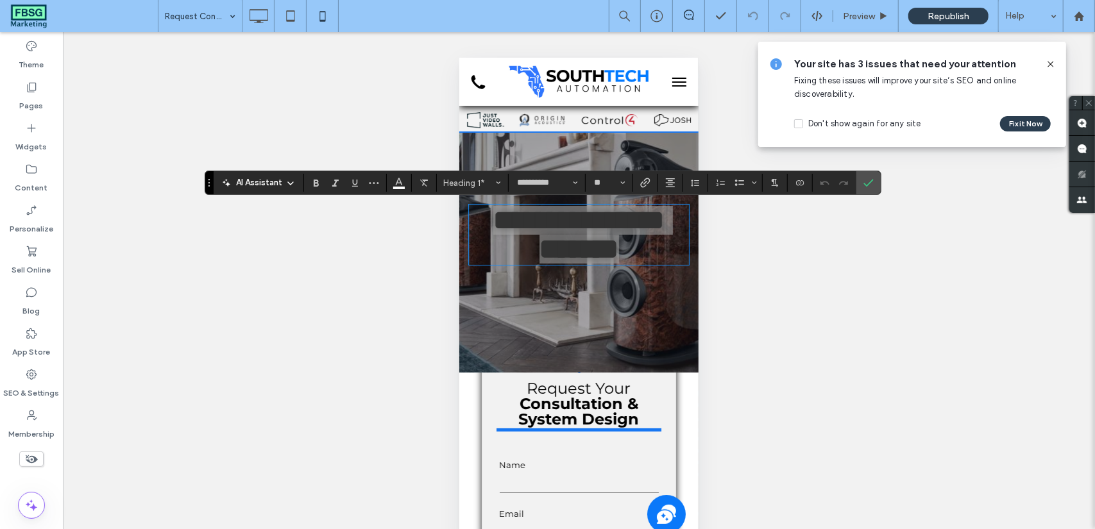
click at [636, 263] on h1 "*******" at bounding box center [578, 248] width 220 height 29
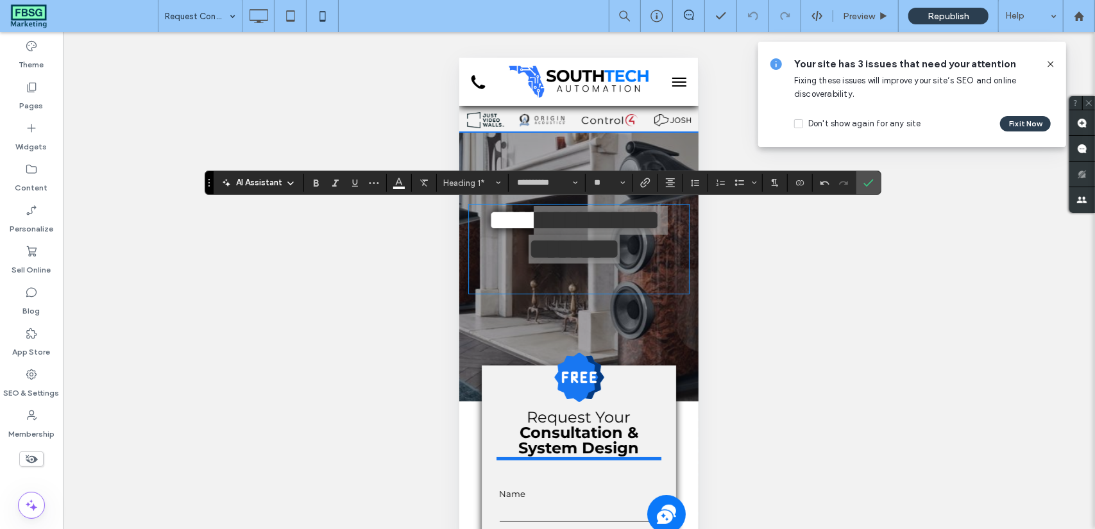
scroll to position [0, 0]
drag, startPoint x: 637, startPoint y: 267, endPoint x: 437, endPoint y: 168, distance: 223.1
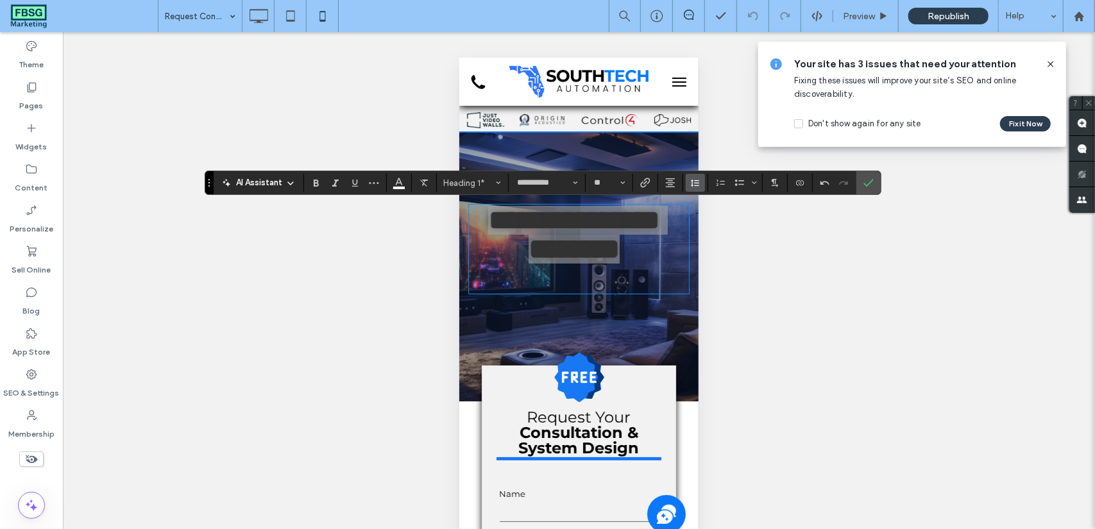
click at [690, 188] on span "Line Height" at bounding box center [695, 182] width 10 height 17
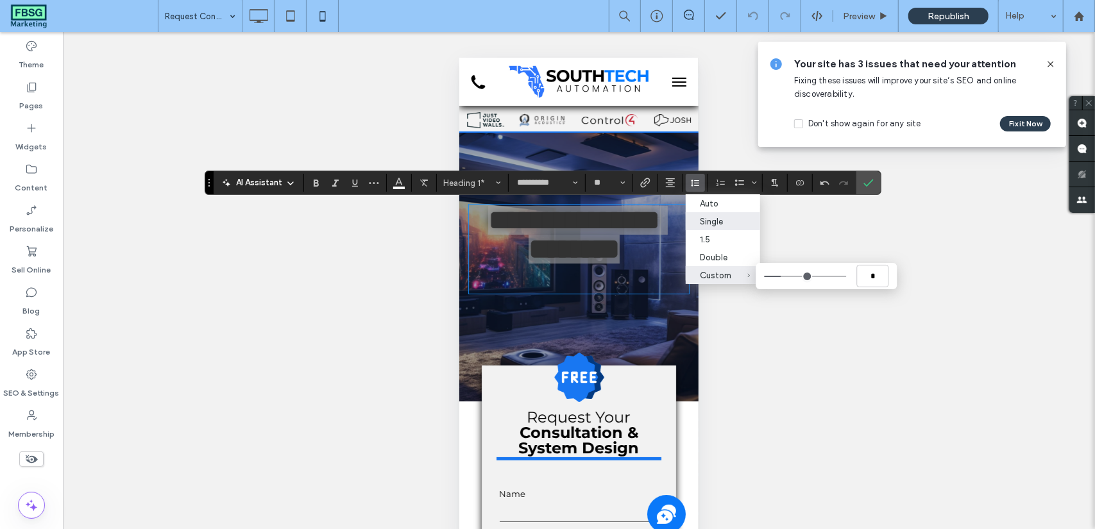
click at [712, 275] on div "Custom *" at bounding box center [715, 276] width 31 height 10
click at [863, 278] on input "*" at bounding box center [873, 276] width 32 height 22
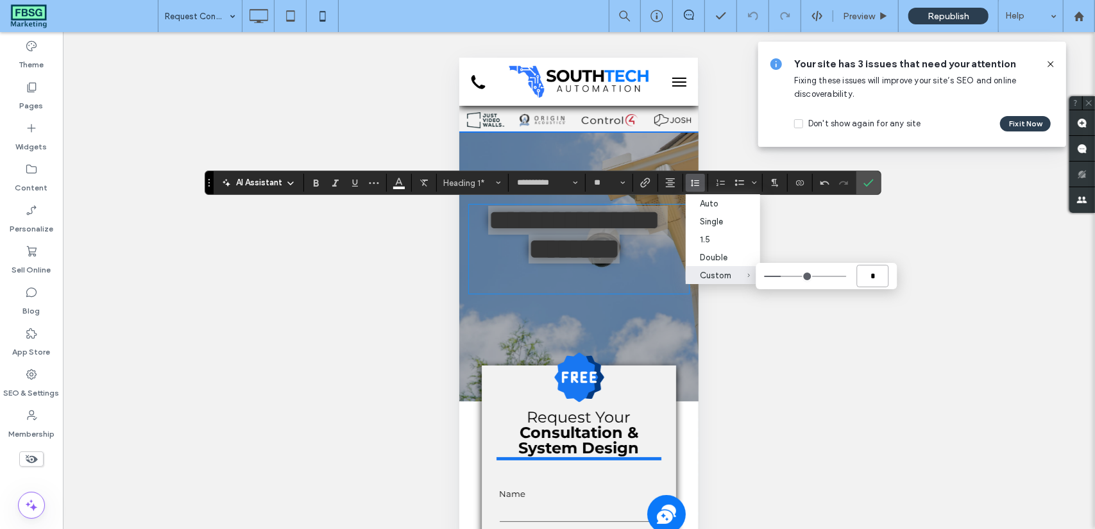
type input "**"
type input "***"
type input "*"
type input "**"
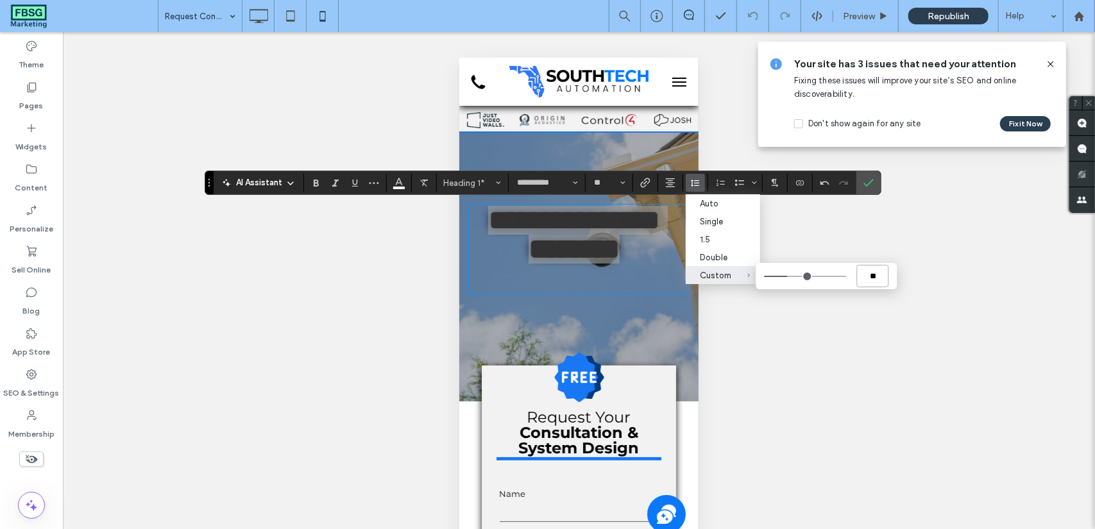
type input "***"
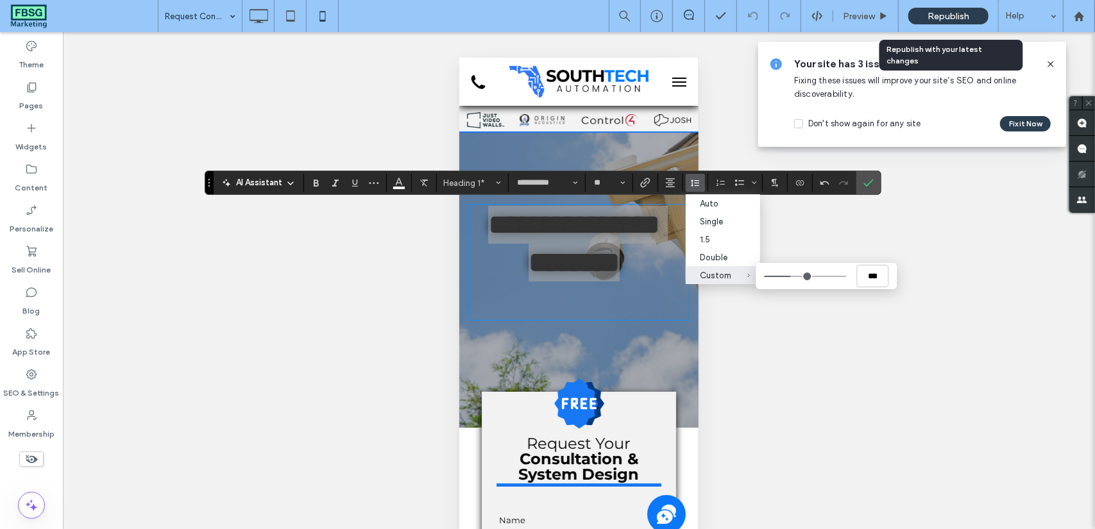
click at [934, 14] on span "Republish" at bounding box center [948, 16] width 42 height 11
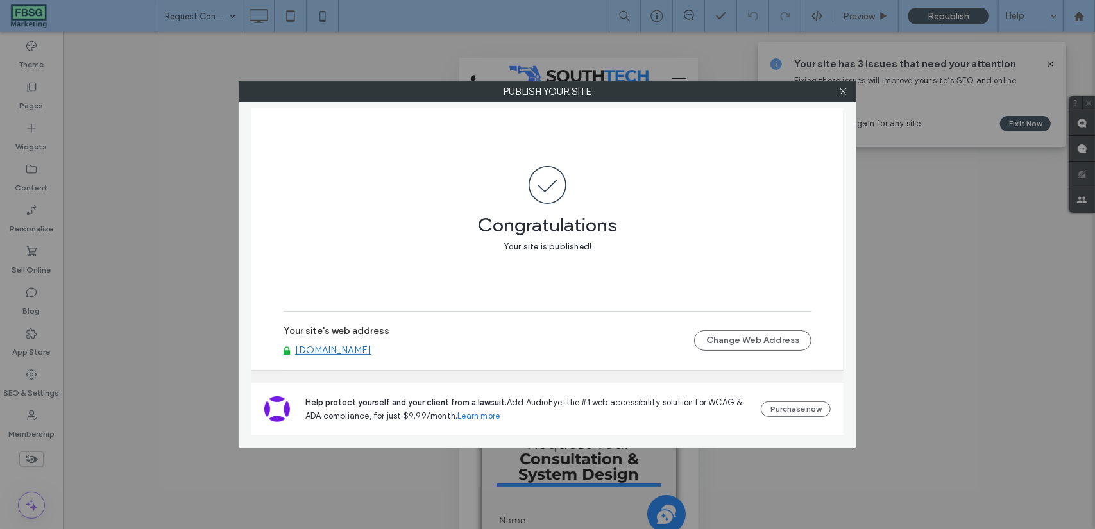
click at [849, 85] on div at bounding box center [842, 91] width 19 height 19
click at [840, 92] on icon at bounding box center [843, 92] width 10 height 10
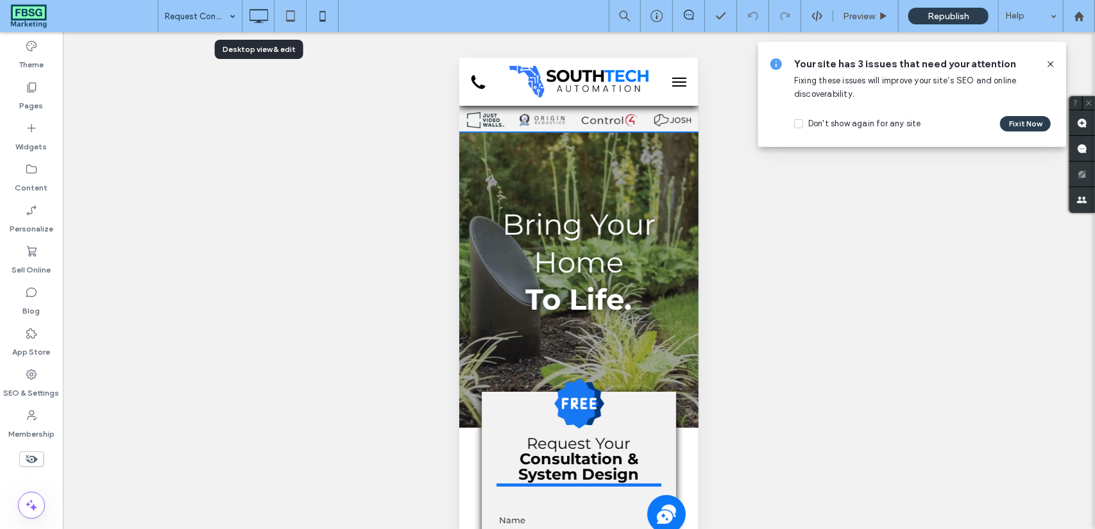
click at [266, 21] on icon at bounding box center [259, 16] width 26 height 26
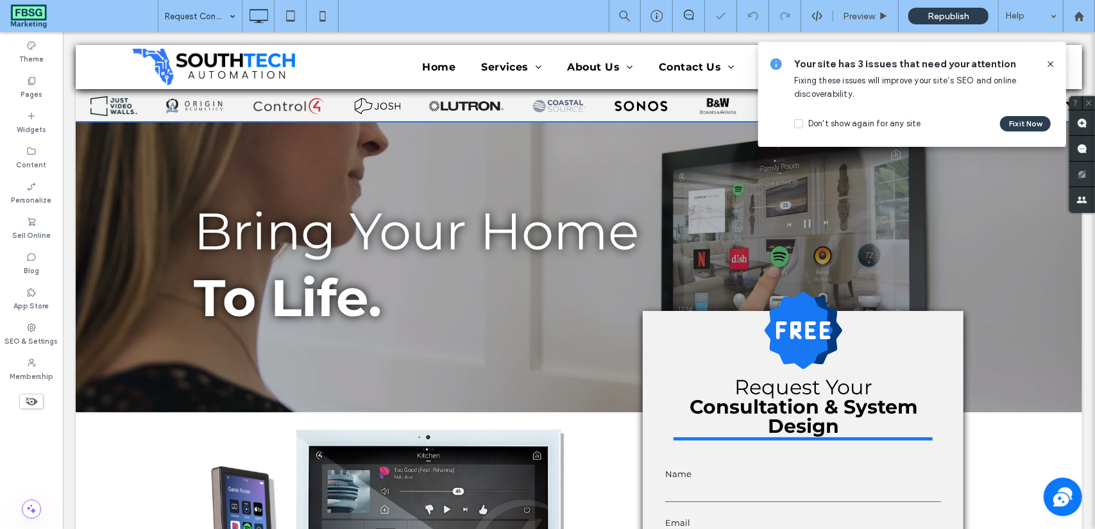
click at [1049, 65] on use at bounding box center [1050, 64] width 6 height 6
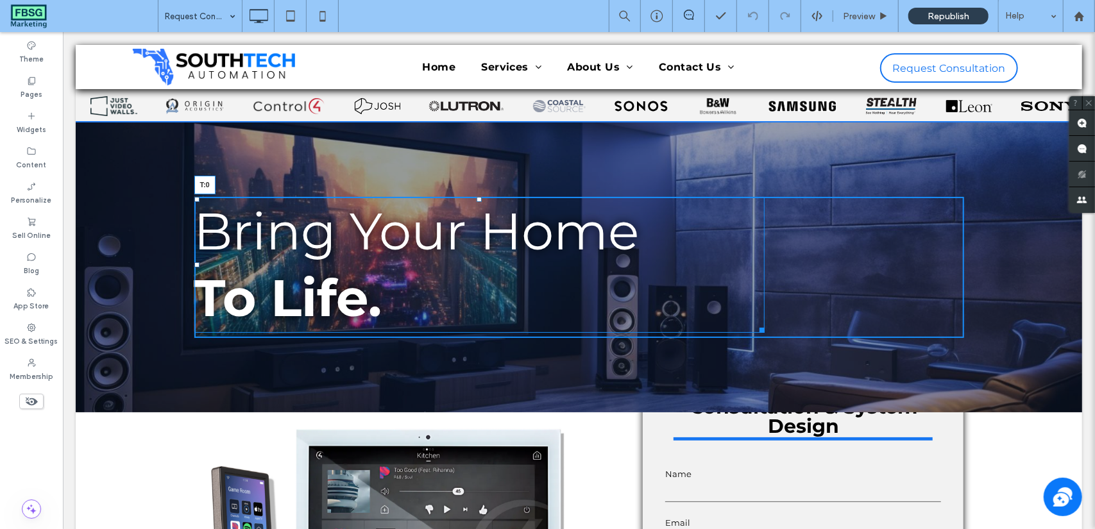
click at [476, 198] on div at bounding box center [478, 198] width 5 height 5
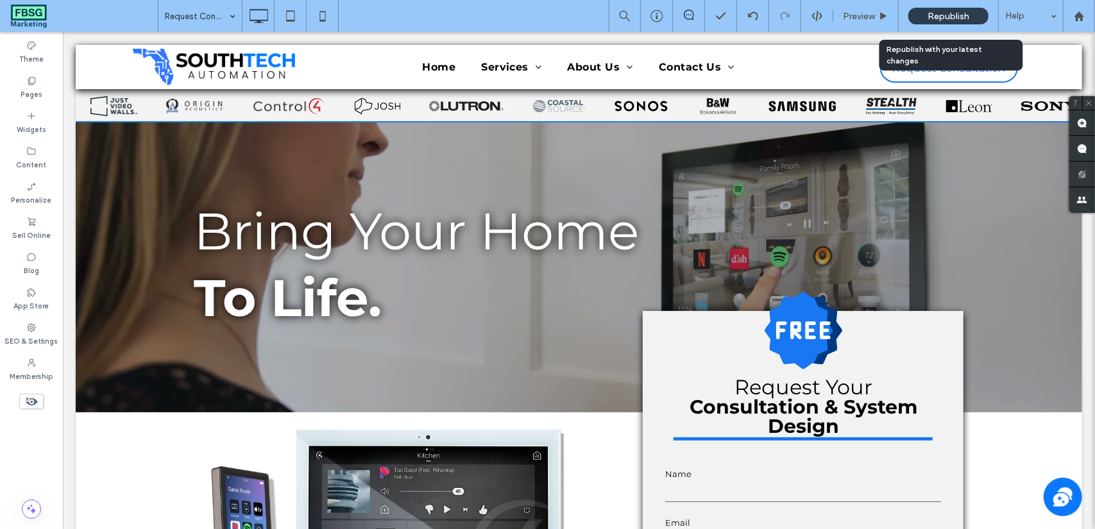
click at [979, 15] on div "Republish" at bounding box center [948, 16] width 80 height 17
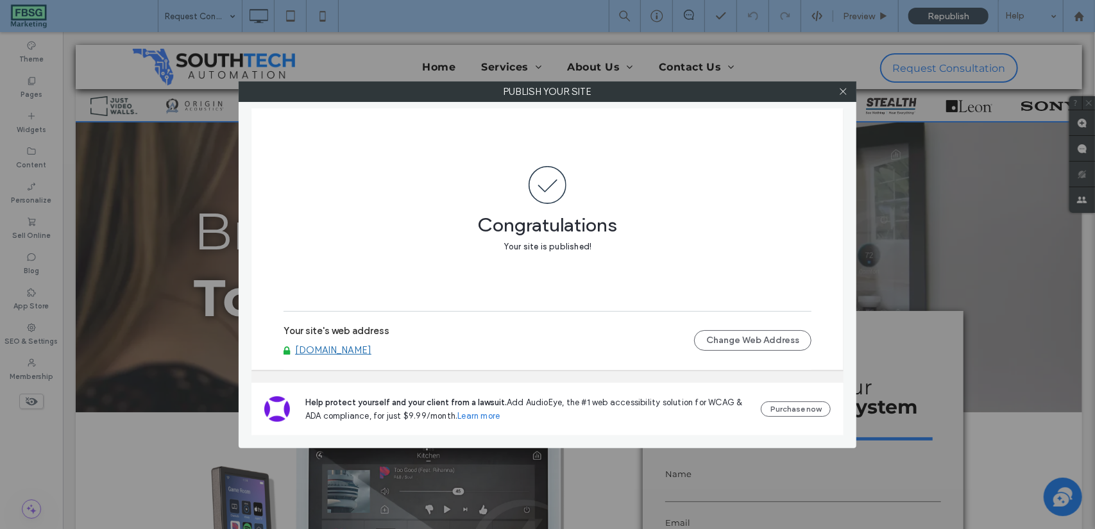
click at [335, 38] on div "Publish your site Congratulations Your site is published! Your site's web addre…" at bounding box center [547, 264] width 1095 height 529
click at [846, 90] on icon at bounding box center [843, 92] width 10 height 10
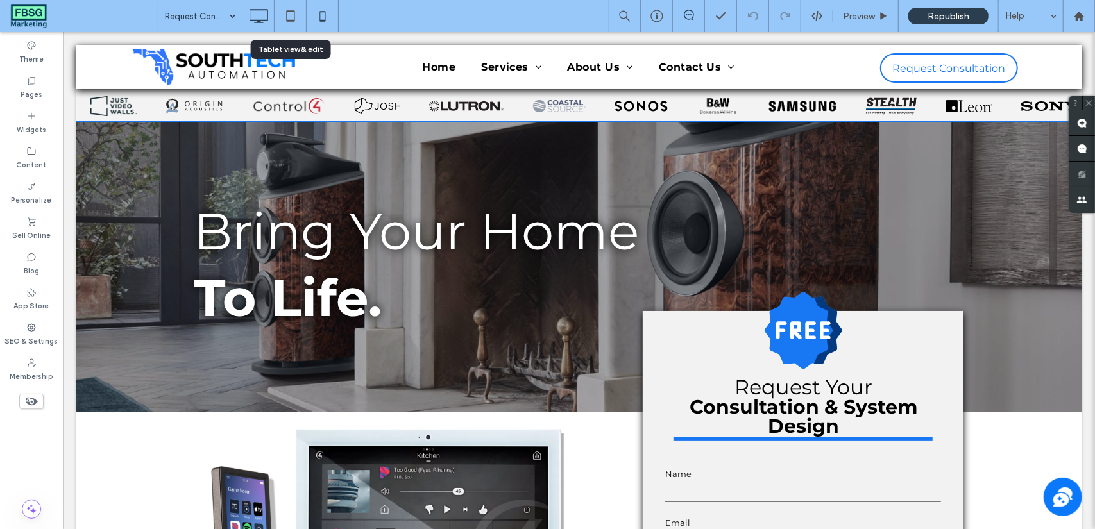
click at [330, 22] on icon at bounding box center [323, 16] width 26 height 26
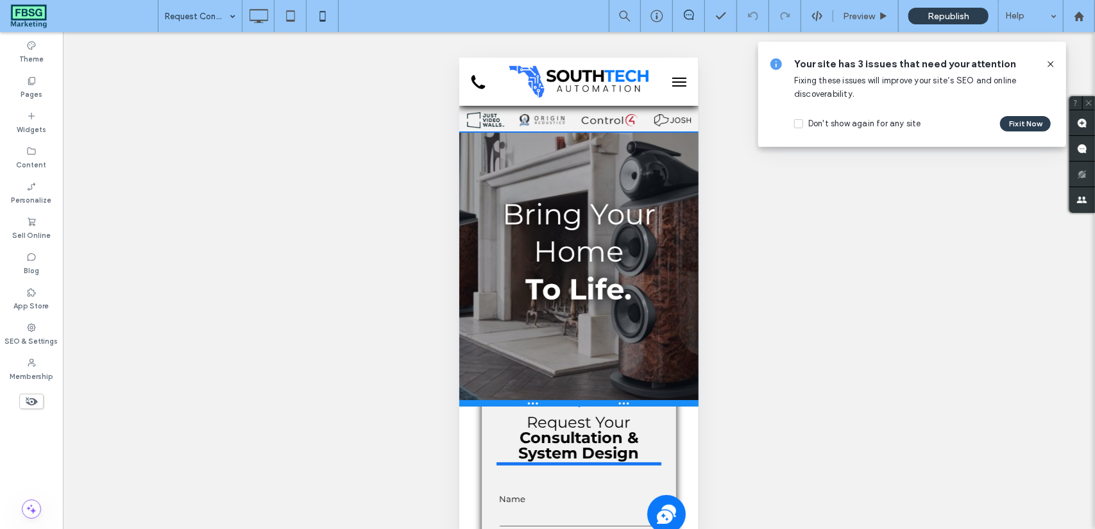
drag, startPoint x: 678, startPoint y: 425, endPoint x: 1132, endPoint y: 462, distance: 454.9
click at [678, 404] on div at bounding box center [578, 403] width 239 height 6
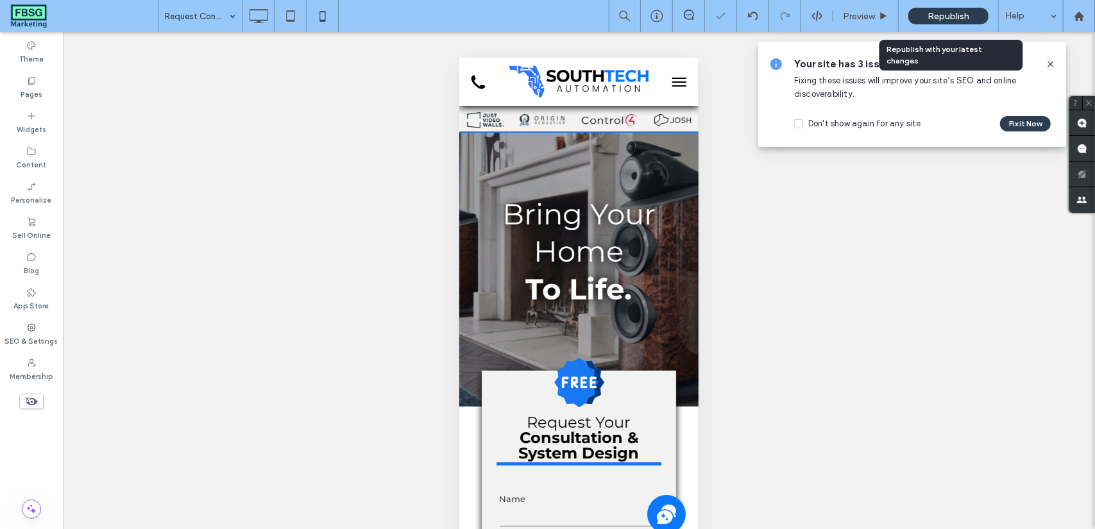
click at [962, 17] on span "Republish" at bounding box center [948, 16] width 42 height 11
